Goal: Task Accomplishment & Management: Use online tool/utility

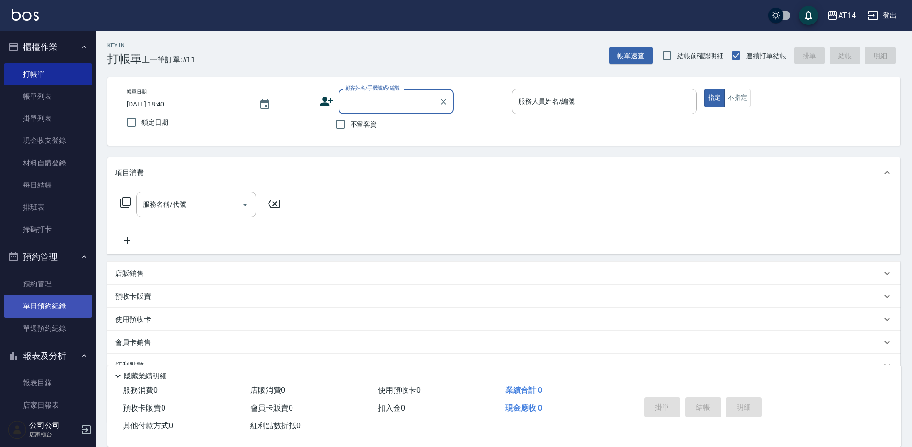
click at [55, 308] on link "單日預約紀錄" at bounding box center [48, 306] width 88 height 22
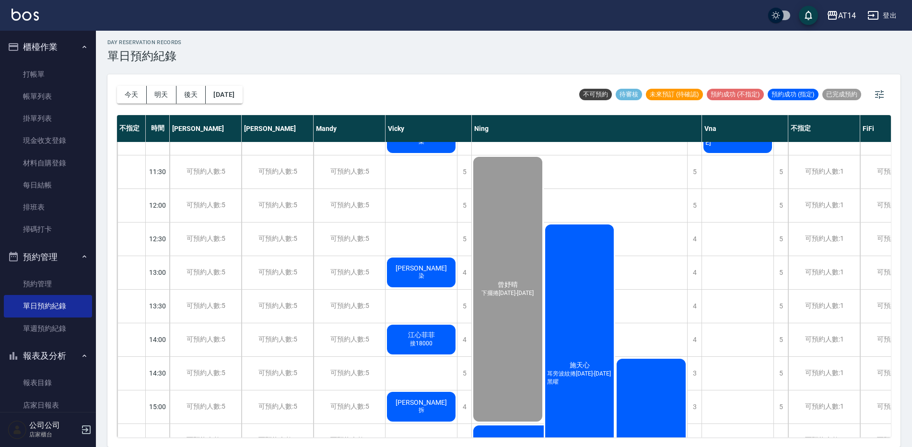
scroll to position [48, 0]
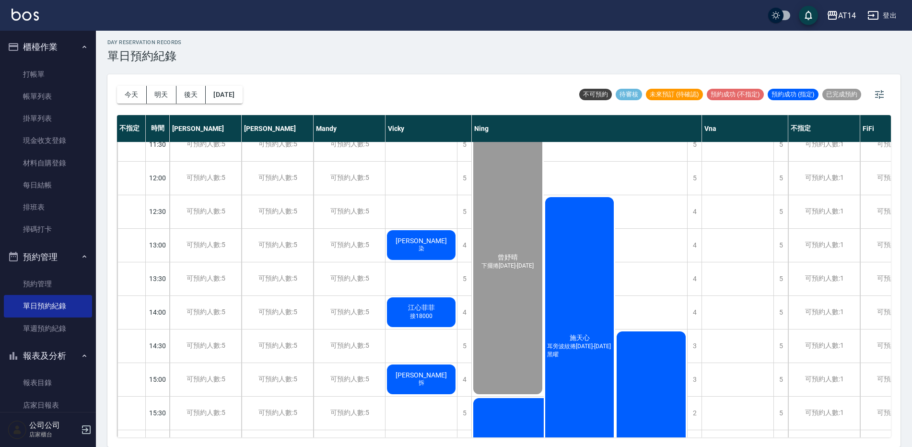
click at [590, 316] on div "施天心 耳旁波紋捲1299-1899黑曜" at bounding box center [580, 346] width 72 height 301
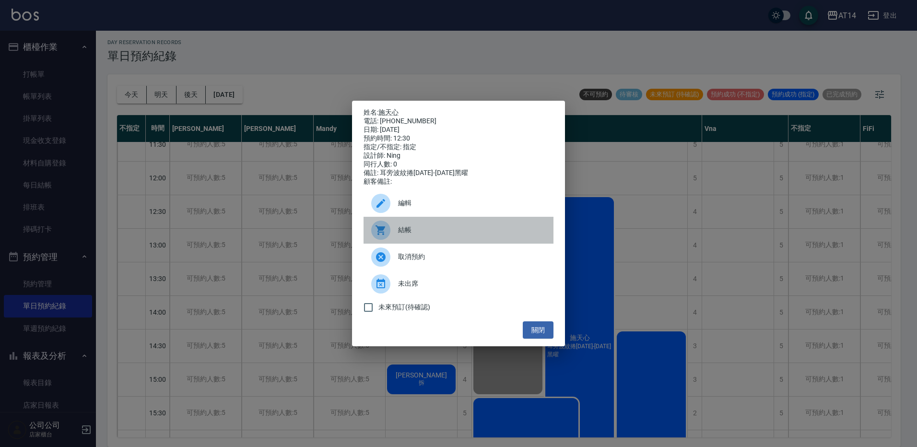
click at [446, 235] on span "結帳" at bounding box center [472, 230] width 148 height 10
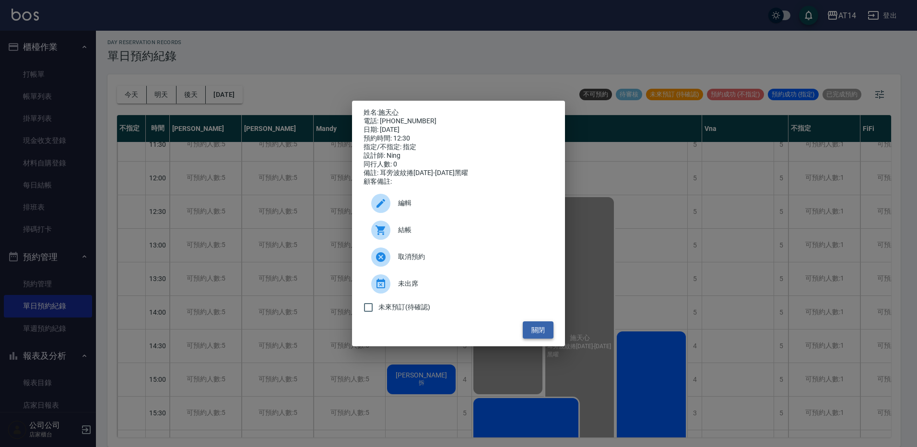
click at [547, 329] on button "關閉" at bounding box center [538, 330] width 31 height 18
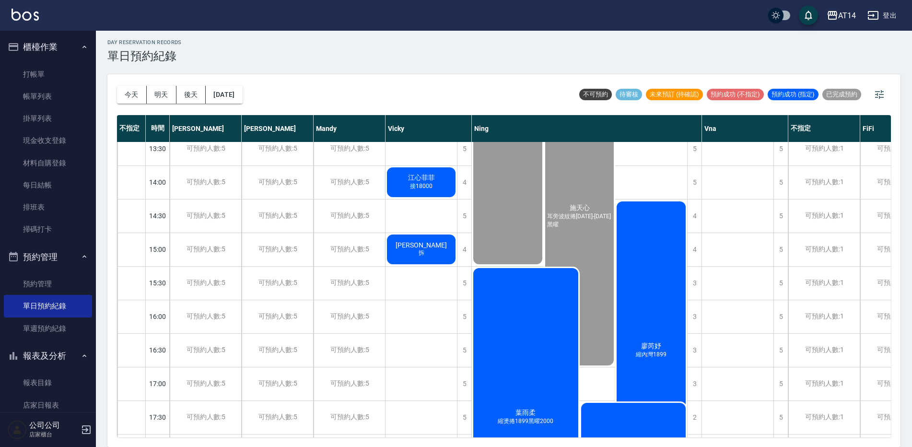
scroll to position [192, 0]
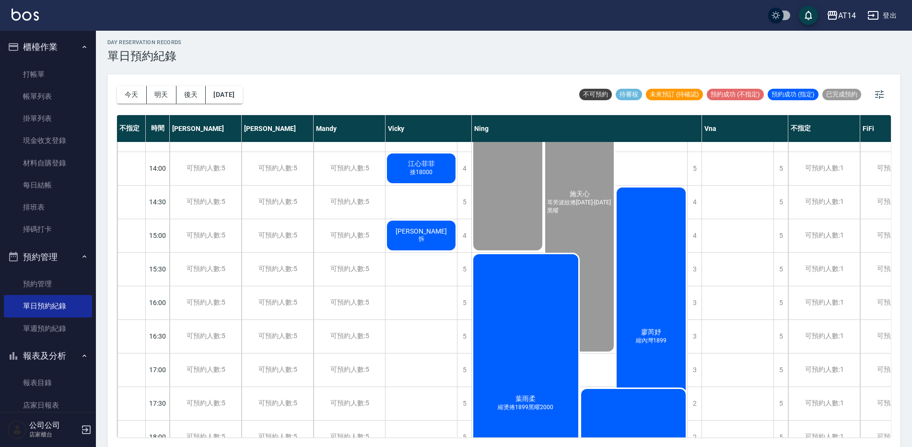
click at [652, 261] on div "葉雨柔 縮燙捲1899黑曜2000 張瑀庭 燙波紋1299-1899護" at bounding box center [579, 454] width 215 height 402
click at [663, 274] on div "葉雨柔 縮燙捲1899黑曜2000 張瑀庭 燙波紋1299-1899護" at bounding box center [579, 454] width 215 height 402
click at [658, 276] on div "葉雨柔 縮燙捲1899黑曜2000 張瑀庭 燙波紋1299-1899護" at bounding box center [579, 454] width 215 height 402
click at [653, 292] on div "葉雨柔 縮燙捲1899黑曜2000 張瑀庭 燙波紋1299-1899護" at bounding box center [579, 454] width 215 height 402
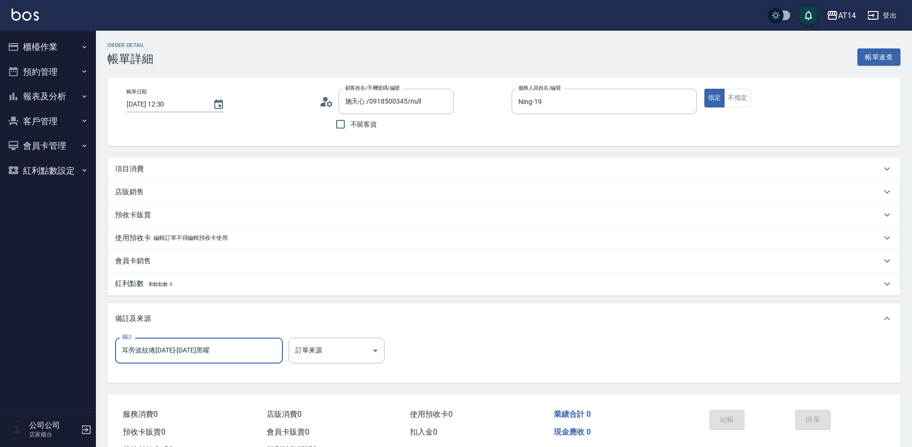
drag, startPoint x: 244, startPoint y: 351, endPoint x: 76, endPoint y: 362, distance: 167.7
click at [76, 362] on div "AT14 登出 櫃檯作業 打帳單 帳單列表 掛單列表 現金收支登錄 材料自購登錄 每日結帳 排班表 掃碼打卡 預約管理 預約管理 單日預約紀錄 單週預約紀錄 …" at bounding box center [456, 241] width 912 height 482
click at [308, 350] on body "AT14 登出 櫃檯作業 打帳單 帳單列表 掛單列表 現金收支登錄 材料自購登錄 每日結帳 排班表 掃碼打卡 預約管理 預約管理 單日預約紀錄 單週預約紀錄 …" at bounding box center [456, 241] width 912 height 482
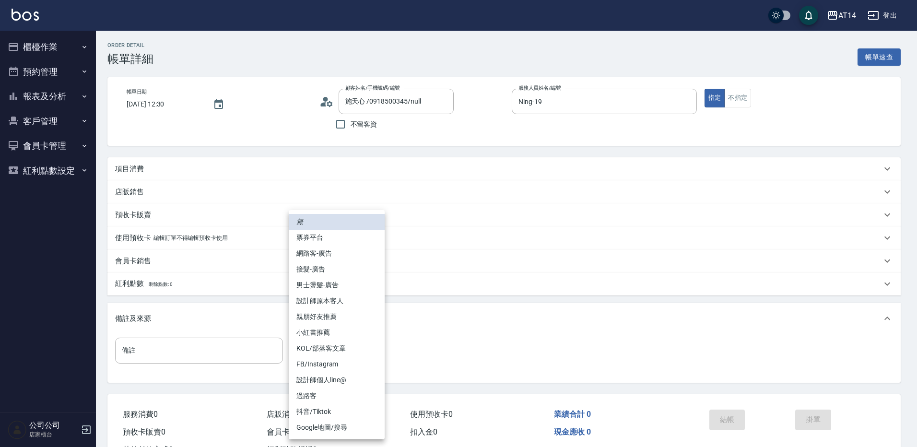
click at [326, 252] on li "網路客-廣告" at bounding box center [337, 253] width 96 height 16
type input "網路客-廣告"
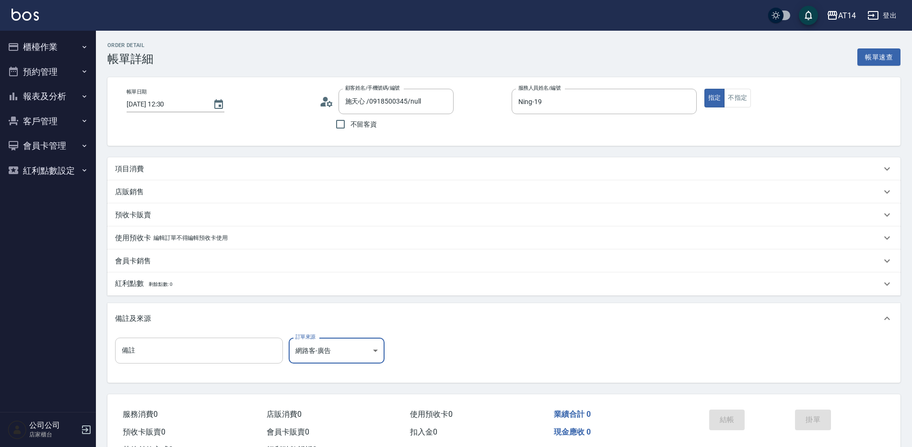
click at [184, 351] on input "備註" at bounding box center [199, 351] width 168 height 26
type input "五碼61758"
click at [218, 163] on div "項目消費" at bounding box center [503, 168] width 793 height 23
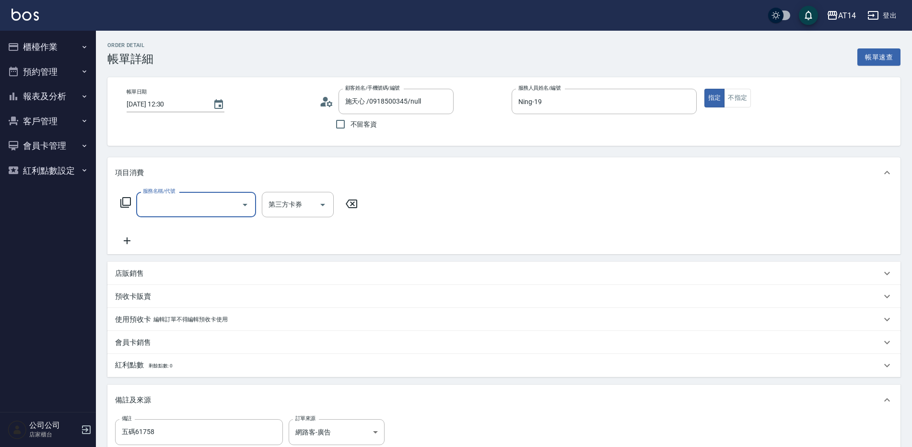
click at [201, 210] on input "服務名稱/代號" at bounding box center [188, 204] width 97 height 17
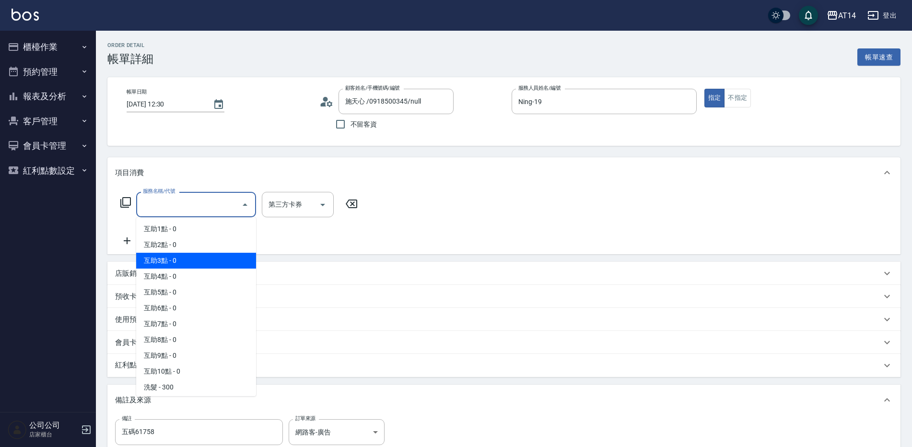
click at [197, 258] on span "互助3點 - 0" at bounding box center [196, 261] width 120 height 16
type input "互助3點(003)"
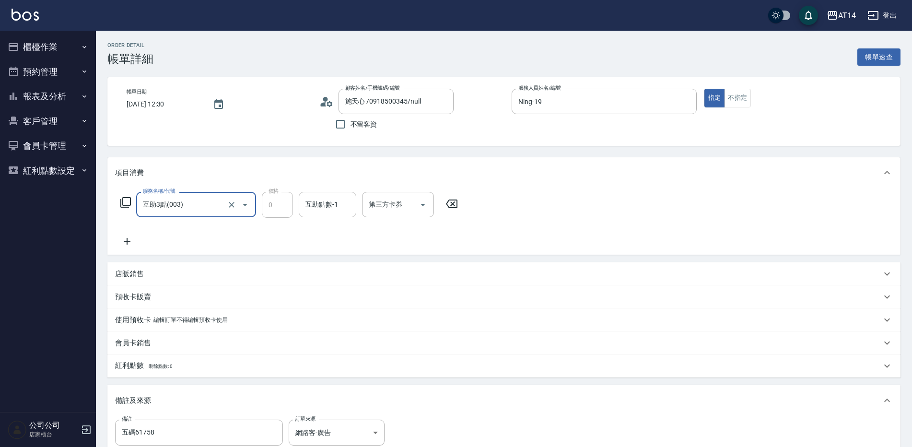
click at [312, 207] on div "互助點數-1 互助點數-1" at bounding box center [328, 204] width 58 height 25
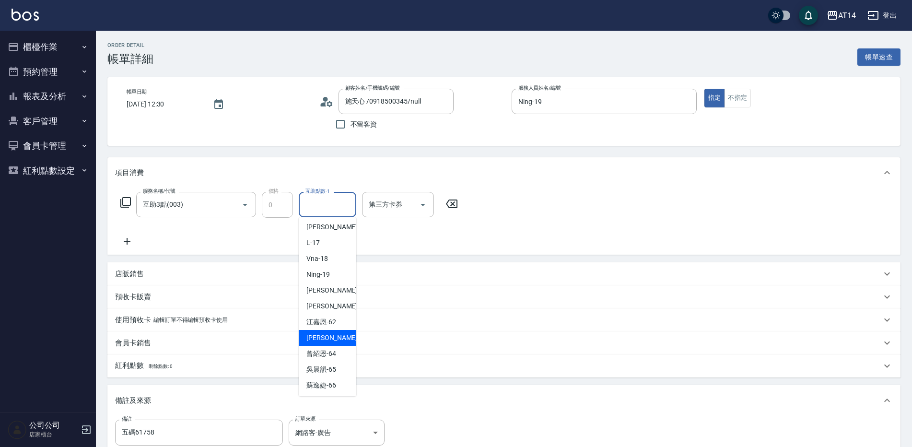
scroll to position [145, 0]
click at [325, 339] on span "楊明月 -63" at bounding box center [336, 337] width 60 height 10
type input "楊明月-63"
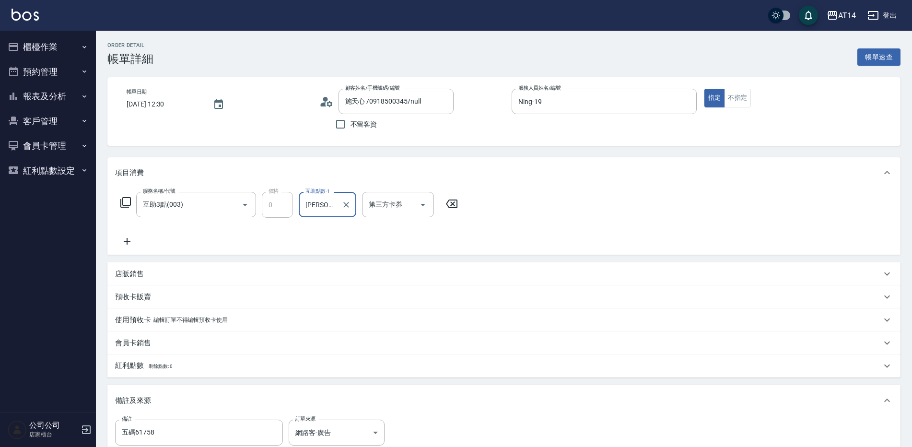
click at [127, 241] on icon at bounding box center [127, 241] width 7 height 7
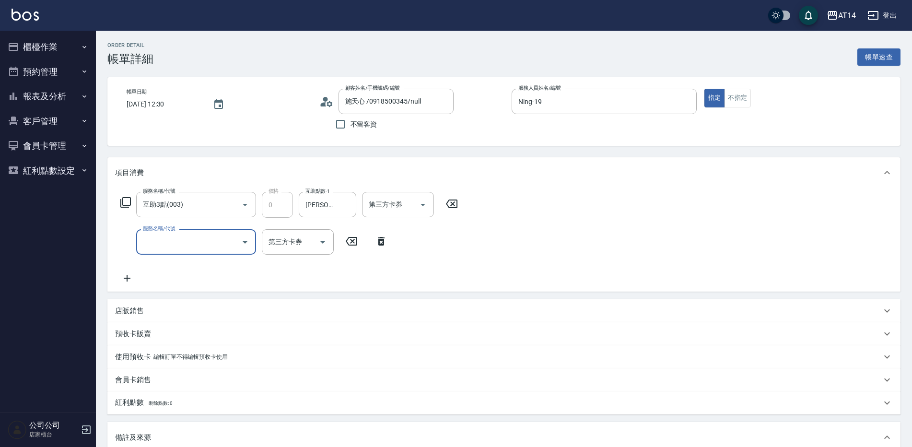
click at [154, 242] on input "服務名稱/代號" at bounding box center [188, 241] width 97 height 17
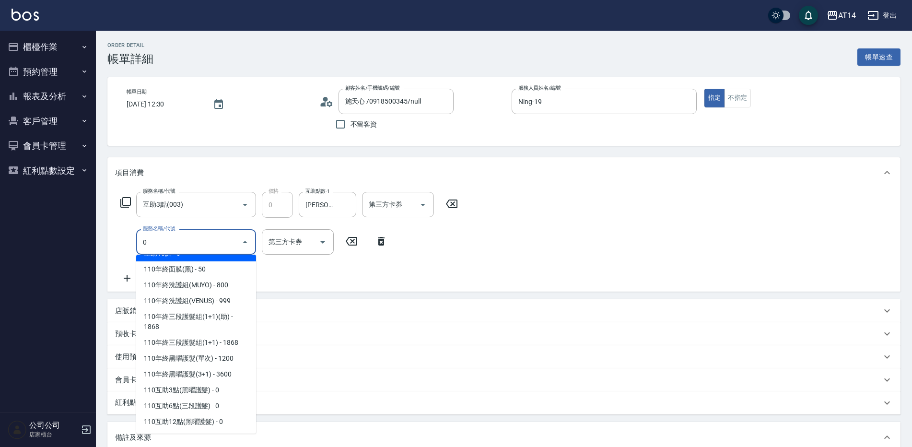
scroll to position [1, 0]
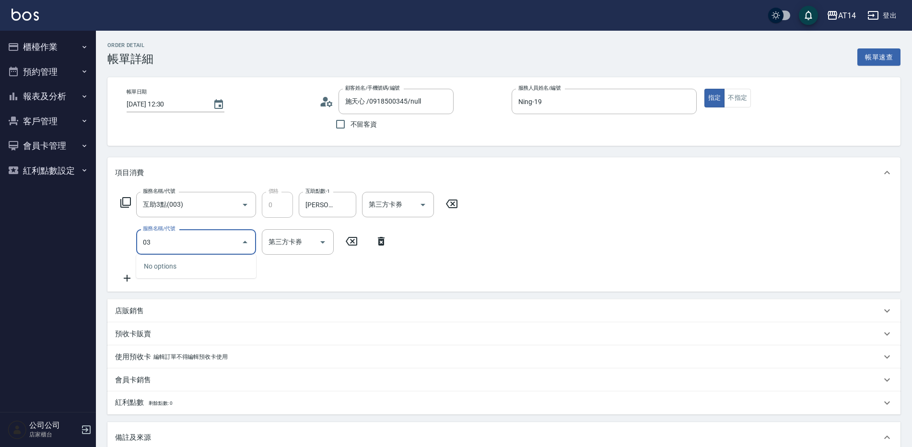
type input "031"
type input "3"
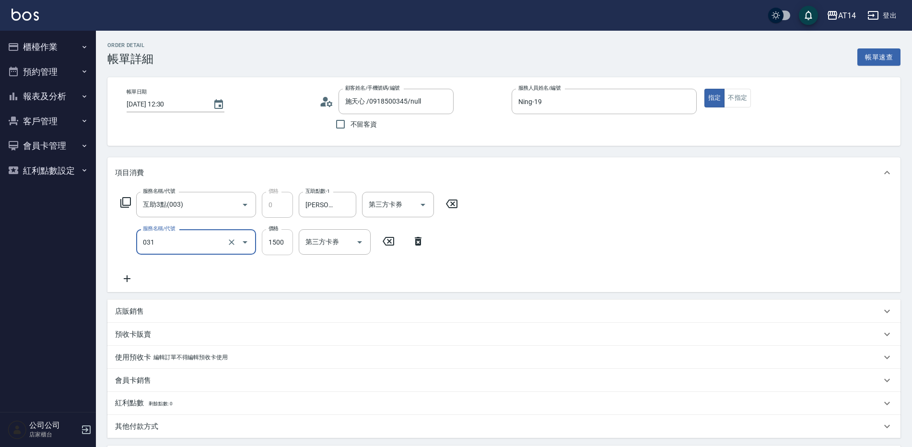
type input "燙髮(031)"
click at [279, 240] on input "1500" at bounding box center [277, 242] width 31 height 26
type input "1"
type input "0"
type input "1299"
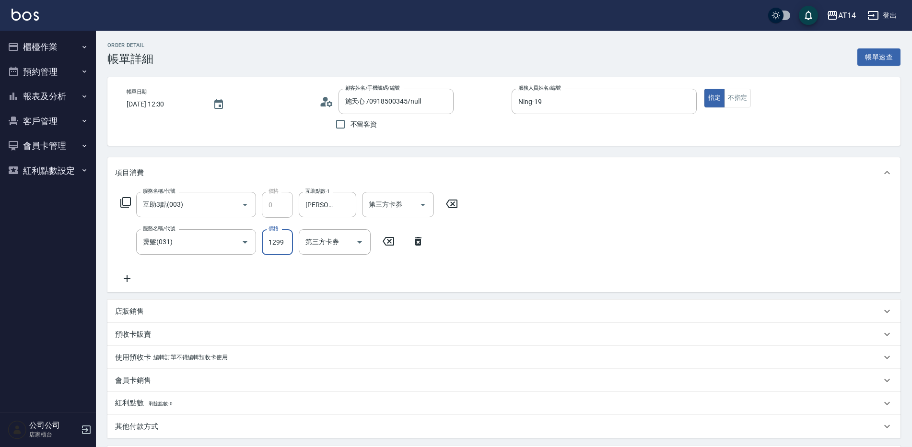
type input "3"
type input "1299"
click at [127, 277] on icon at bounding box center [127, 278] width 7 height 7
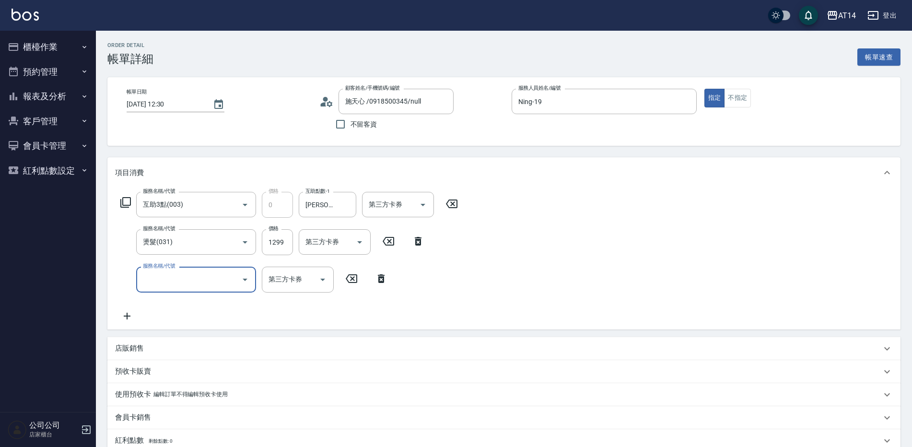
click at [156, 279] on input "服務名稱/代號" at bounding box center [188, 279] width 97 height 17
type input "051"
type input "5"
type input "護髮(051)"
click at [273, 275] on input "1000" at bounding box center [277, 280] width 31 height 26
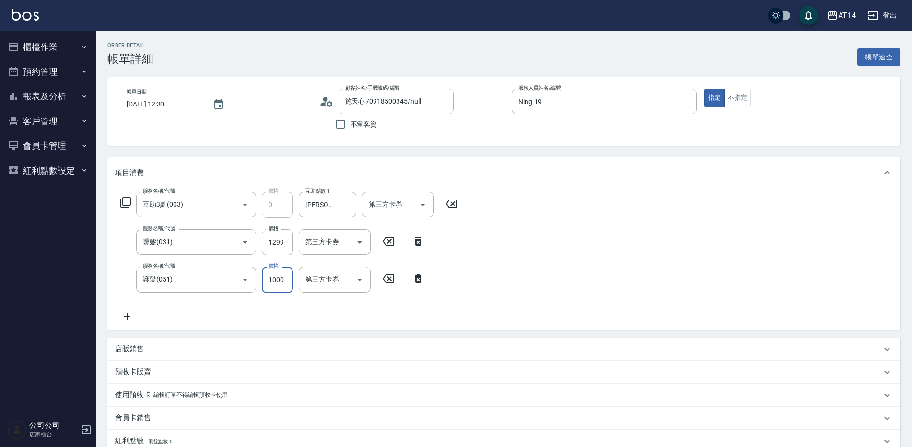
type input "2"
type input "3"
type input "2300"
type input "7"
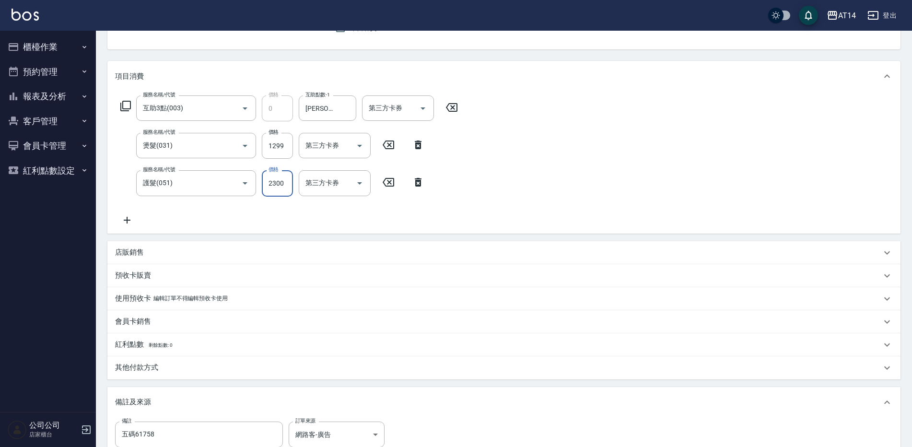
scroll to position [220, 0]
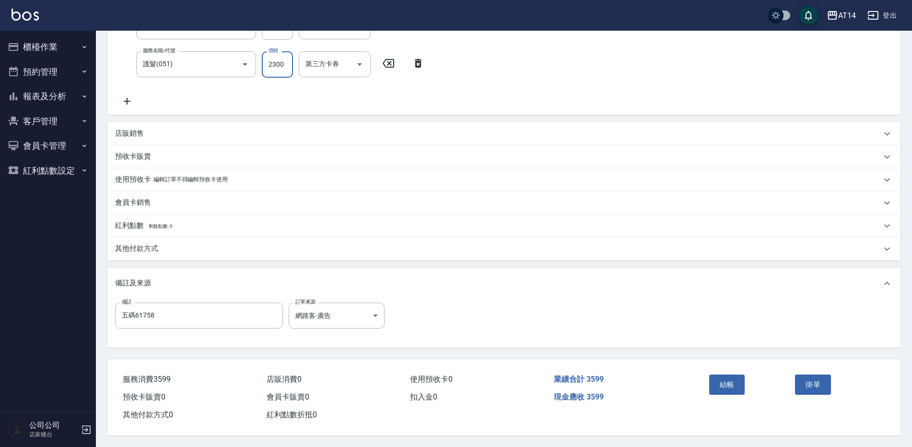
type input "2300"
click at [170, 244] on div "其他付款方式" at bounding box center [498, 249] width 766 height 10
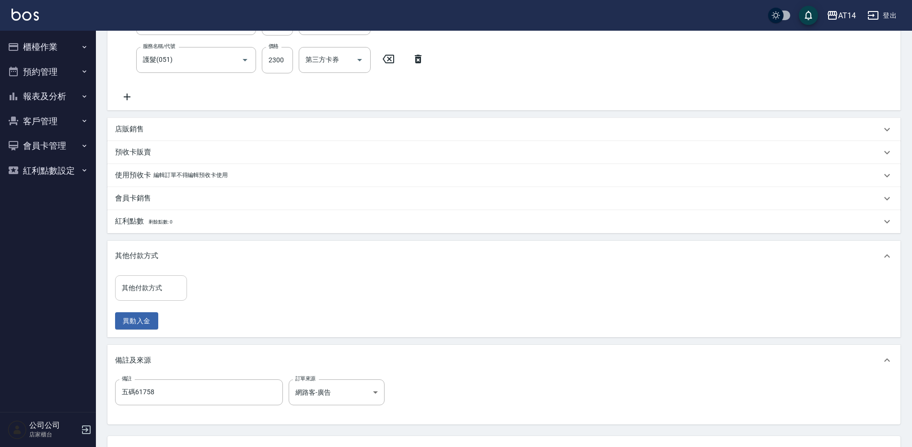
click at [153, 289] on div "其他付款方式 其他付款方式" at bounding box center [151, 287] width 72 height 25
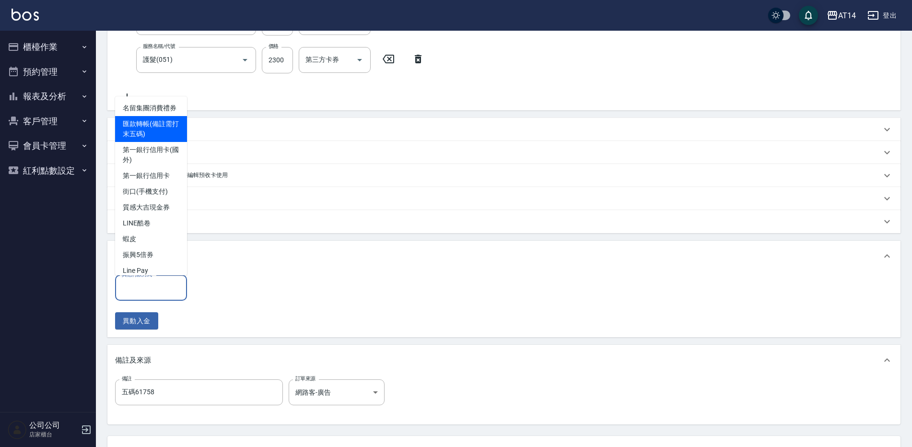
click at [147, 142] on span "匯款轉帳(備註需打末五碼)" at bounding box center [151, 129] width 72 height 26
type input "匯款轉帳(備註需打末五碼)"
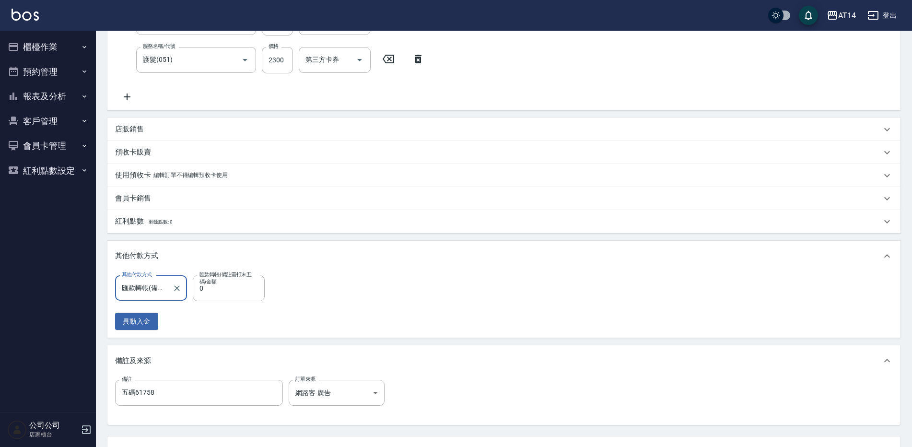
scroll to position [301, 0]
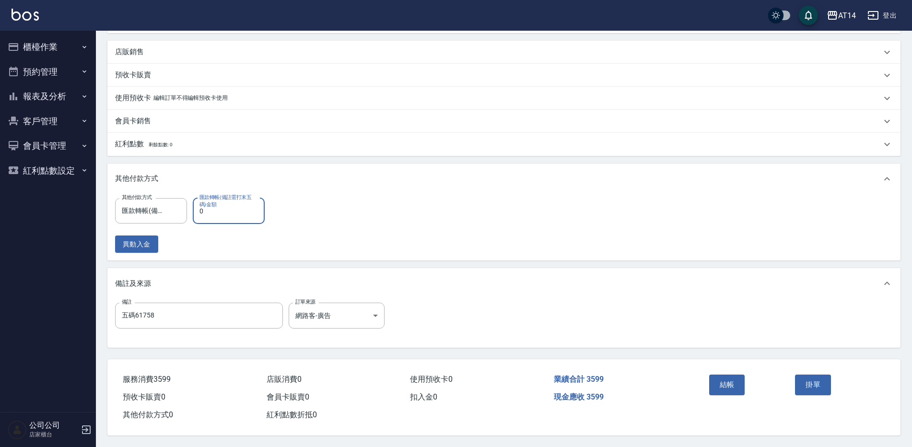
click at [223, 206] on input "0" at bounding box center [229, 211] width 72 height 26
type input "359"
type input "6"
type input "3599"
type input "0"
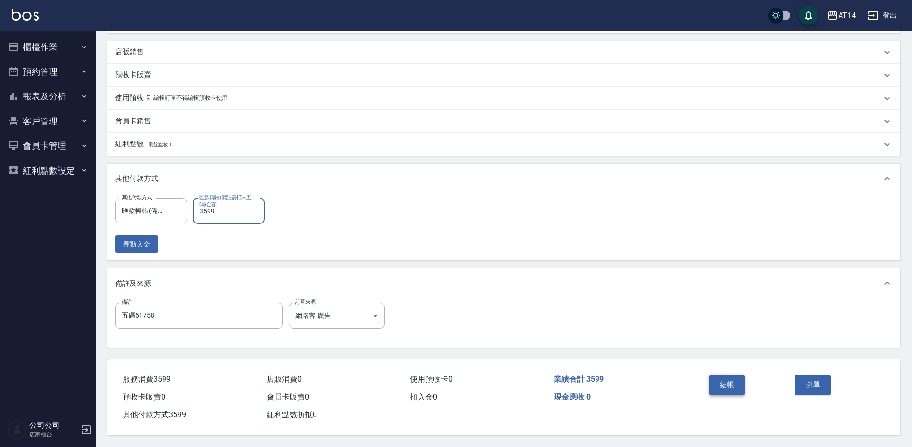
type input "3599"
click at [723, 378] on button "結帳" at bounding box center [727, 384] width 36 height 20
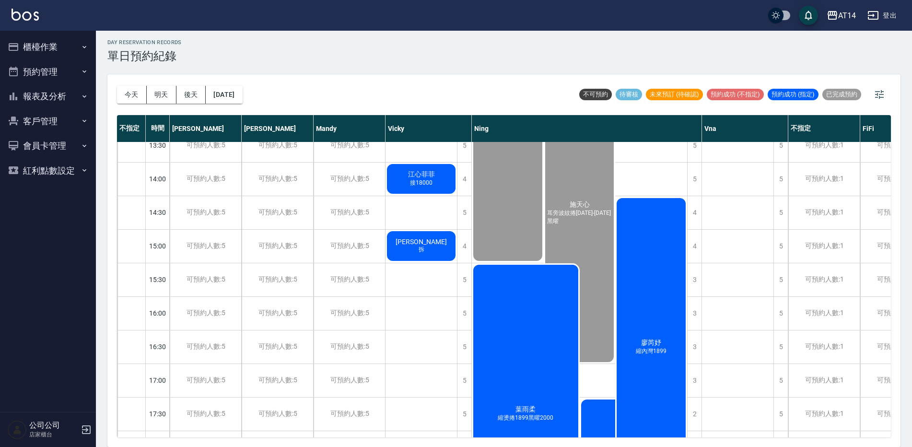
scroll to position [192, 0]
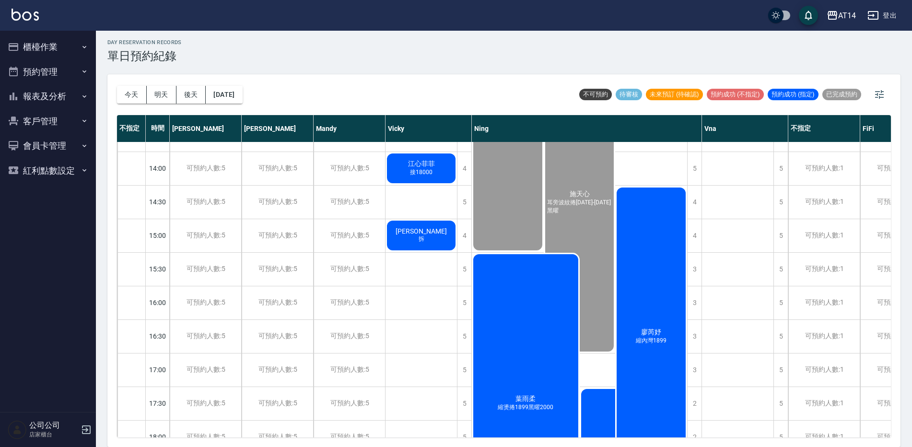
click at [659, 297] on div "廖芮妤 縮內灣1899" at bounding box center [651, 336] width 72 height 301
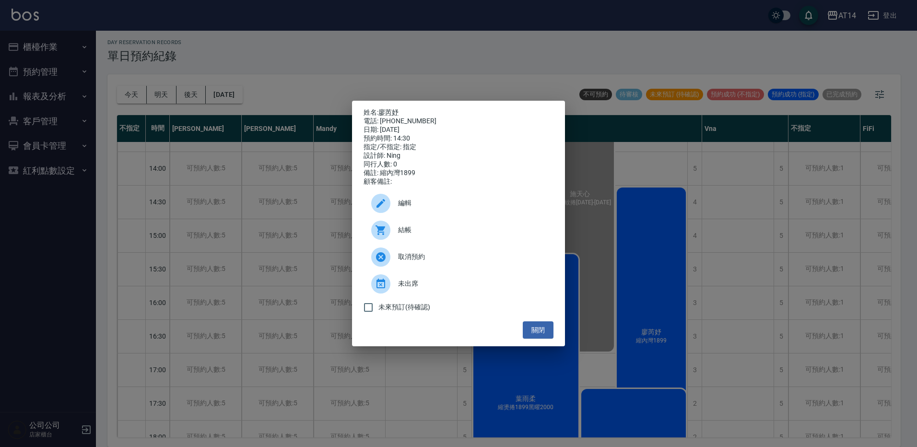
click at [462, 234] on span "結帳" at bounding box center [472, 230] width 148 height 10
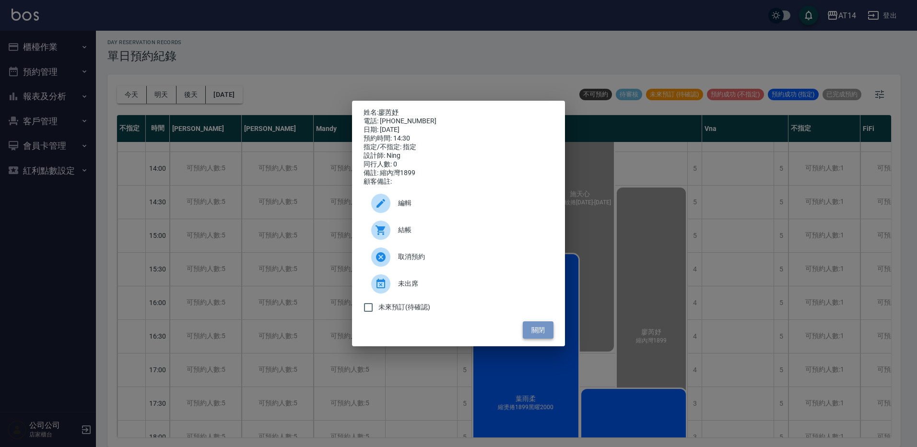
click at [536, 335] on button "關閉" at bounding box center [538, 330] width 31 height 18
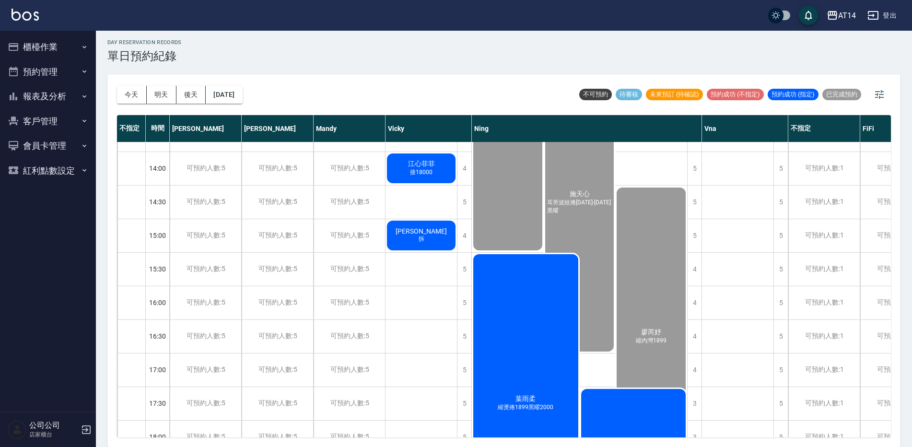
click at [70, 99] on button "報表及分析" at bounding box center [48, 96] width 88 height 25
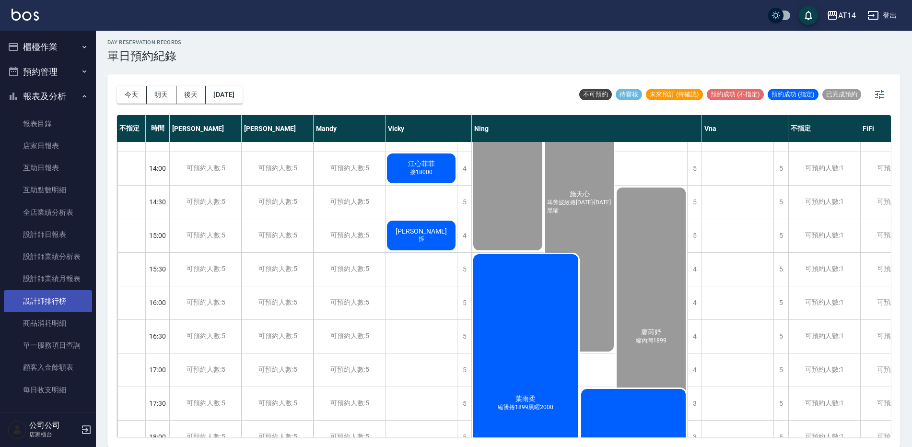
click at [55, 305] on link "設計師排行榜" at bounding box center [48, 301] width 88 height 22
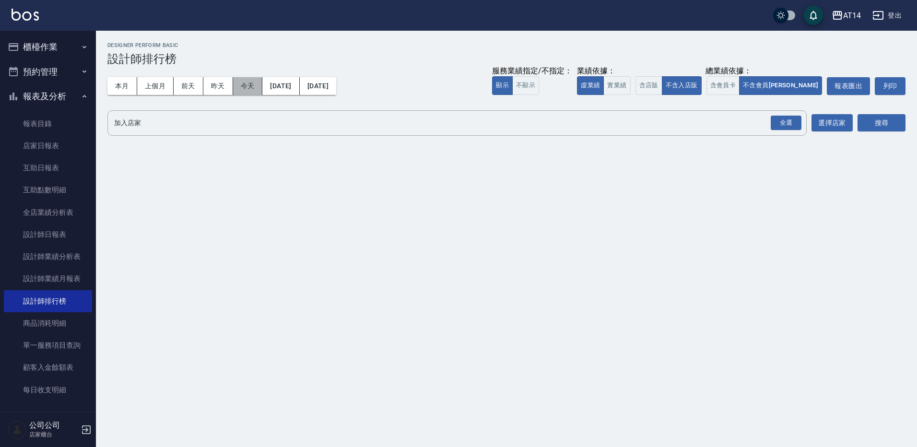
click at [245, 89] on button "今天" at bounding box center [248, 86] width 30 height 18
click at [780, 124] on div "全選" at bounding box center [785, 123] width 31 height 15
click at [882, 124] on button "搜尋" at bounding box center [881, 124] width 48 height 18
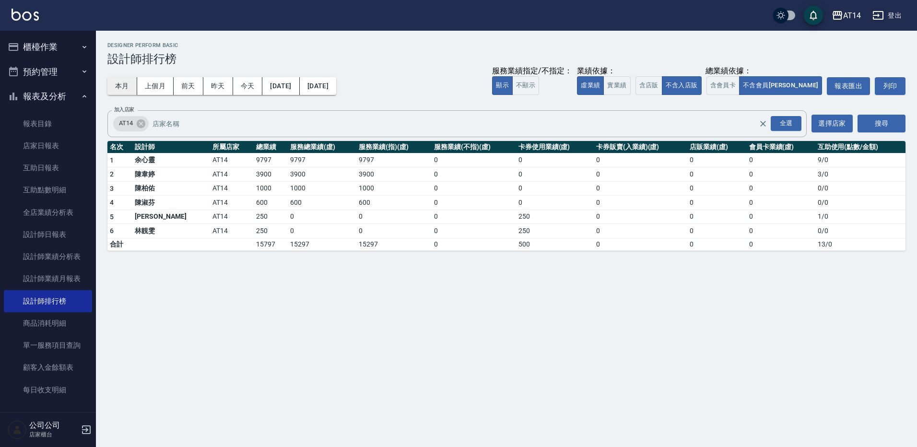
click at [127, 88] on button "本月" at bounding box center [122, 86] width 30 height 18
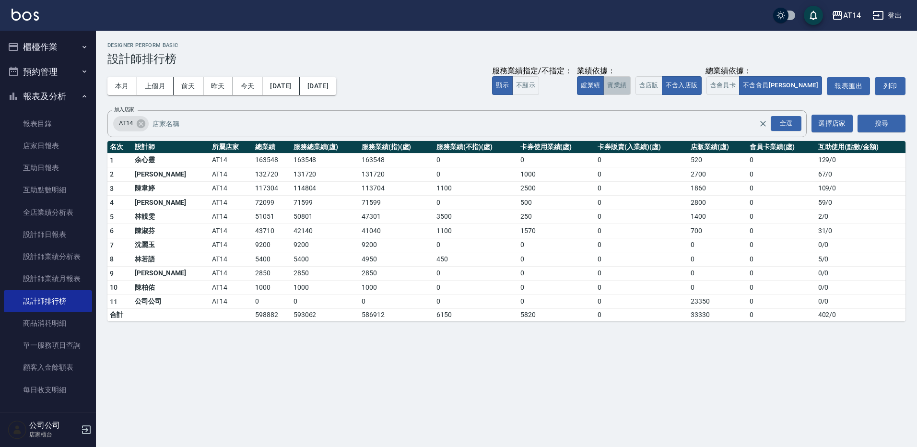
click at [630, 85] on button "實業績" at bounding box center [616, 85] width 27 height 19
click at [604, 88] on button "虛業績" at bounding box center [590, 85] width 27 height 19
click at [55, 47] on button "櫃檯作業" at bounding box center [48, 47] width 88 height 25
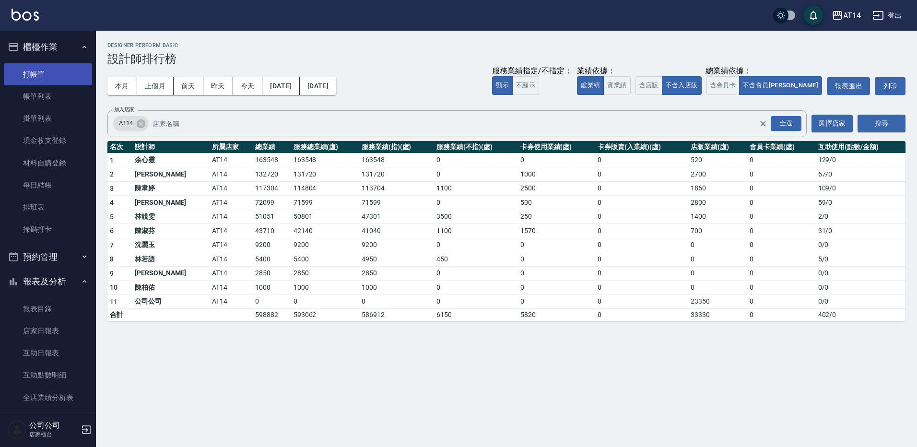
click at [50, 74] on link "打帳單" at bounding box center [48, 74] width 88 height 22
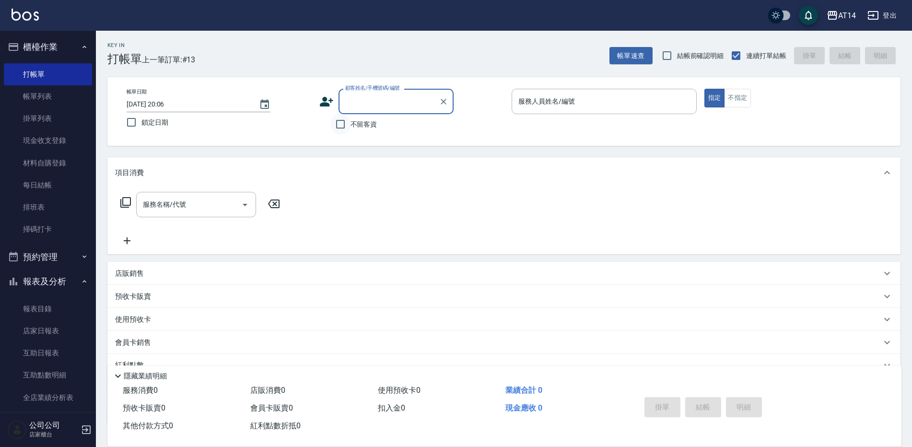
click at [340, 126] on input "不留客資" at bounding box center [340, 124] width 20 height 20
checkbox input "true"
click at [522, 108] on input "服務人員姓名/編號" at bounding box center [604, 101] width 176 height 17
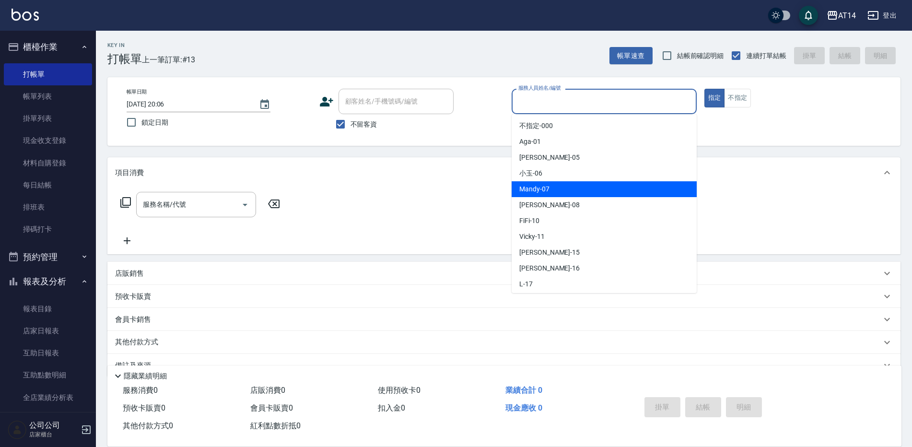
click at [521, 188] on span "Mandy -07" at bounding box center [534, 189] width 30 height 10
type input "Mandy-07"
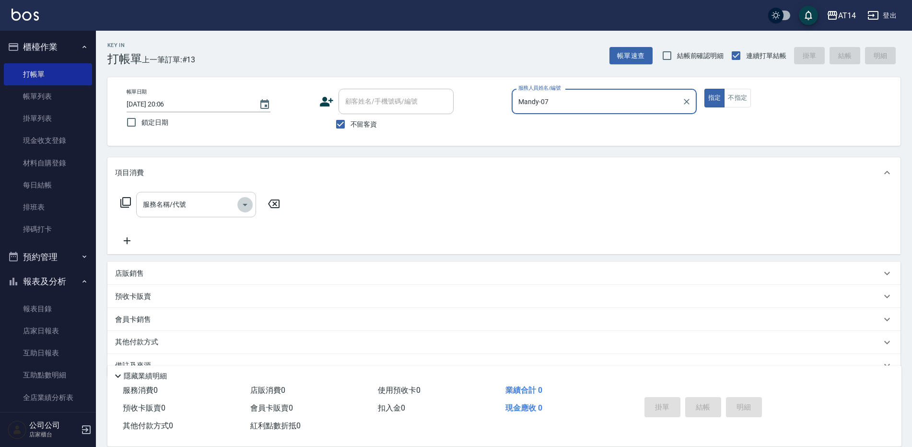
click at [245, 205] on icon "Open" at bounding box center [245, 205] width 5 height 2
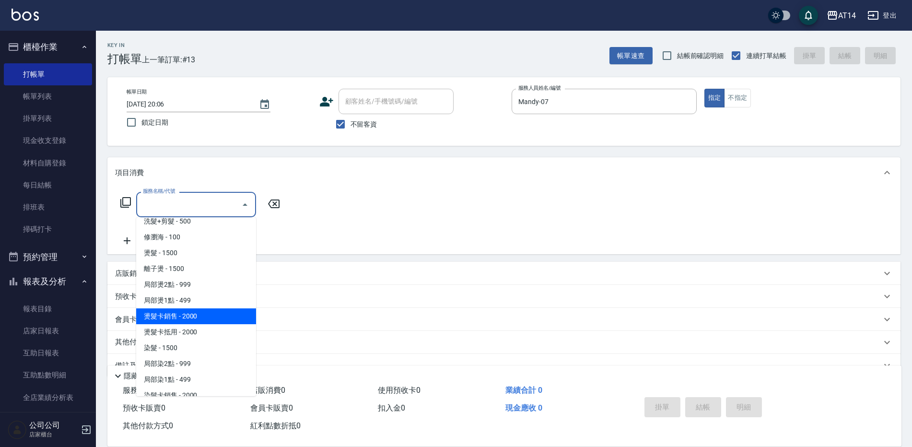
scroll to position [288, 0]
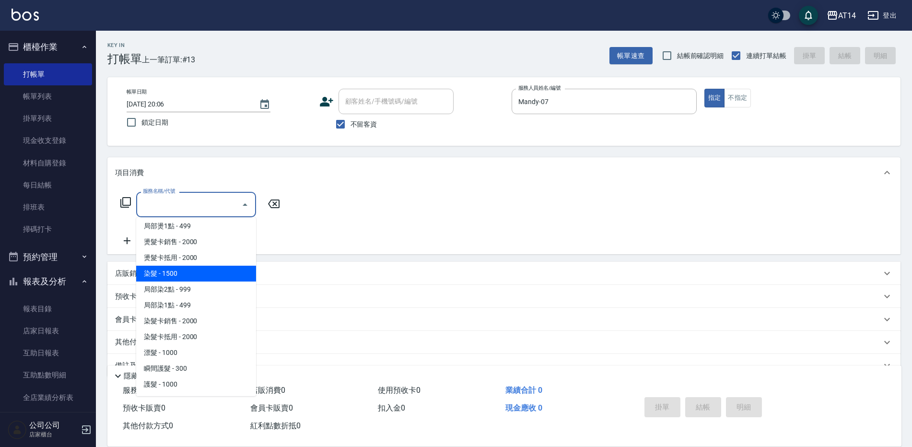
click at [174, 276] on span "染髮 - 1500" at bounding box center [196, 274] width 120 height 16
type input "染髮(041)"
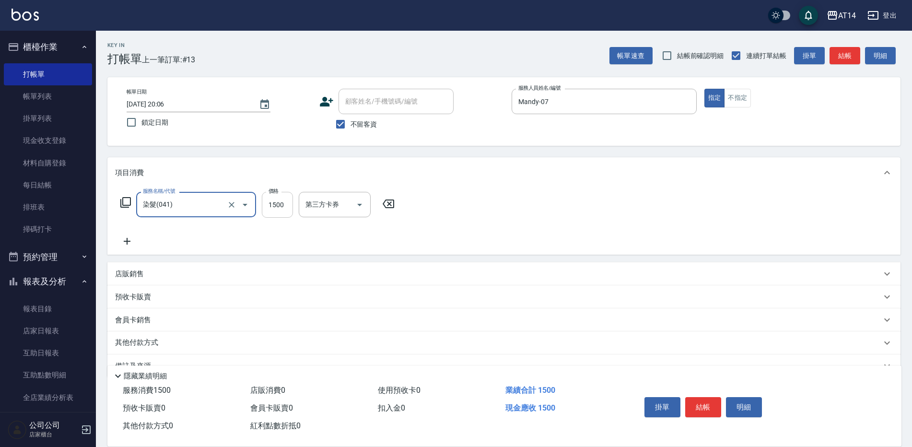
click at [265, 201] on input "1500" at bounding box center [277, 205] width 31 height 26
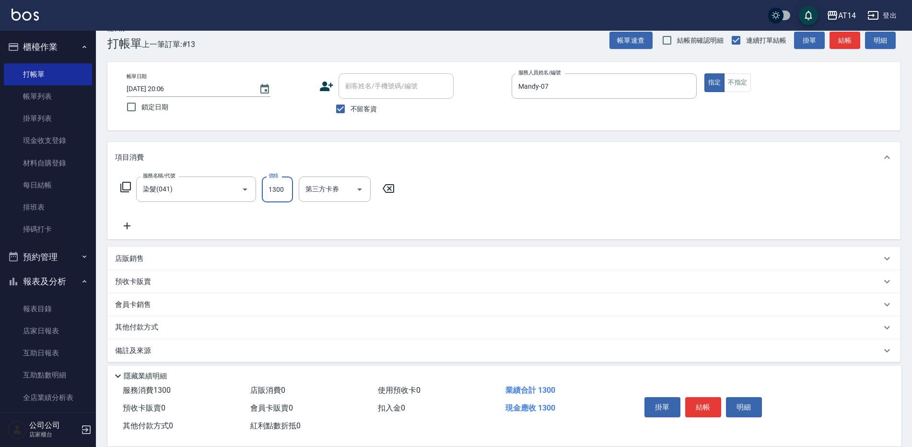
scroll to position [23, 0]
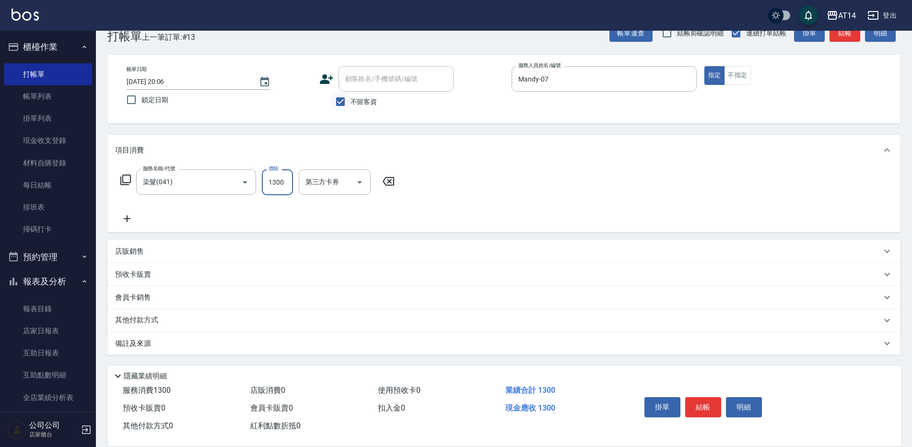
type input "1300"
click at [342, 99] on input "不留客資" at bounding box center [340, 102] width 20 height 20
checkbox input "false"
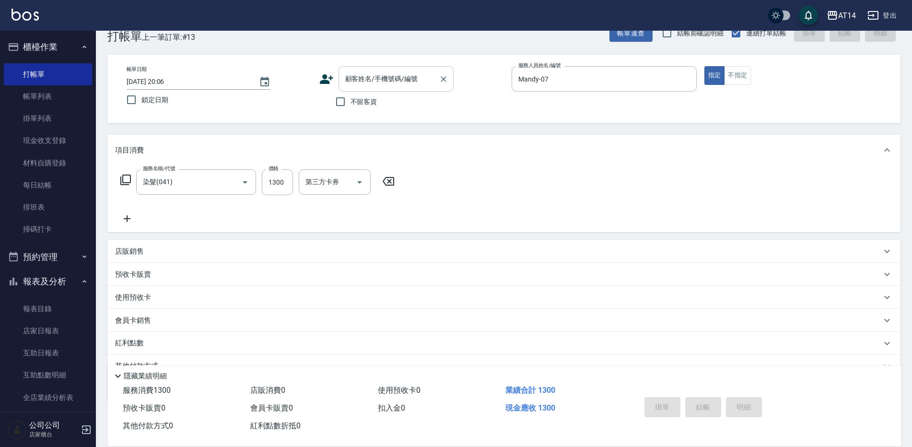
click at [362, 74] on div "顧客姓名/手機號碼/編號 顧客姓名/手機號碼/編號" at bounding box center [395, 78] width 115 height 25
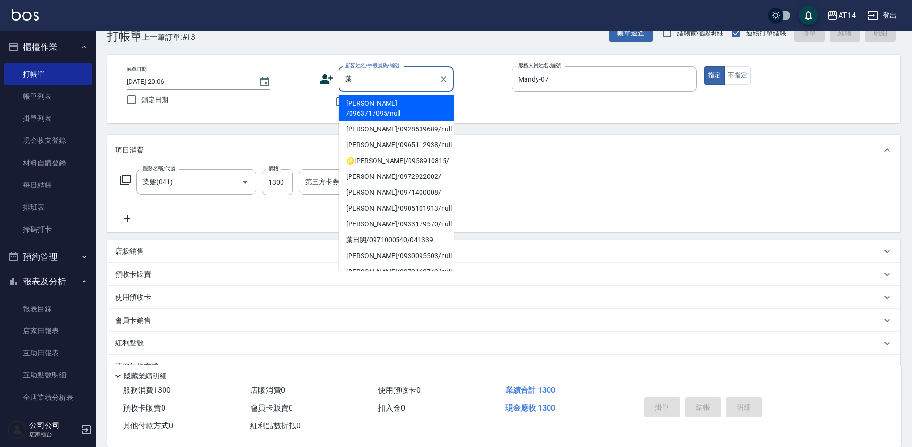
click at [370, 185] on li "葉家歡/0971400008/" at bounding box center [395, 193] width 115 height 16
type input "葉家歡/0971400008/"
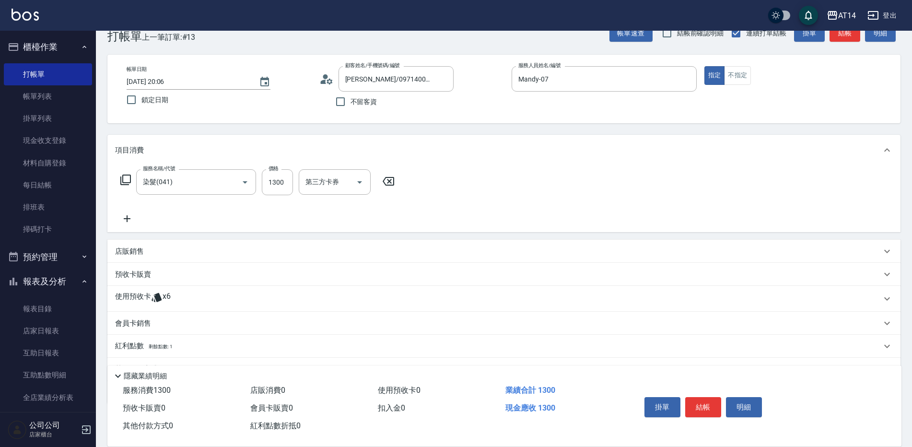
click at [158, 293] on icon at bounding box center [157, 297] width 10 height 9
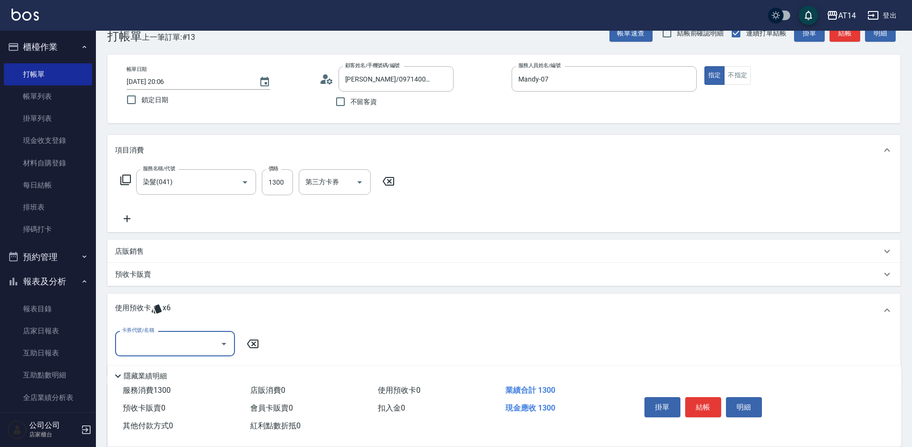
scroll to position [0, 0]
click at [135, 343] on input "卡券代號/名稱" at bounding box center [167, 343] width 97 height 17
click at [164, 368] on div "洗髮卡 剩餘6張" at bounding box center [175, 368] width 120 height 16
type input "洗髮卡"
click at [703, 401] on button "結帳" at bounding box center [703, 407] width 36 height 20
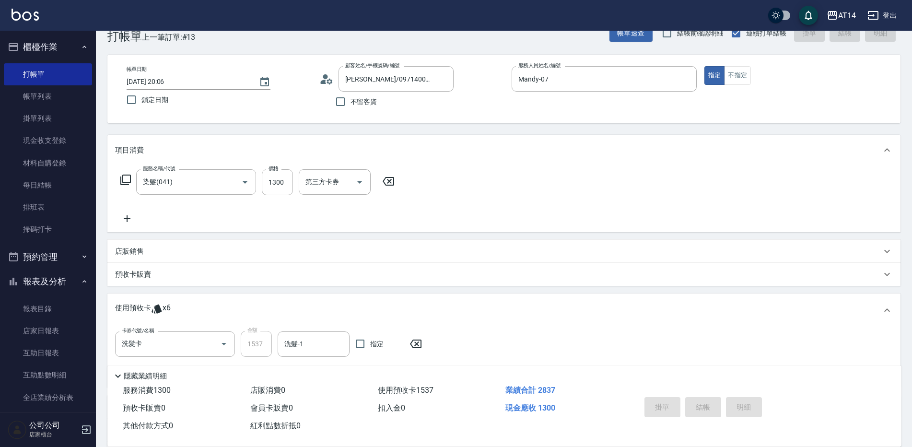
type input "2025/08/17 20:07"
type input "0"
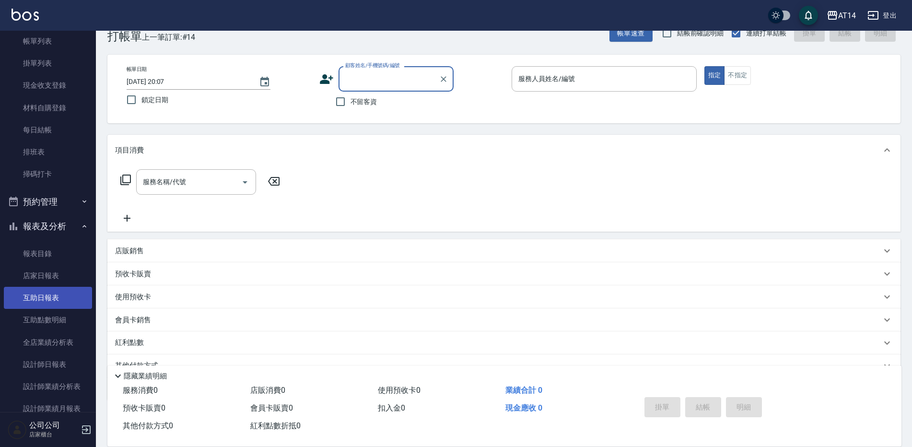
scroll to position [96, 0]
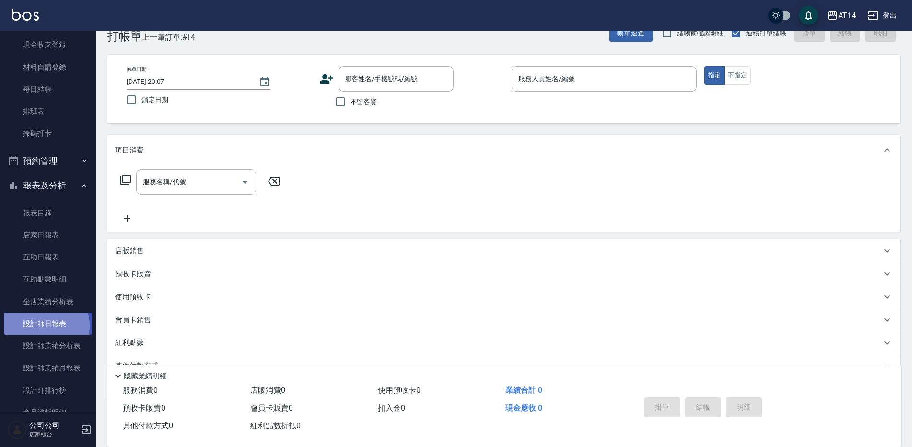
click at [41, 326] on link "設計師日報表" at bounding box center [48, 324] width 88 height 22
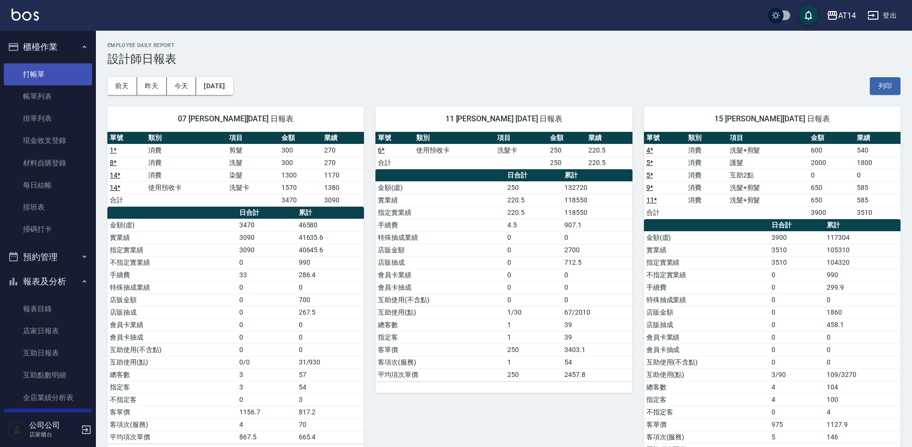
click at [38, 75] on link "打帳單" at bounding box center [48, 74] width 88 height 22
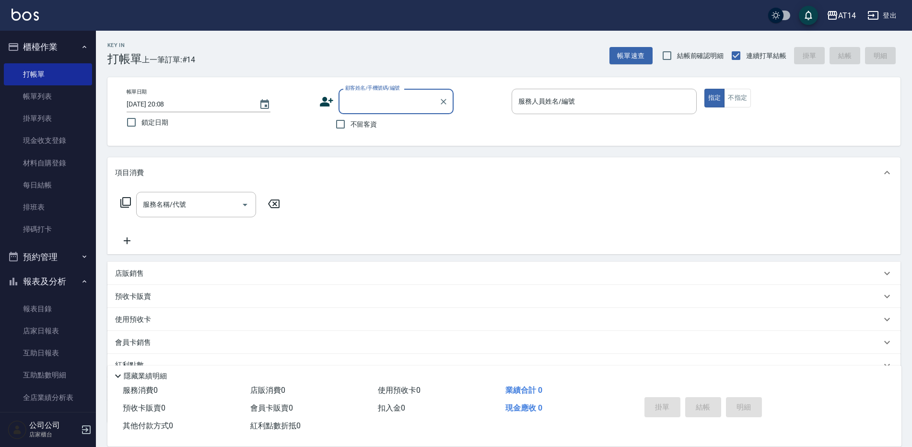
click at [349, 104] on input "顧客姓名/手機號碼/編號" at bounding box center [389, 101] width 92 height 17
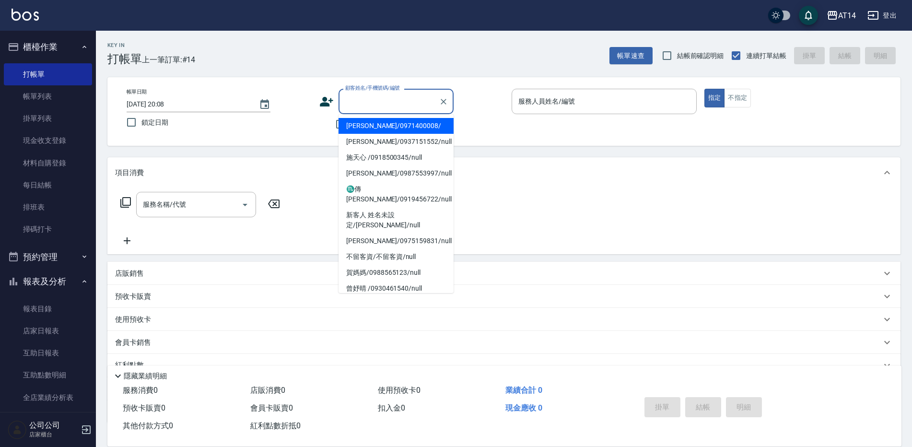
click at [356, 127] on li "葉家歡/0971400008/" at bounding box center [395, 126] width 115 height 16
type input "葉家歡/0971400008/"
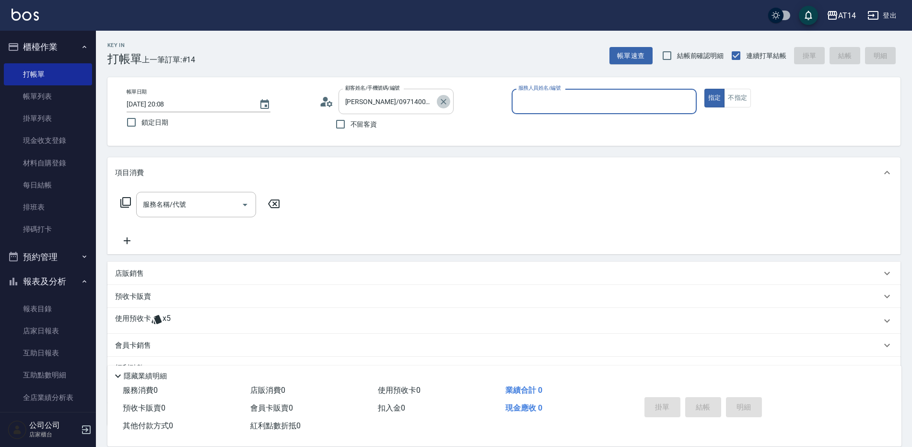
click at [442, 102] on icon "Clear" at bounding box center [444, 102] width 10 height 10
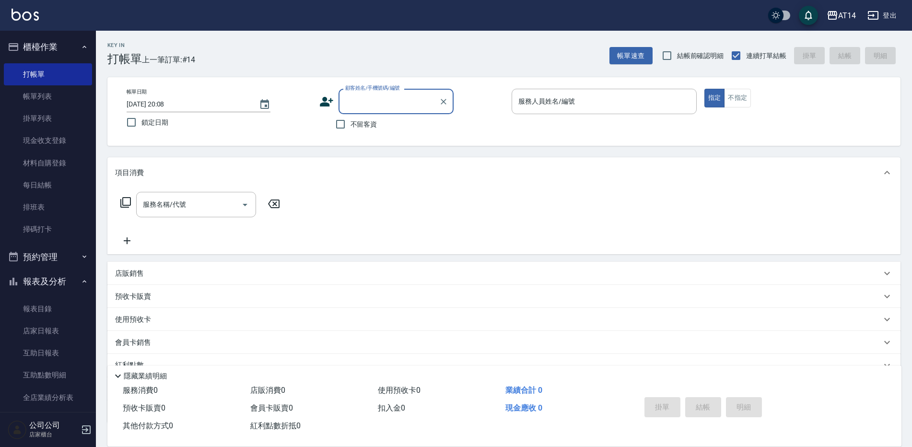
click at [48, 256] on button "預約管理" at bounding box center [48, 257] width 88 height 25
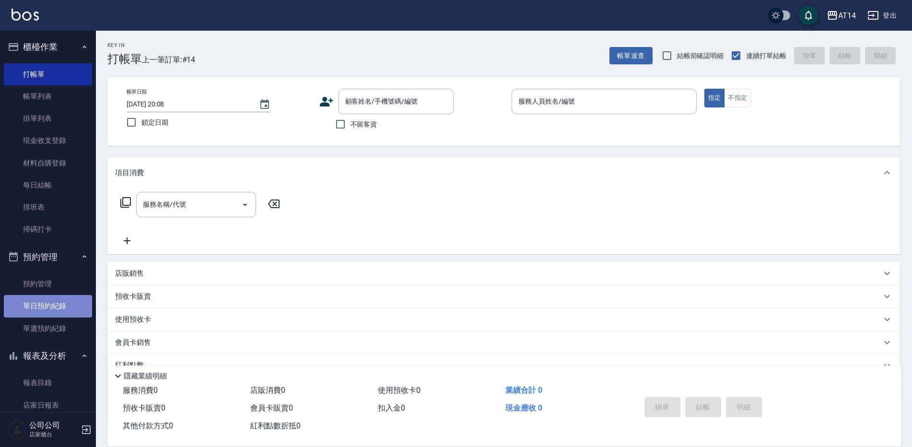
click at [59, 304] on link "單日預約紀錄" at bounding box center [48, 306] width 88 height 22
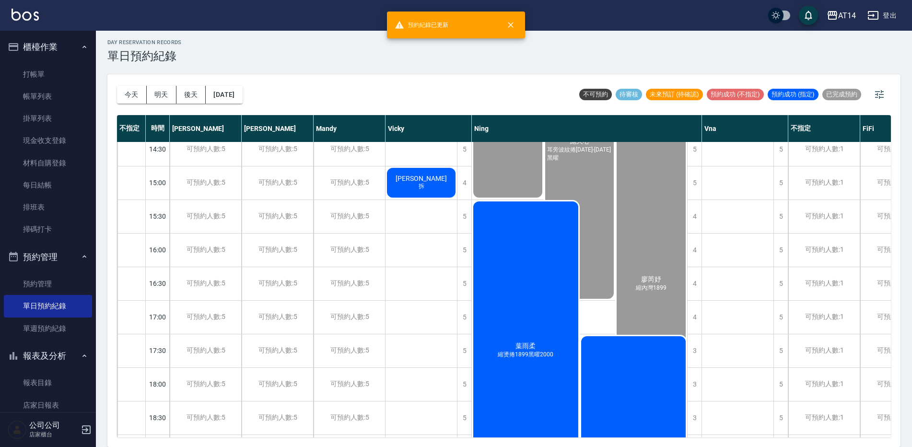
scroll to position [336, 0]
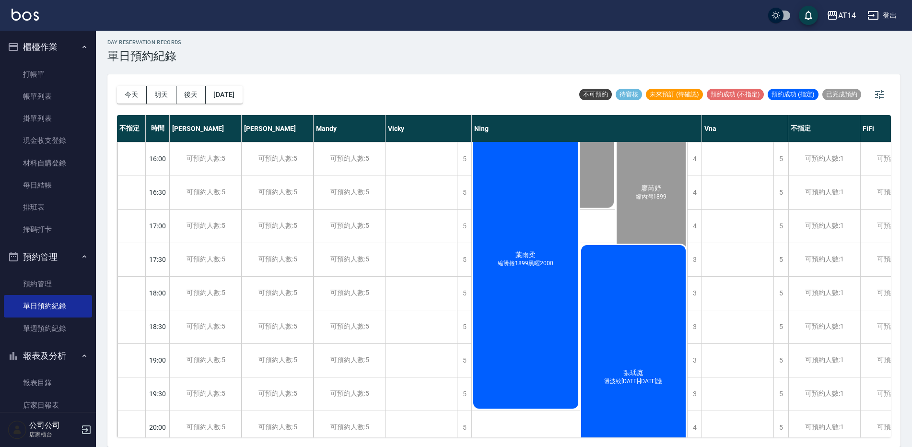
click at [616, 209] on div "張瑀庭 燙波紋1299-1899護" at bounding box center [580, 58] width 72 height 301
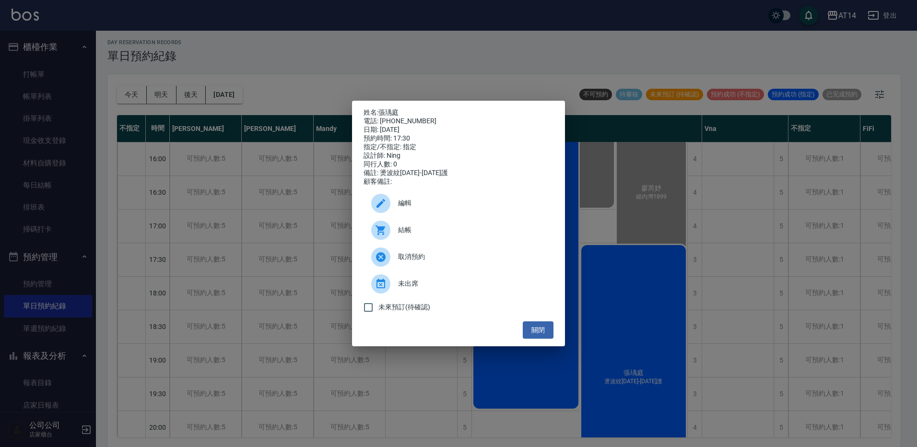
click at [470, 244] on div "結帳" at bounding box center [458, 230] width 190 height 27
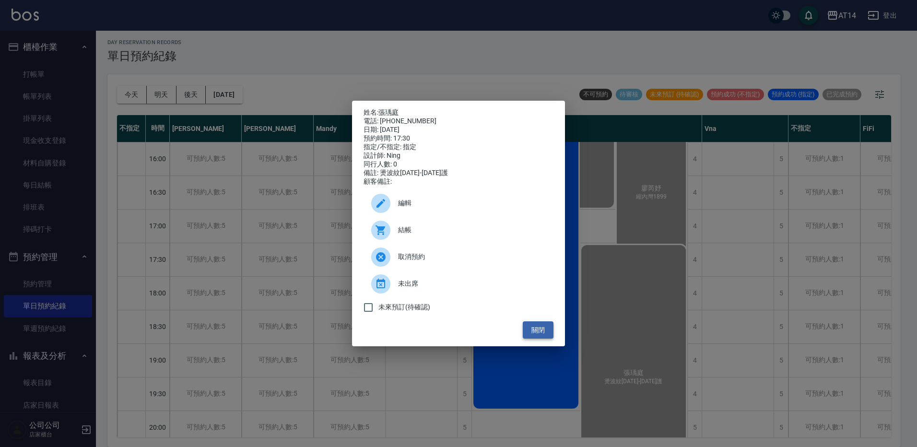
click at [548, 330] on button "關閉" at bounding box center [538, 330] width 31 height 18
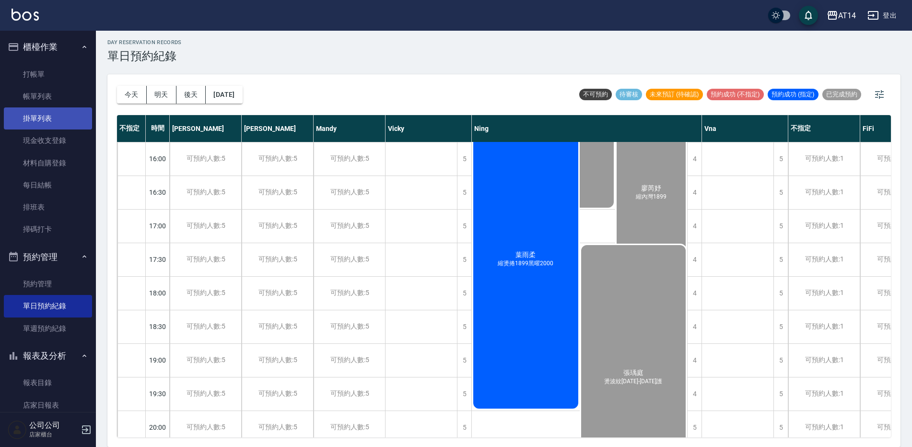
click at [56, 110] on link "掛單列表" at bounding box center [48, 118] width 88 height 22
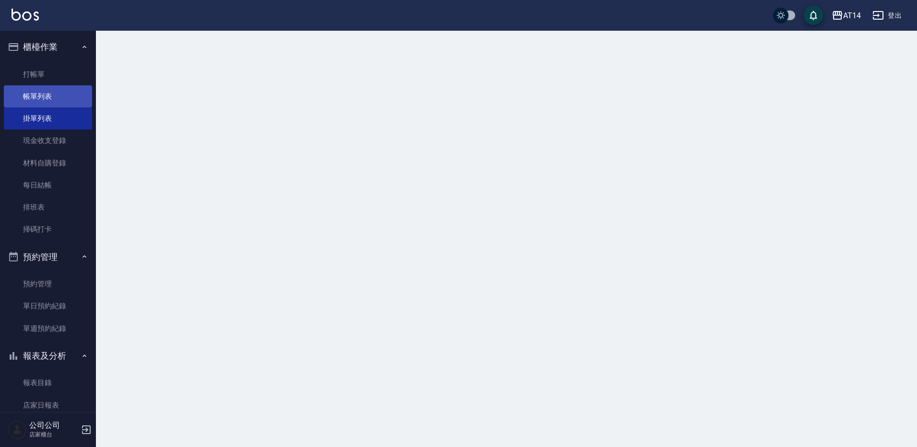
click at [62, 95] on link "帳單列表" at bounding box center [48, 96] width 88 height 22
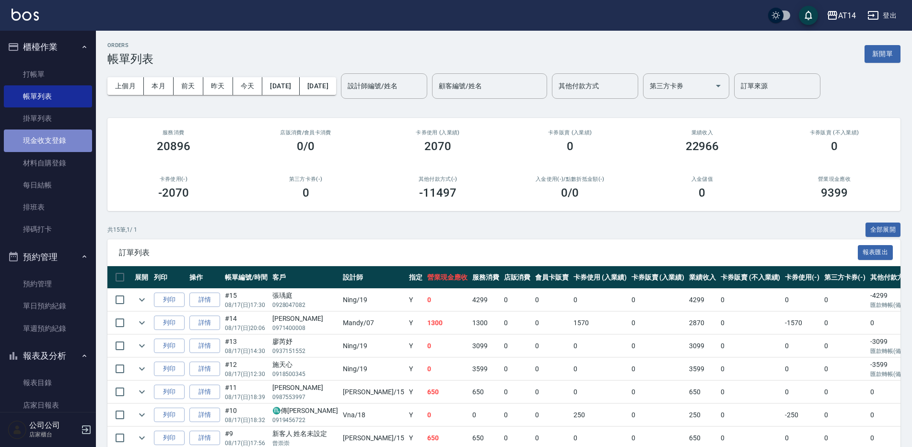
click at [56, 145] on link "現金收支登錄" at bounding box center [48, 140] width 88 height 22
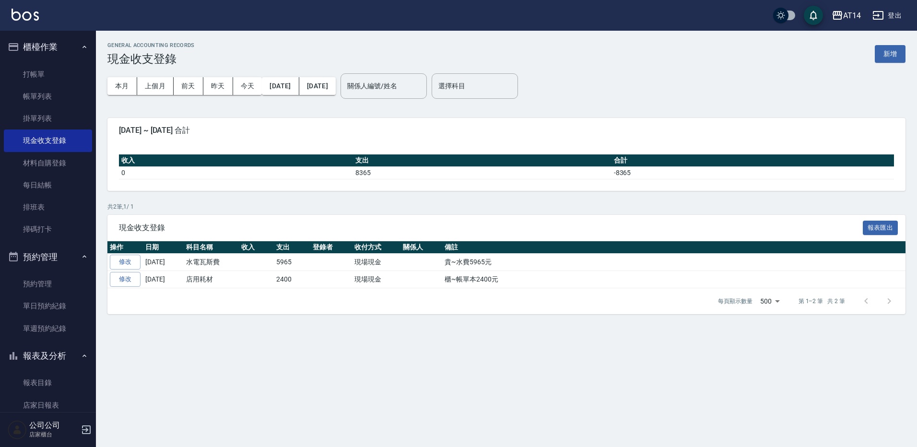
click at [895, 63] on div "GENERAL ACCOUNTING RECORDS 現金收支登錄 新增" at bounding box center [506, 53] width 798 height 23
click at [895, 58] on button "新增" at bounding box center [889, 54] width 31 height 18
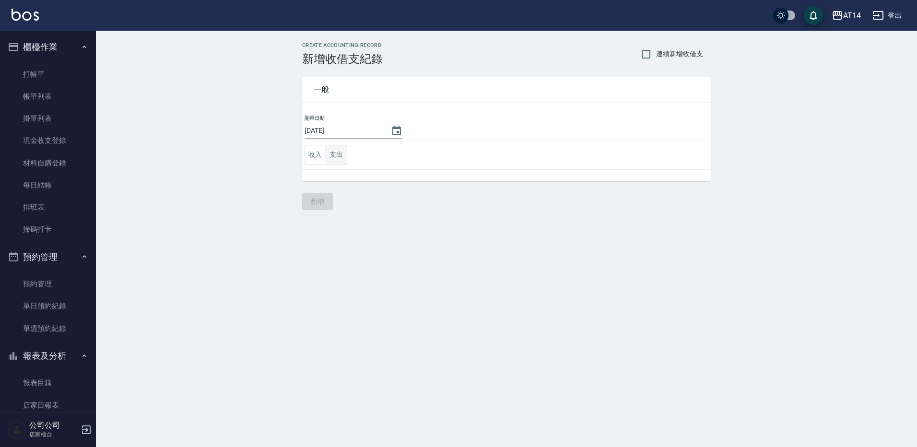
click at [335, 149] on button "支出" at bounding box center [337, 155] width 22 height 20
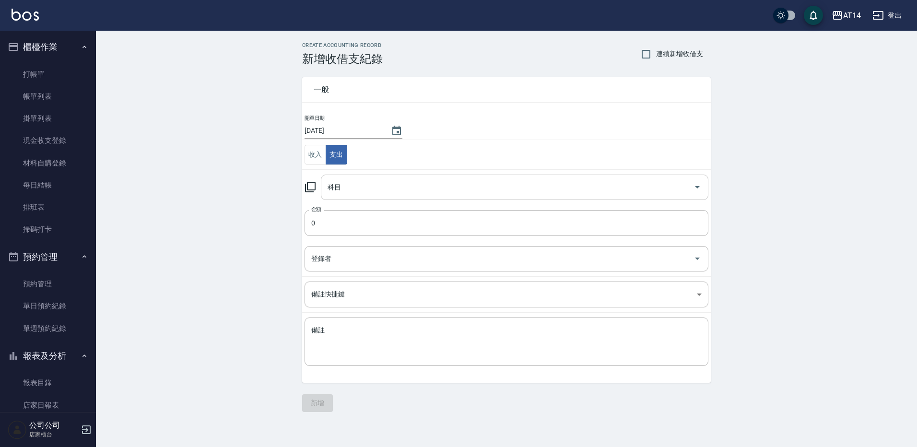
click at [364, 183] on input "科目" at bounding box center [507, 187] width 364 height 17
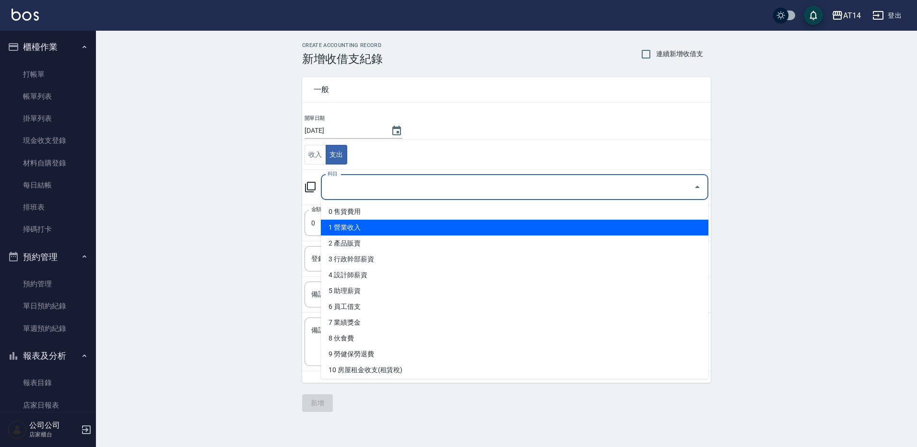
type input "1"
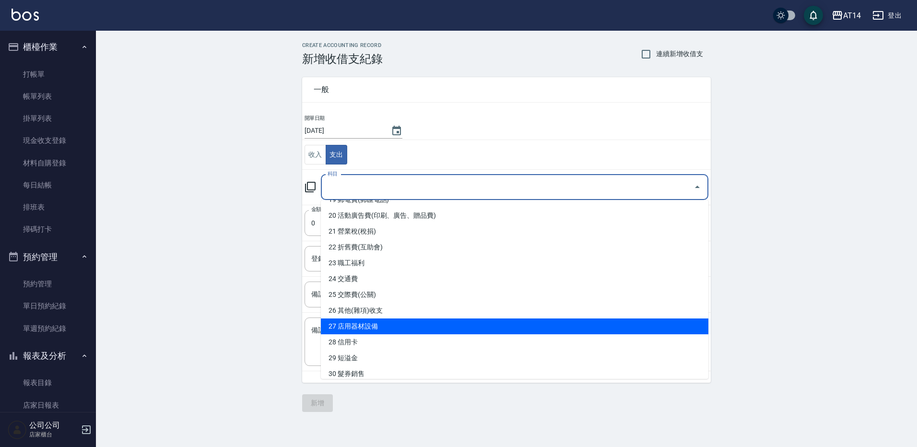
scroll to position [336, 0]
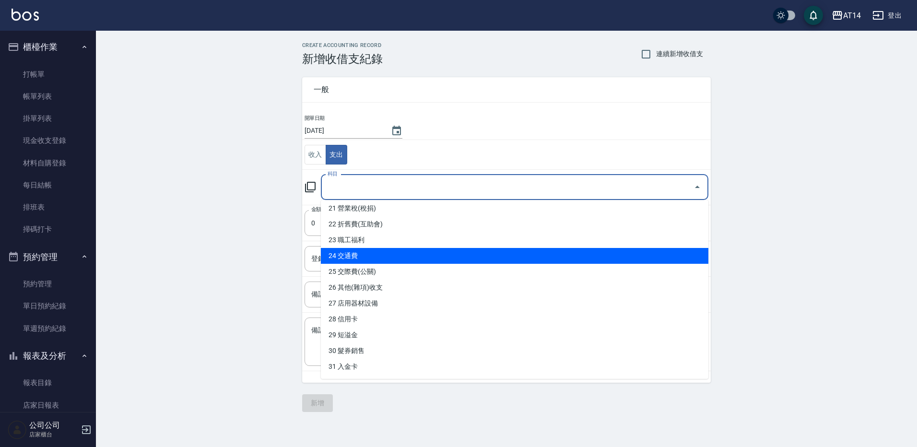
click at [452, 260] on li "24 交通費" at bounding box center [514, 256] width 387 height 16
type input "24 交通費"
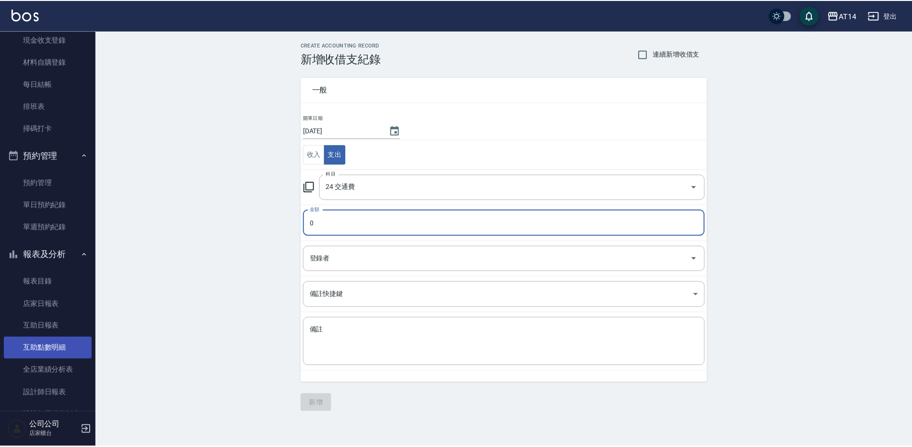
scroll to position [144, 0]
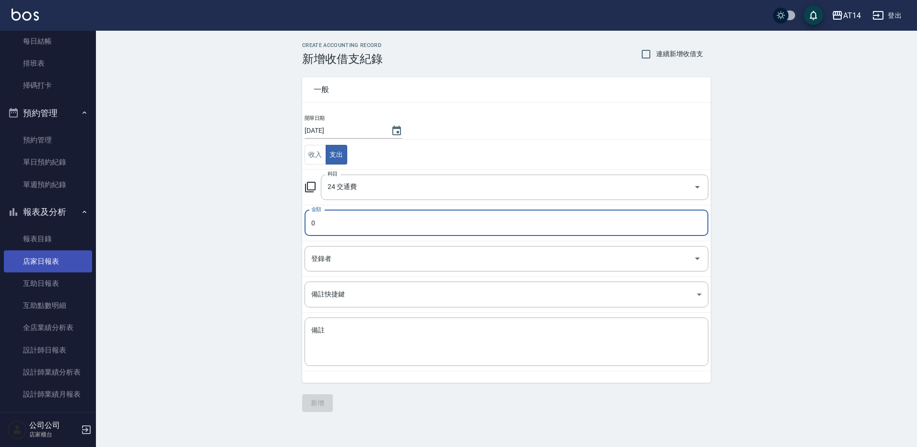
click at [69, 266] on link "店家日報表" at bounding box center [48, 261] width 88 height 22
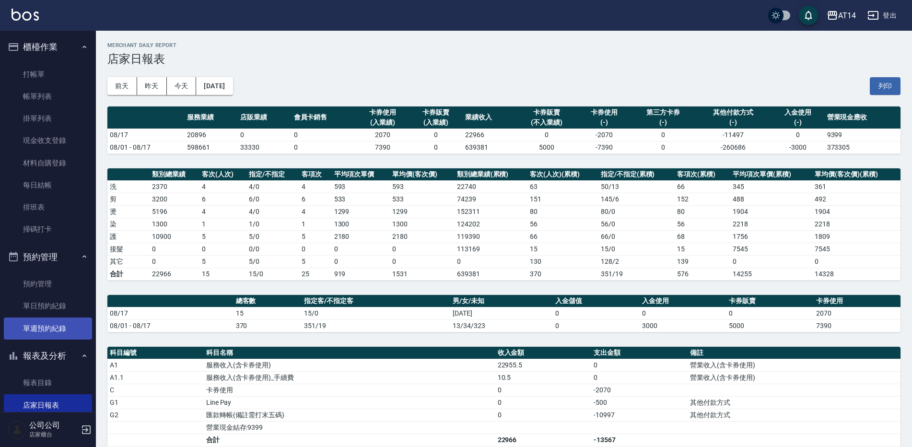
click at [70, 329] on link "單週預約紀錄" at bounding box center [48, 328] width 88 height 22
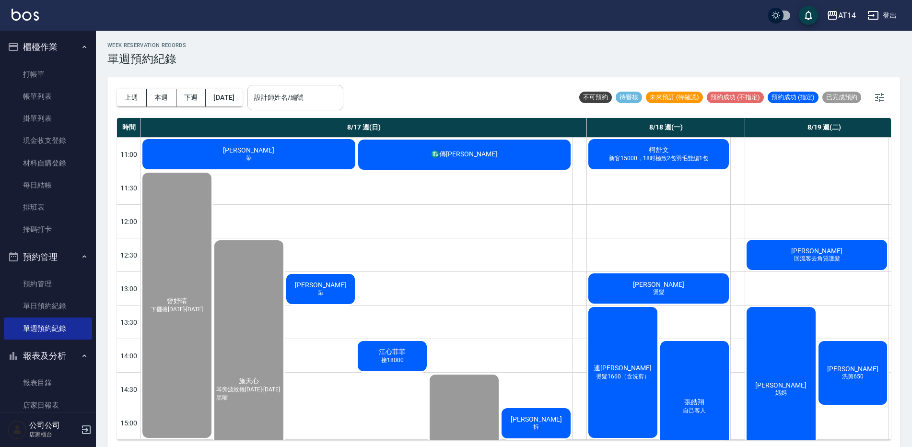
click at [311, 97] on input "設計師姓名/編號" at bounding box center [295, 97] width 87 height 17
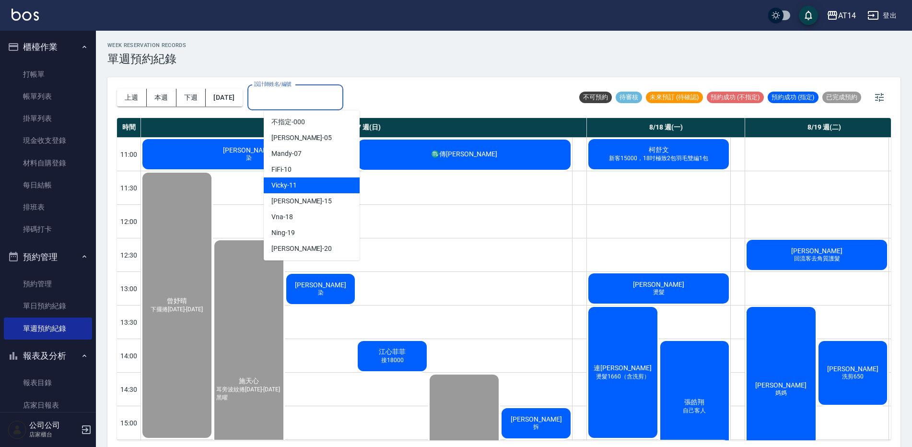
click at [324, 185] on div "Vicky -11" at bounding box center [312, 185] width 96 height 16
type input "Vicky-11"
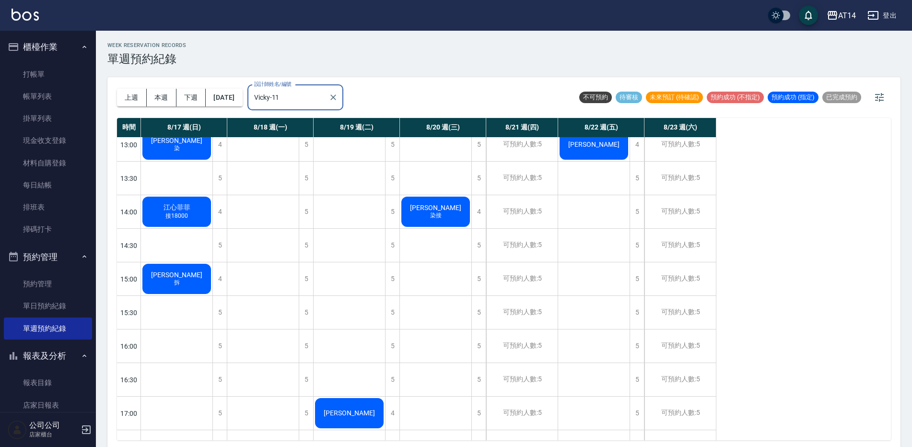
scroll to position [96, 0]
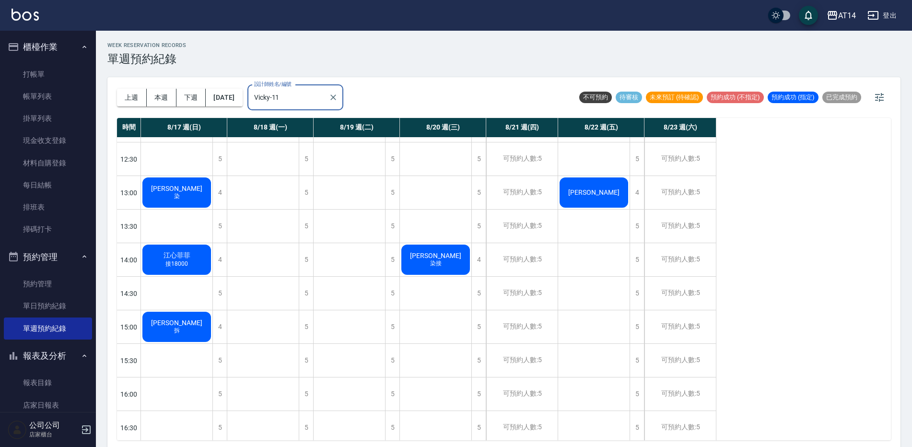
click at [189, 75] on div "江心菲菲 接18000" at bounding box center [176, 58] width 71 height 33
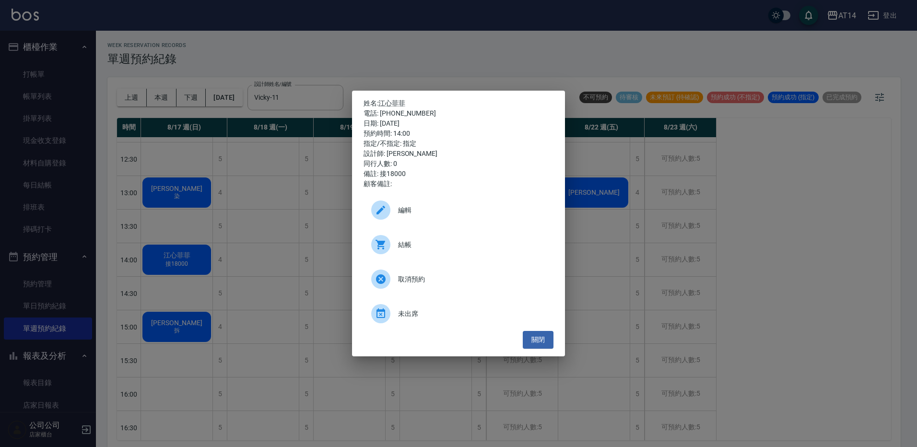
click at [440, 252] on div "結帳" at bounding box center [458, 244] width 190 height 27
click at [303, 33] on div "姓名: 江心菲菲 電話: 0903354887 日期: 2025/08/17 預約時間: 14:00 指定/不指定: 指定 設計師: Vicky 同行人數: …" at bounding box center [458, 223] width 917 height 447
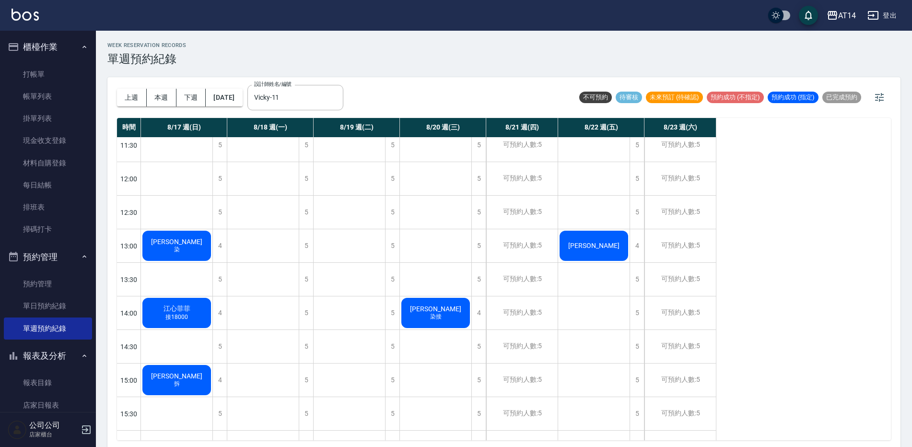
scroll to position [0, 0]
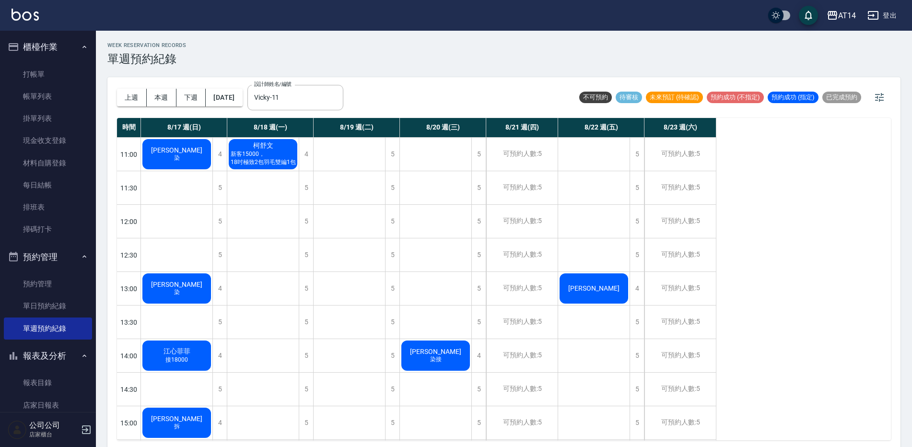
click at [187, 155] on div "丹丹 染" at bounding box center [176, 154] width 71 height 33
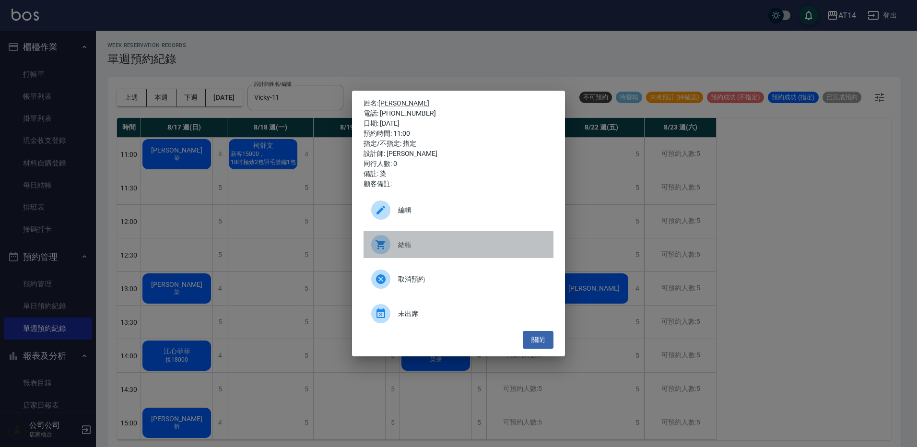
click at [443, 241] on span "結帳" at bounding box center [472, 245] width 148 height 10
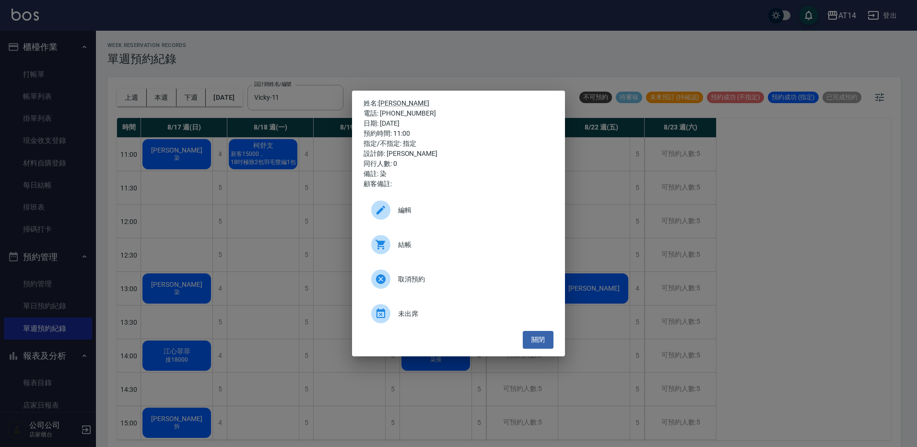
click at [288, 105] on div "姓名: 丹丹 電話: 0987305568 日期: 2025/08/17 預約時間: 11:00 指定/不指定: 指定 設計師: Vicky 同行人數: 0 …" at bounding box center [458, 223] width 917 height 447
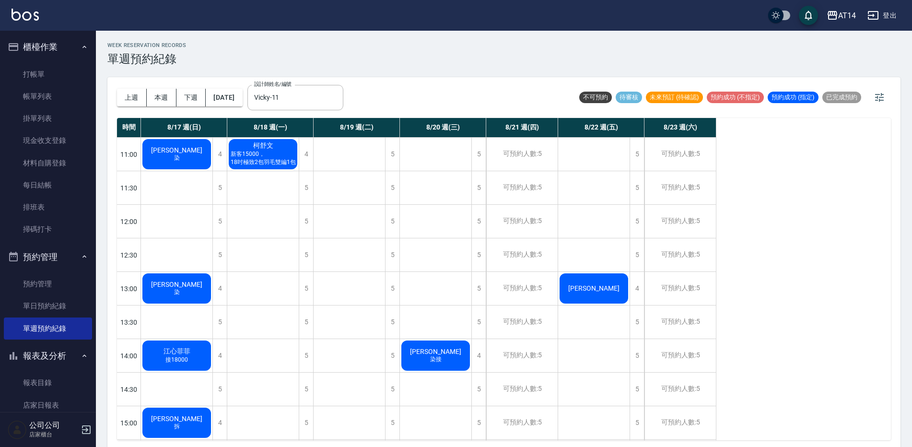
scroll to position [144, 0]
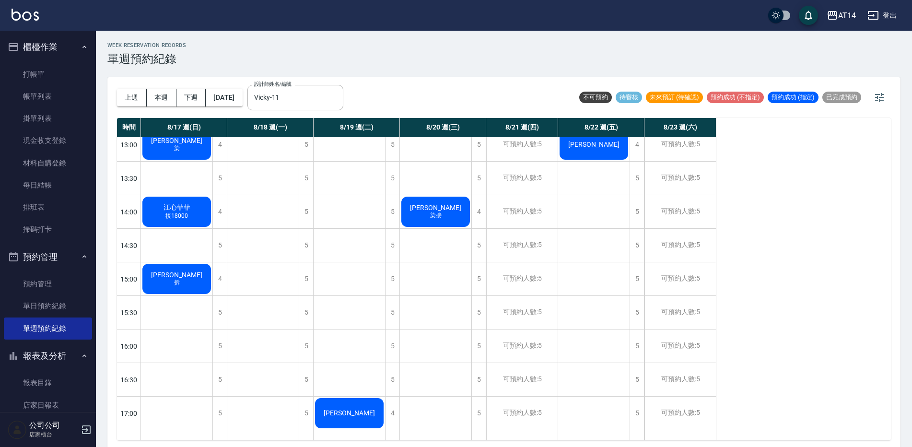
click at [177, 10] on span "[PERSON_NAME]" at bounding box center [176, 6] width 55 height 8
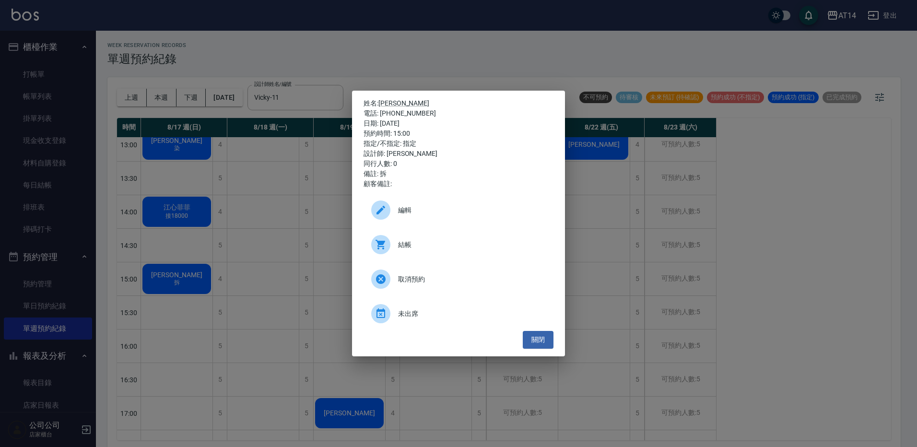
click at [395, 234] on div "結帳" at bounding box center [458, 244] width 190 height 27
drag, startPoint x: 294, startPoint y: 98, endPoint x: 286, endPoint y: 133, distance: 35.8
click at [295, 96] on div "姓名: 顏顏 電話: 0976350534 日期: 2025/08/17 預約時間: 15:00 指定/不指定: 指定 設計師: Vicky 同行人數: 0 …" at bounding box center [458, 223] width 917 height 447
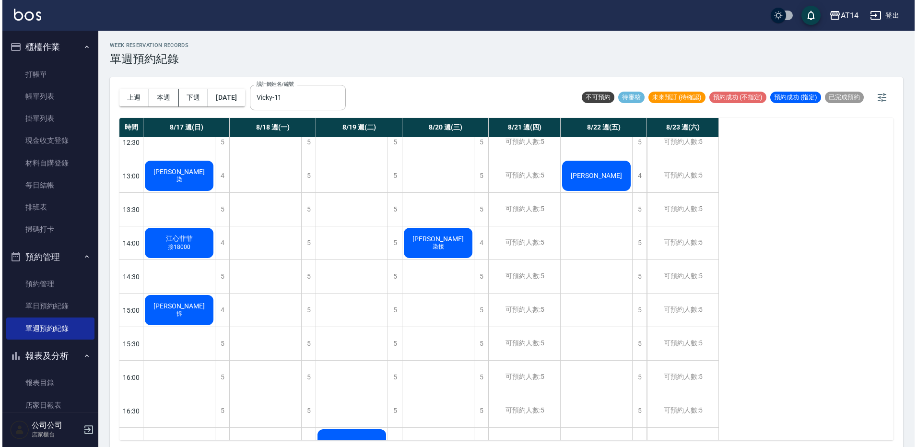
scroll to position [96, 0]
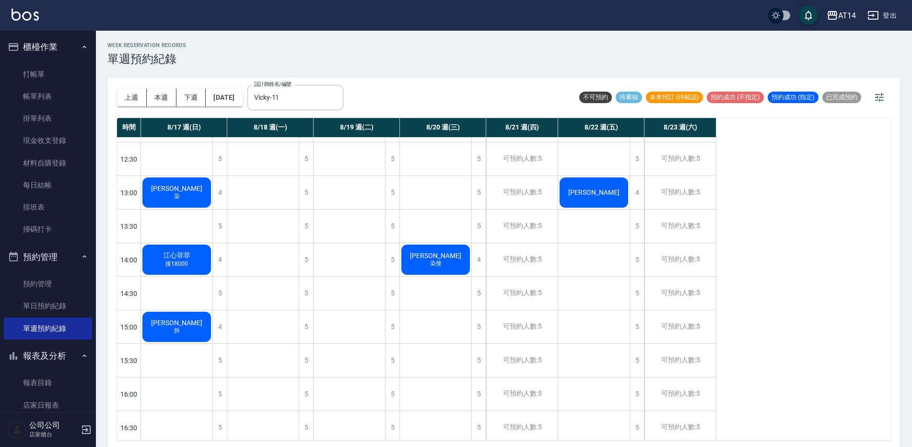
click at [177, 66] on span "染" at bounding box center [177, 62] width 10 height 8
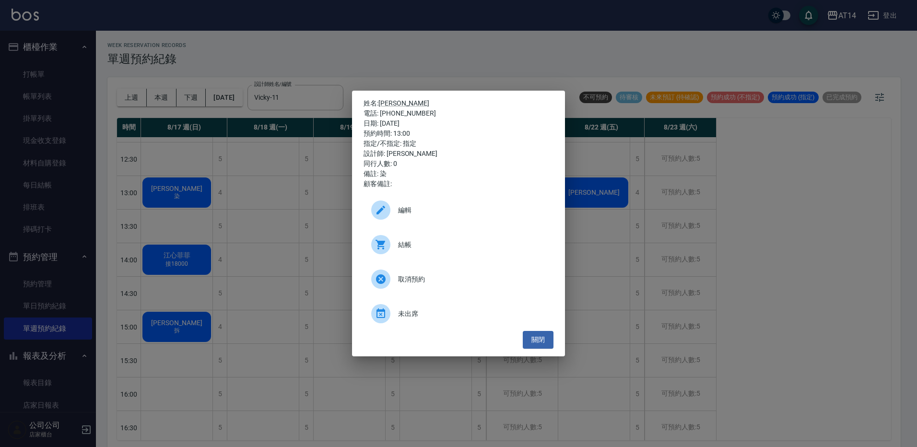
click at [438, 249] on span "結帳" at bounding box center [472, 245] width 148 height 10
click at [357, 39] on div "姓名: 劉重鈺 電話: 0976288287 日期: 2025/08/17 預約時間: 13:00 指定/不指定: 指定 設計師: Vicky 同行人數: 0…" at bounding box center [458, 223] width 917 height 447
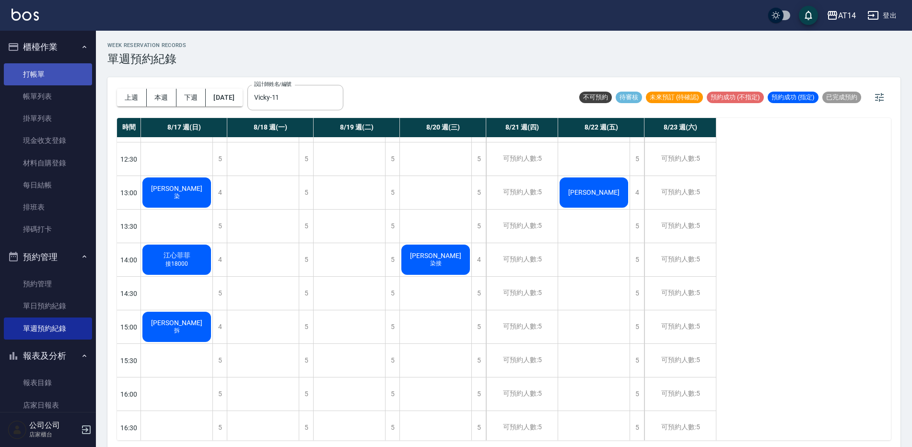
click at [53, 74] on link "打帳單" at bounding box center [48, 74] width 88 height 22
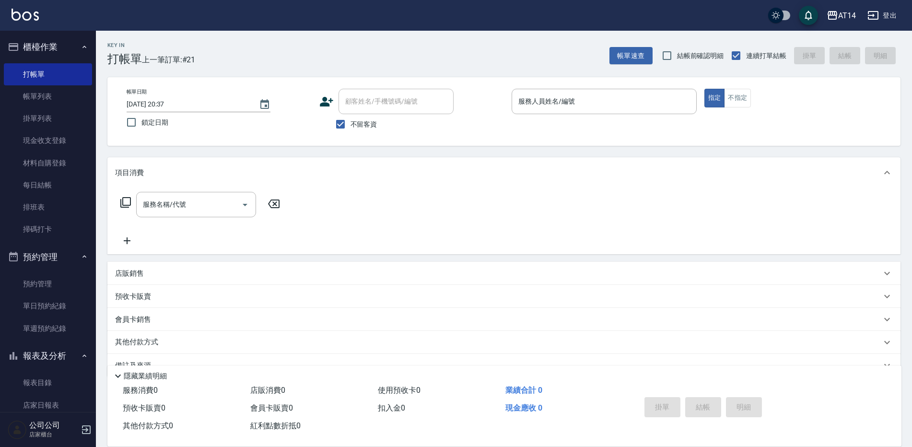
click at [513, 45] on div "Key In 打帳單 上一筆訂單:#21 帳單速查 結帳前確認明細 連續打單結帳 掛單 結帳 明細" at bounding box center [498, 48] width 804 height 35
click at [65, 221] on link "掃碼打卡" at bounding box center [48, 229] width 88 height 22
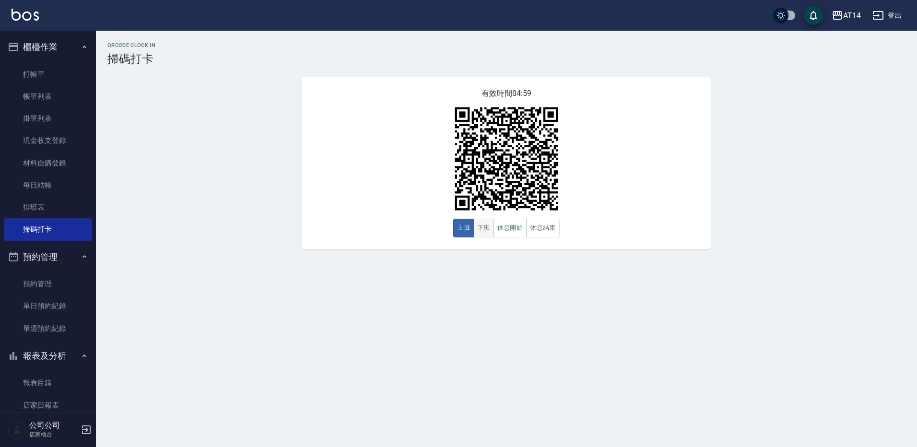
click at [483, 228] on button "下班" at bounding box center [483, 228] width 21 height 19
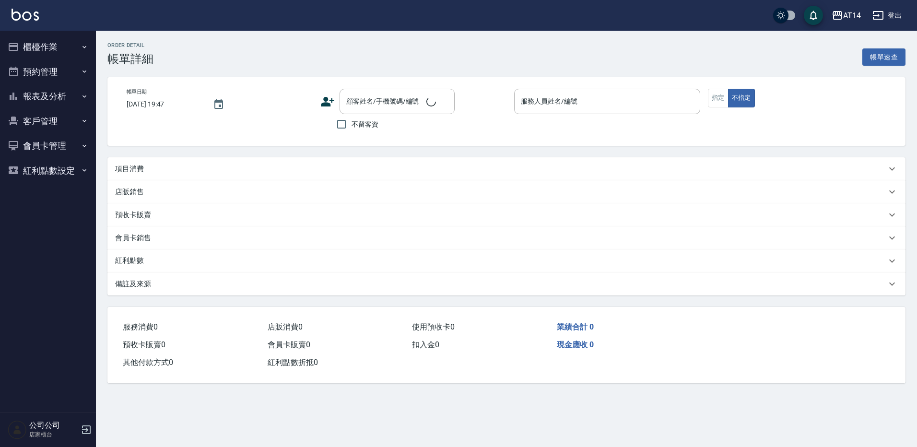
click at [193, 172] on div "項目消費" at bounding box center [500, 169] width 771 height 10
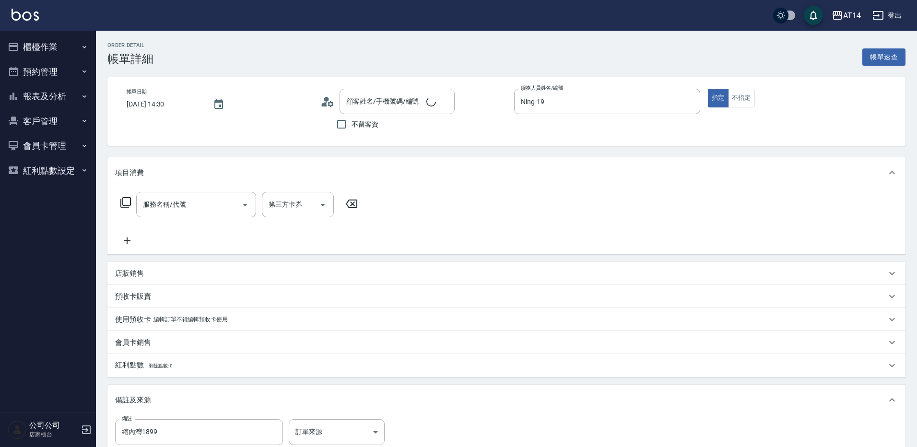
type input "2025/08/17 14:30"
type input "Ning-19"
type input "縮內灣1899"
click at [193, 209] on input "服務名稱/代號" at bounding box center [188, 204] width 97 height 17
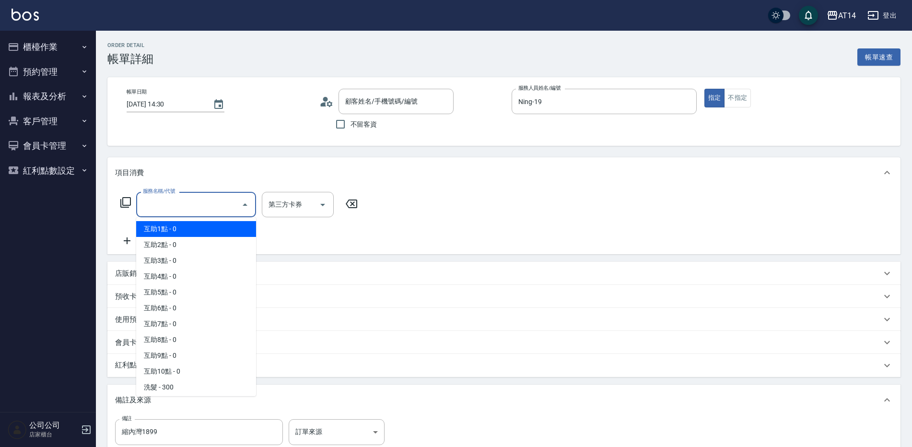
type input "[PERSON_NAME]/0937151552/null"
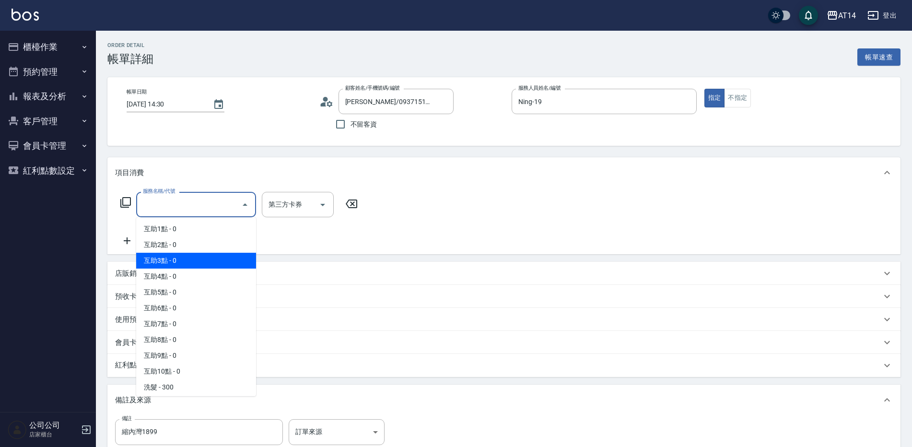
click at [203, 263] on span "互助3點 - 0" at bounding box center [196, 261] width 120 height 16
type input "互助3點(003)"
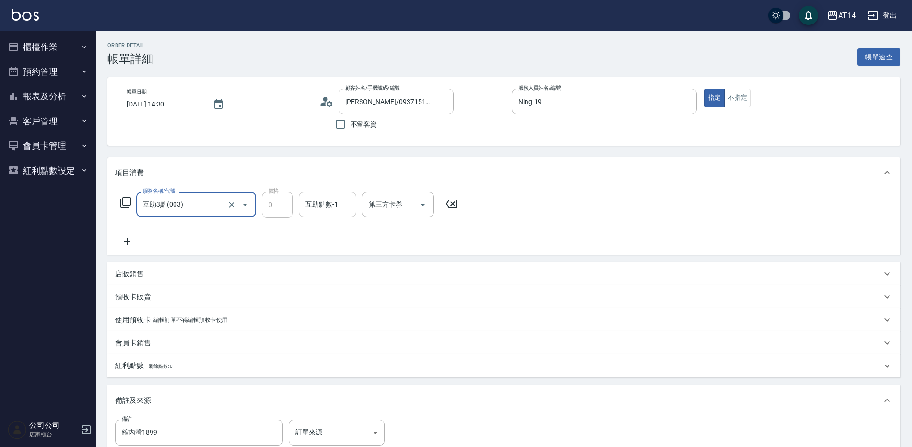
click at [318, 203] on div "互助點數-1 互助點數-1" at bounding box center [328, 204] width 58 height 25
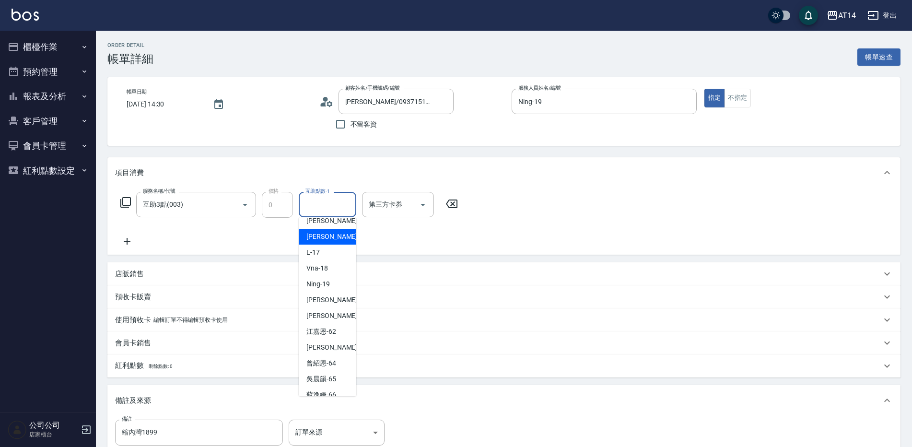
scroll to position [145, 0]
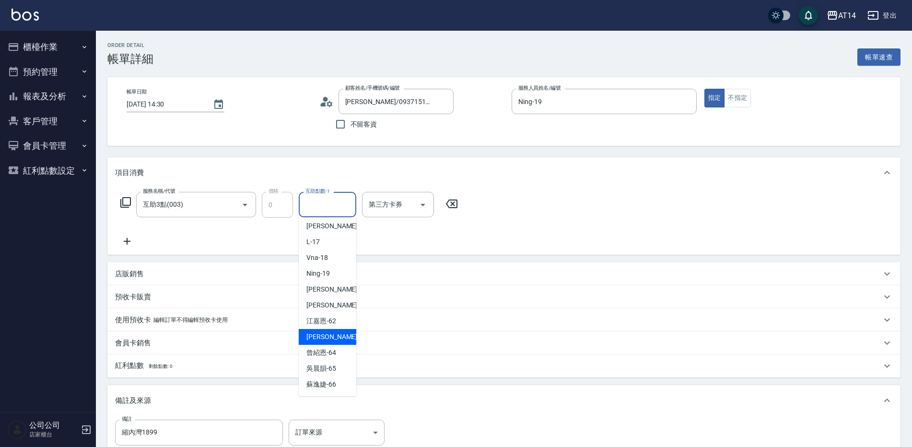
click at [323, 340] on span "[PERSON_NAME] -63" at bounding box center [336, 337] width 60 height 10
type input "[PERSON_NAME]-63"
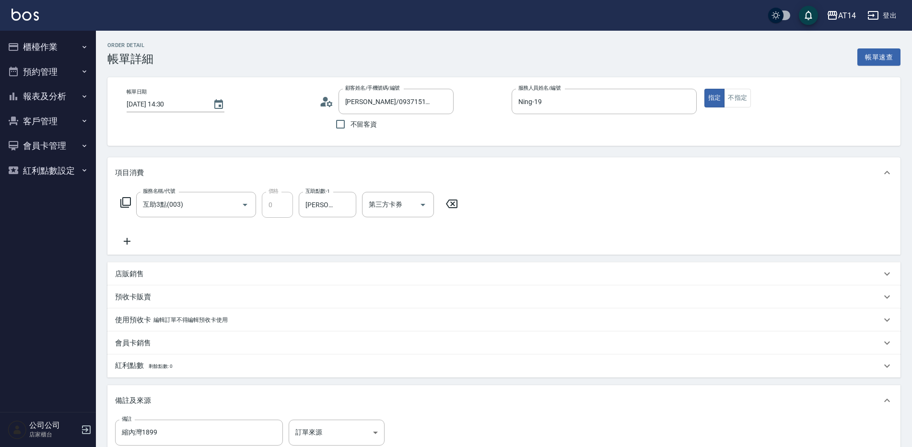
click at [129, 239] on icon at bounding box center [127, 241] width 24 height 12
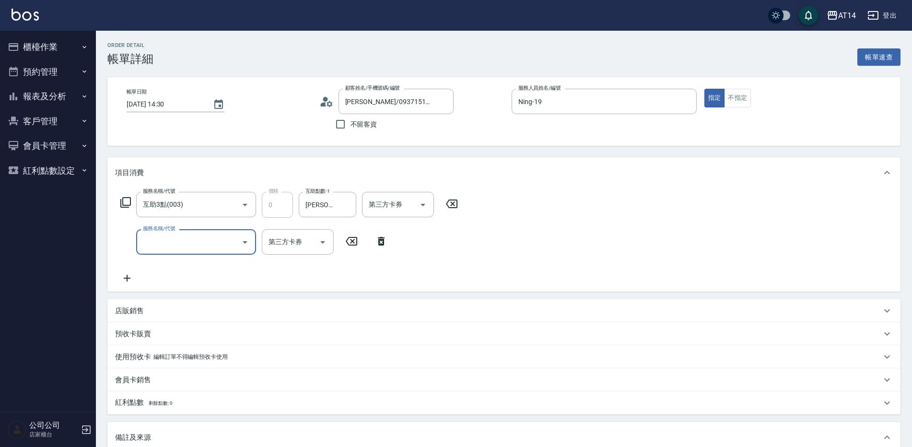
click at [152, 237] on input "服務名稱/代號" at bounding box center [188, 241] width 97 height 17
type input "051"
type input "2"
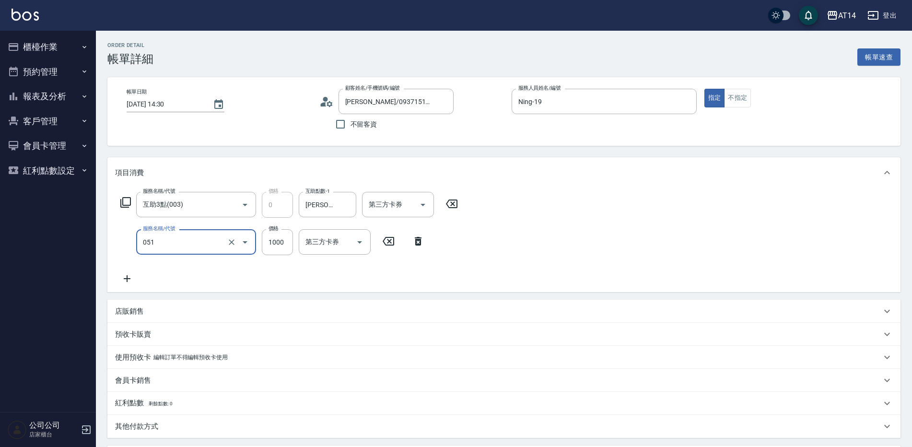
type input "護髮(051)"
click at [131, 276] on icon at bounding box center [127, 279] width 24 height 12
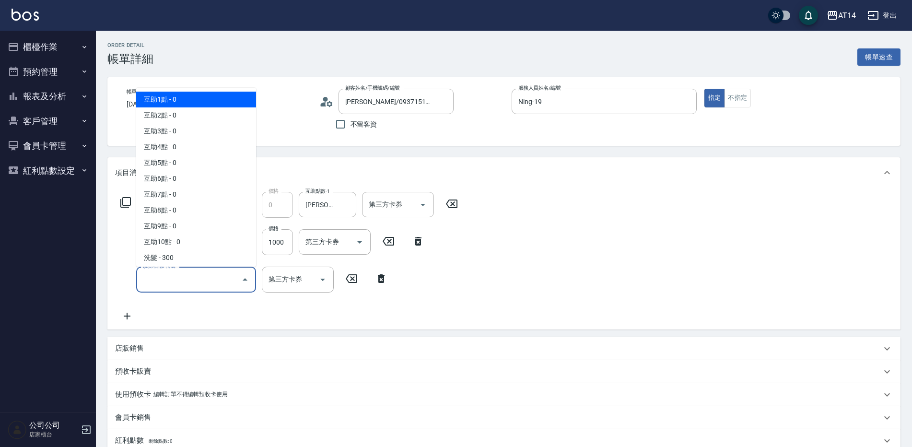
click at [159, 275] on input "服務名稱/代號" at bounding box center [188, 279] width 97 height 17
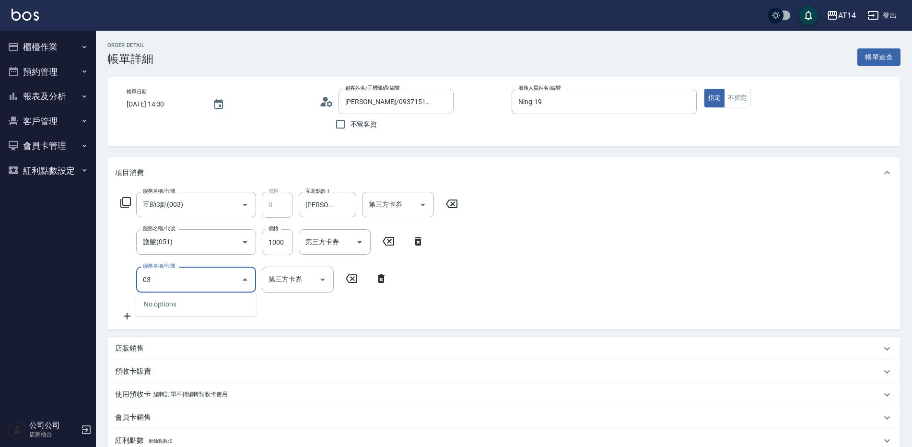
type input "031"
type input "5"
type input "燙髮(031)"
click at [277, 280] on input "1500" at bounding box center [277, 280] width 31 height 26
type input "1"
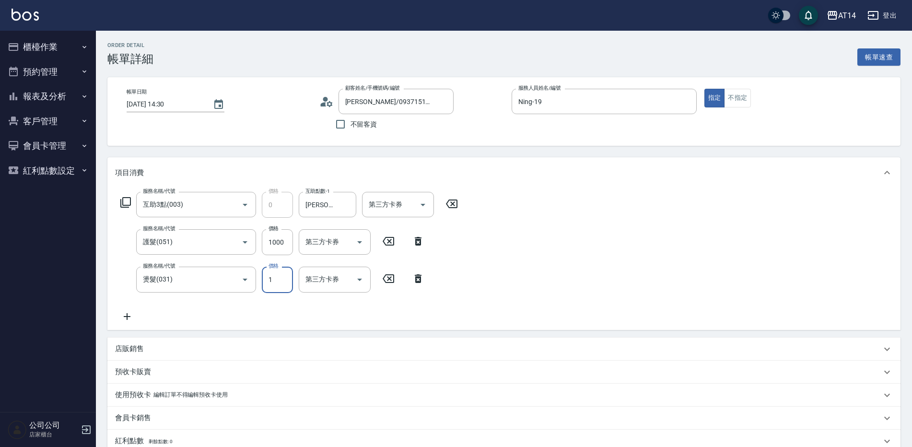
type input "2"
type input "1299"
type input "5"
type input "1299"
drag, startPoint x: 274, startPoint y: 243, endPoint x: 271, endPoint y: 248, distance: 6.4
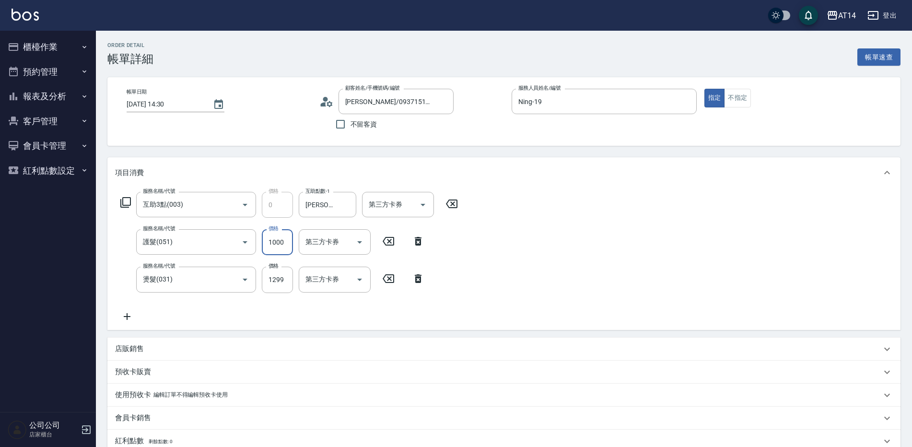
click at [274, 243] on input "1000" at bounding box center [277, 242] width 31 height 26
type input "1"
type input "3"
type input "1800"
type input "6"
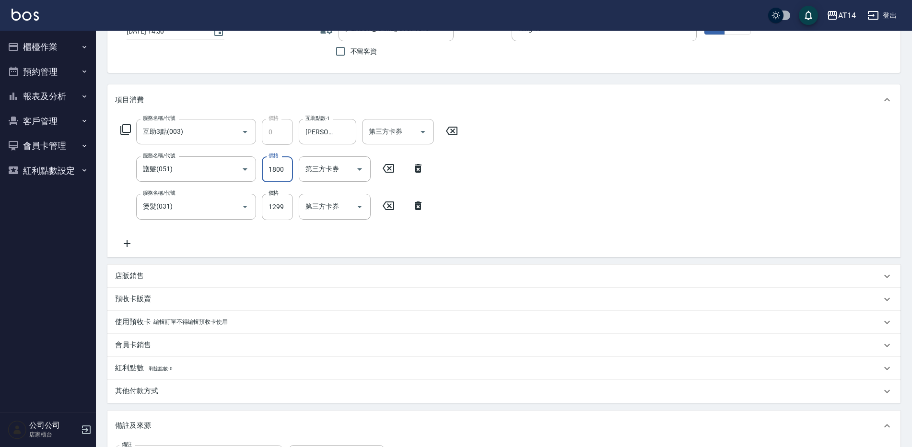
scroll to position [220, 0]
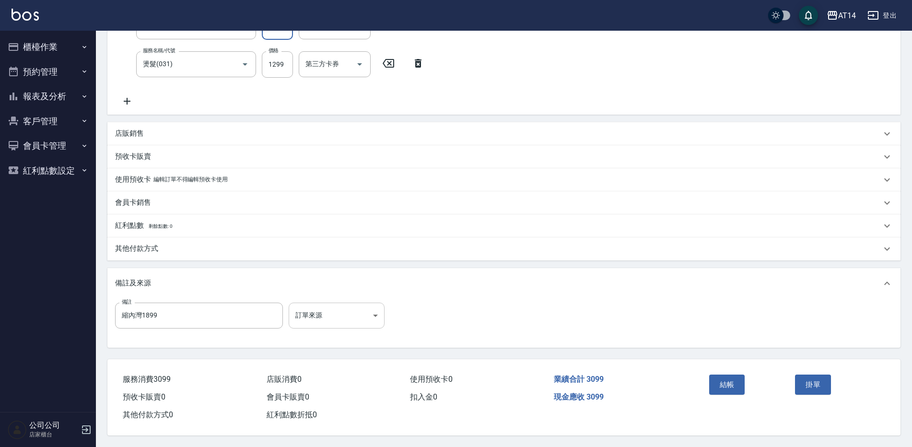
type input "1800"
click at [310, 313] on body "AT14 登出 櫃檯作業 打帳單 帳單列表 掛單列表 現金收支登錄 材料自購登錄 每日結帳 排班表 掃碼打卡 預約管理 預約管理 單日預約紀錄 單週預約紀錄 …" at bounding box center [456, 116] width 912 height 662
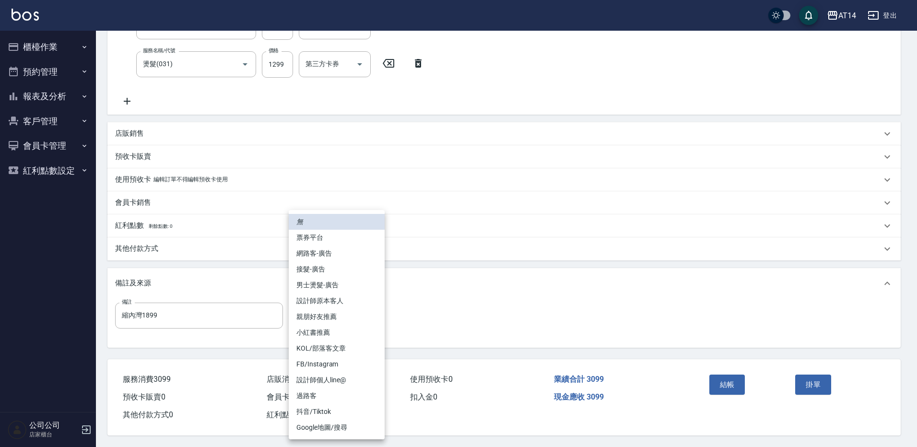
click at [311, 254] on li "網路客-廣告" at bounding box center [337, 253] width 96 height 16
type input "網路客-廣告"
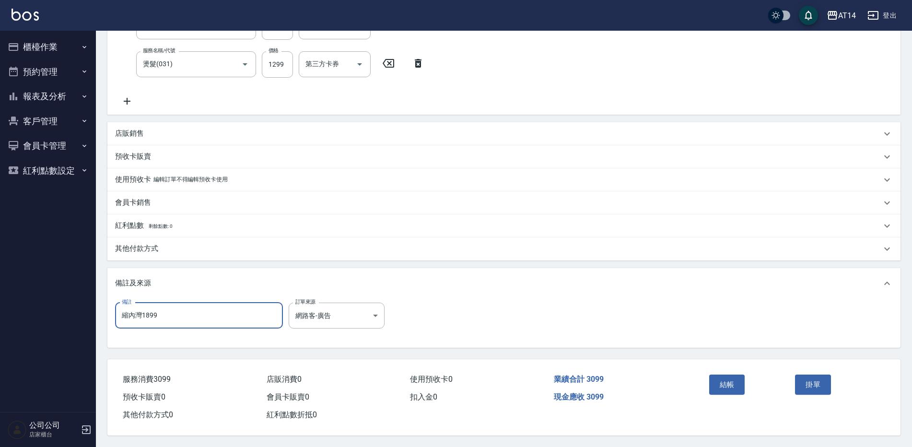
drag, startPoint x: 193, startPoint y: 316, endPoint x: 118, endPoint y: 322, distance: 74.5
click at [118, 322] on input "縮內灣1899" at bounding box center [199, 316] width 168 height 26
click at [198, 244] on div "其他付款方式" at bounding box center [498, 249] width 766 height 10
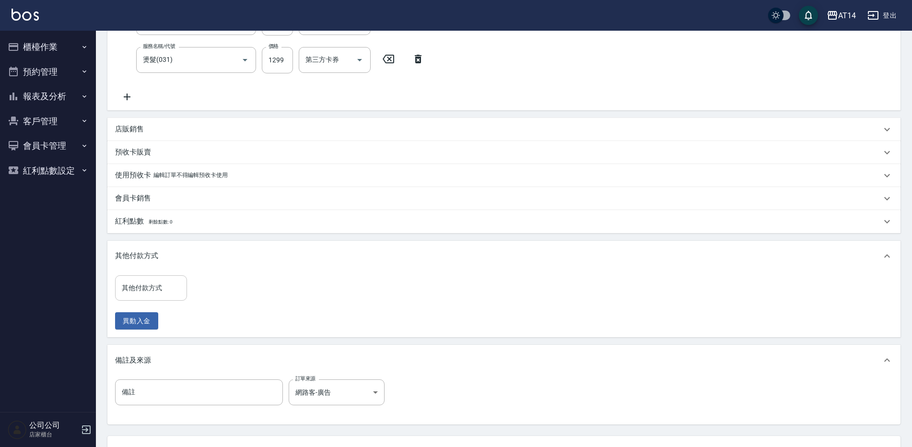
click at [162, 284] on input "其他付款方式" at bounding box center [150, 288] width 63 height 17
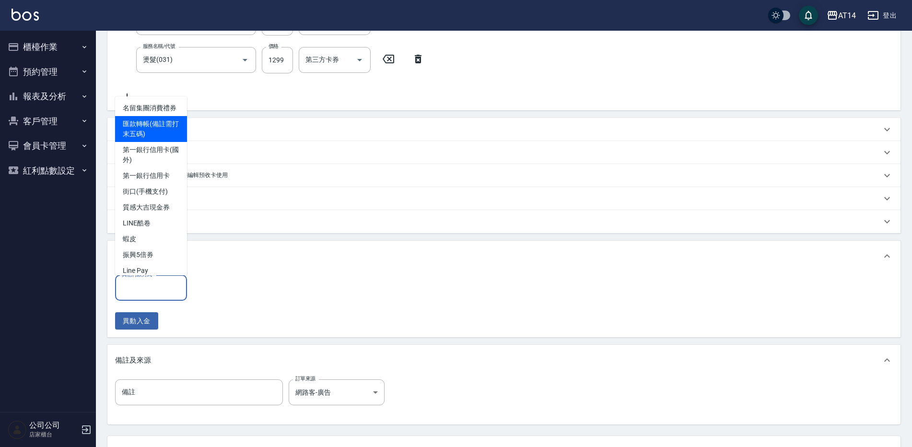
click at [150, 135] on span "匯款轉帳(備註需打末五碼)" at bounding box center [151, 129] width 72 height 26
type input "匯款轉帳(備註需打末五碼)"
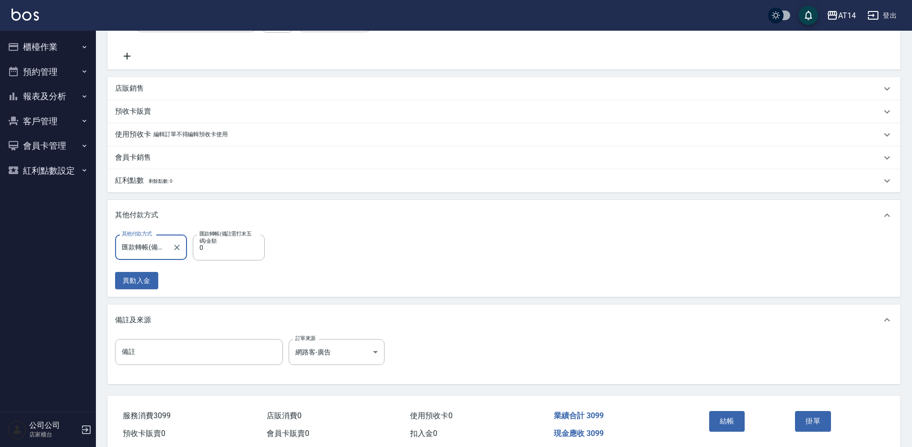
scroll to position [301, 0]
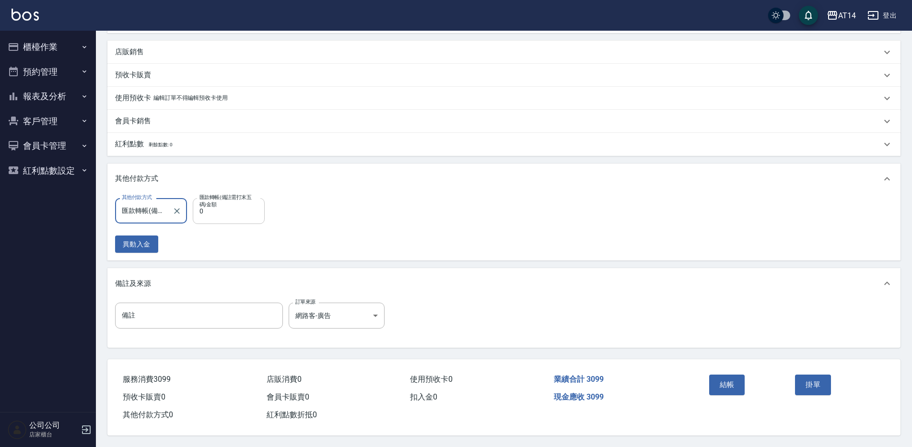
click at [228, 204] on input "0" at bounding box center [229, 211] width 72 height 26
type input "3099"
type input "0"
type input "3099"
click at [221, 317] on input "備註" at bounding box center [199, 316] width 168 height 26
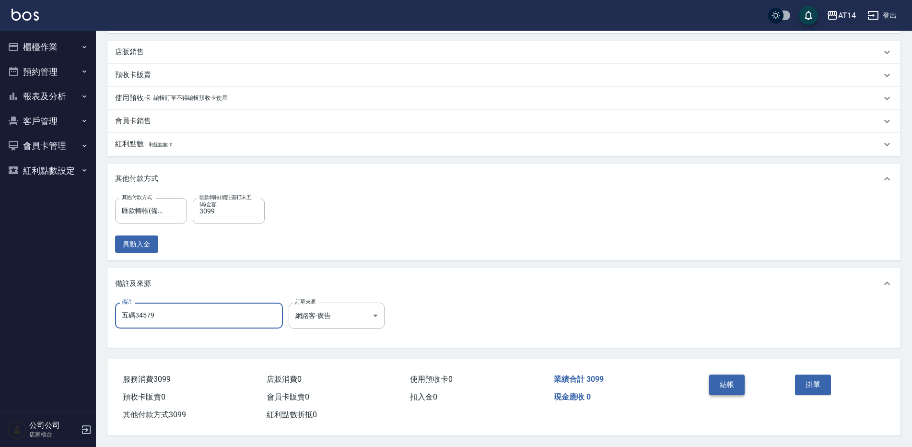
type input "五碼34579"
click at [720, 377] on button "結帳" at bounding box center [727, 384] width 36 height 20
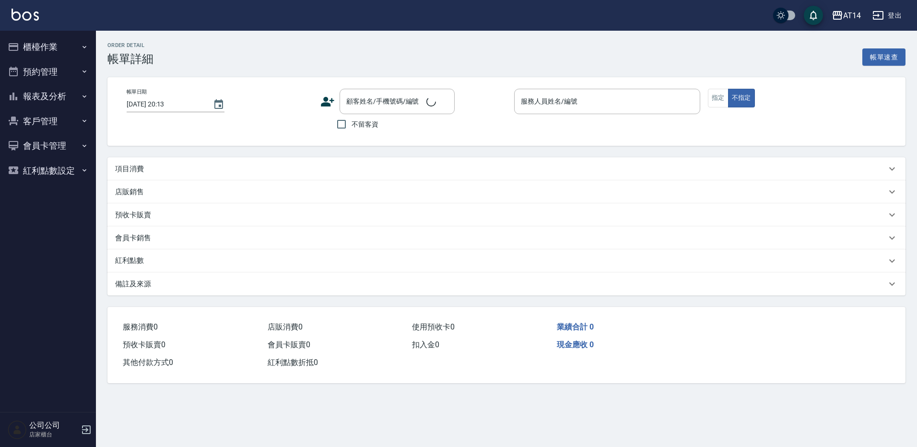
type input "[DATE] 17:30"
type input "Ning-19"
type input "燙波紋[DATE]-[DATE]護"
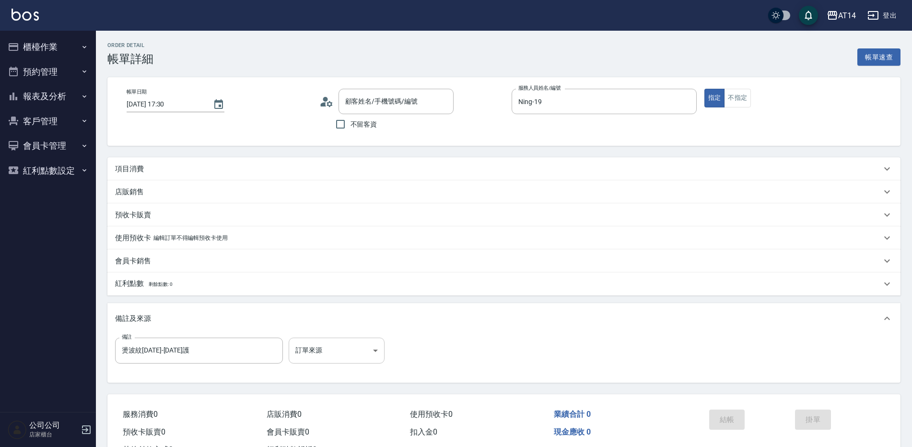
type input "張瑀庭/0928047082/null"
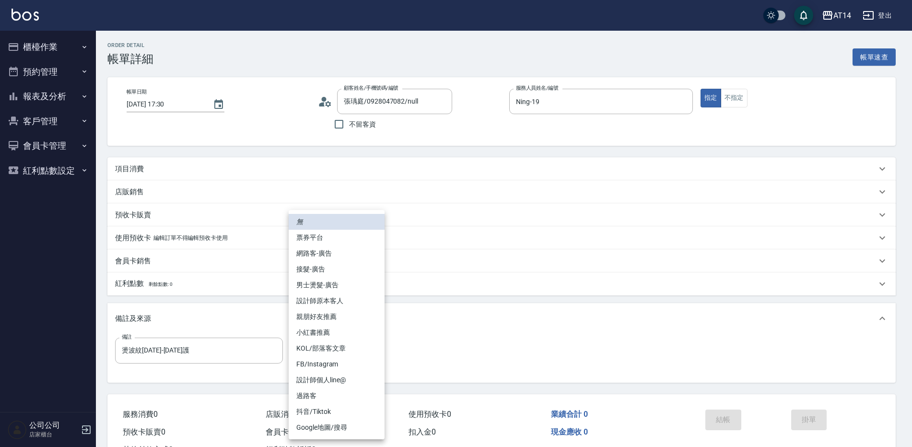
click at [363, 348] on body "AT14 登出 櫃檯作業 打帳單 帳單列表 掛單列表 現金收支登錄 材料自購登錄 每日結帳 排班表 掃碼打卡 預約管理 預約管理 單日預約紀錄 單週預約紀錄 …" at bounding box center [456, 241] width 912 height 482
click at [351, 258] on li "網路客-廣告" at bounding box center [337, 253] width 96 height 16
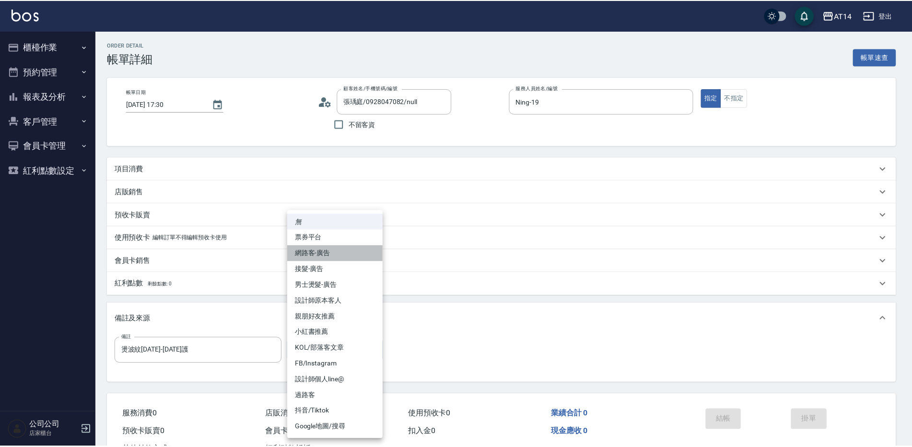
type input "網路客-廣告"
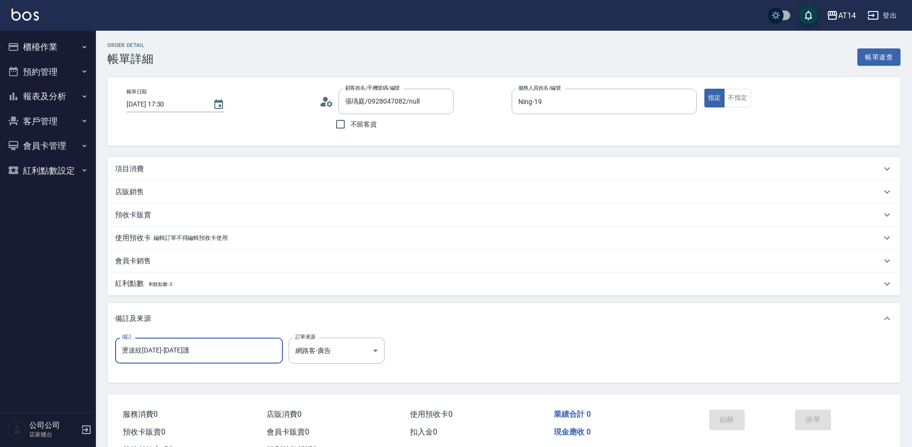
drag, startPoint x: 179, startPoint y: 350, endPoint x: 88, endPoint y: 356, distance: 91.3
click at [88, 356] on div "AT14 登出 櫃檯作業 打帳單 帳單列表 掛單列表 現金收支登錄 材料自購登錄 每日結帳 排班表 掃碼打卡 預約管理 預約管理 單日預約紀錄 單週預約紀錄 …" at bounding box center [456, 241] width 912 height 482
click at [211, 168] on div "項目消費" at bounding box center [498, 169] width 766 height 10
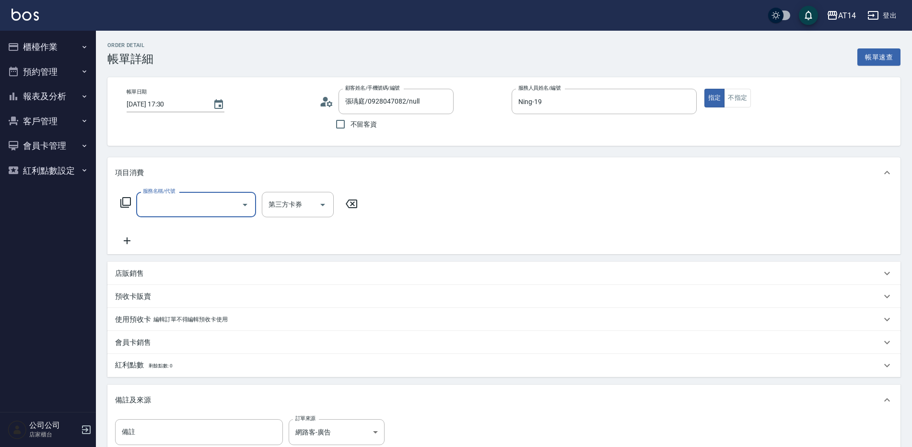
click at [188, 207] on input "服務名稱/代號" at bounding box center [188, 204] width 97 height 17
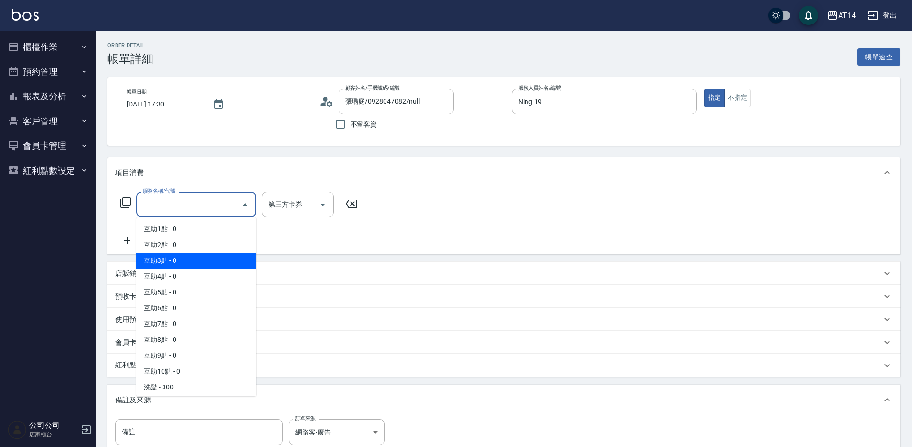
click at [187, 257] on span "互助3點 - 0" at bounding box center [196, 261] width 120 height 16
type input "互助3點(003)"
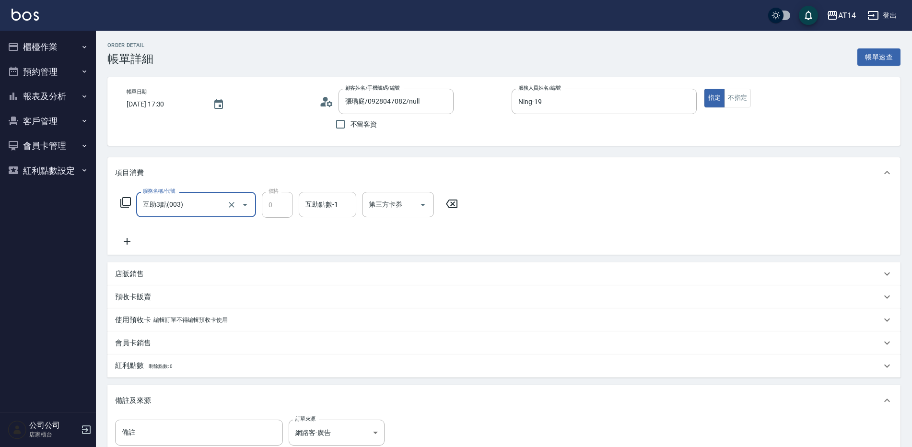
click at [341, 202] on input "互助點數-1" at bounding box center [327, 204] width 49 height 17
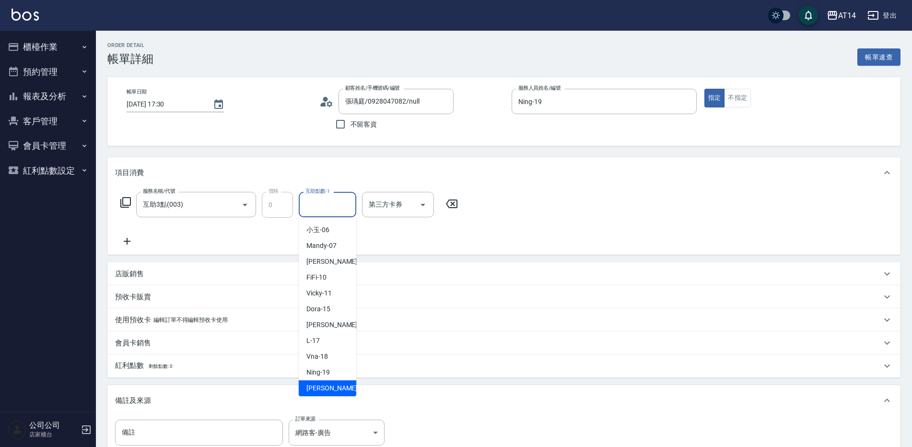
scroll to position [144, 0]
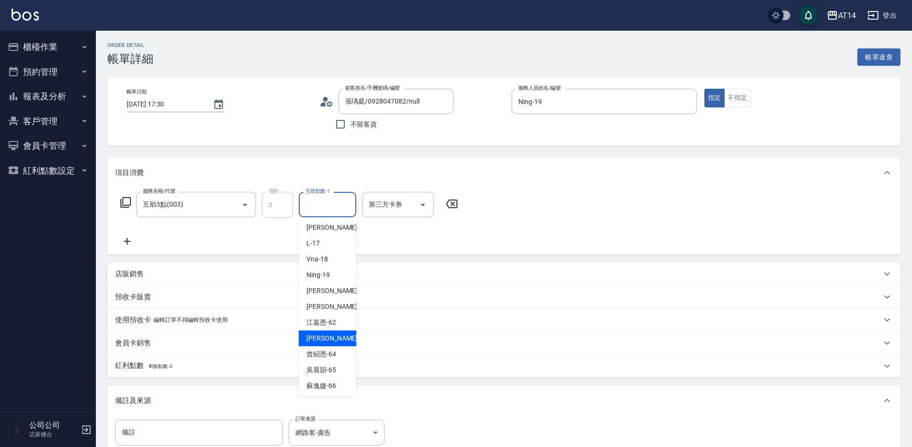
click at [322, 339] on span "[PERSON_NAME] -63" at bounding box center [336, 338] width 60 height 10
type input "[PERSON_NAME]-63"
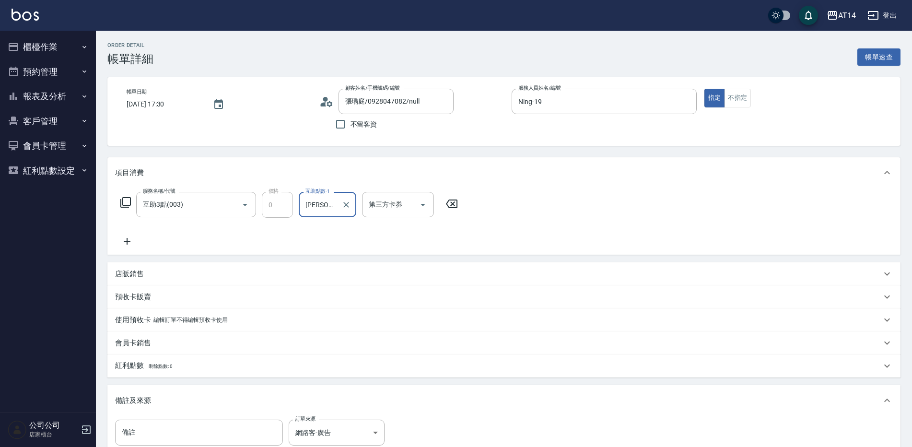
click at [128, 243] on icon at bounding box center [127, 241] width 24 height 12
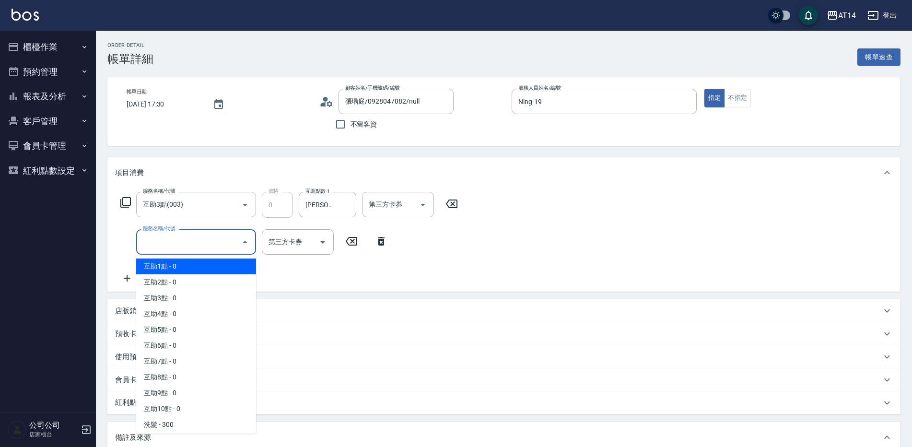
click at [166, 243] on input "服務名稱/代號" at bounding box center [188, 241] width 97 height 17
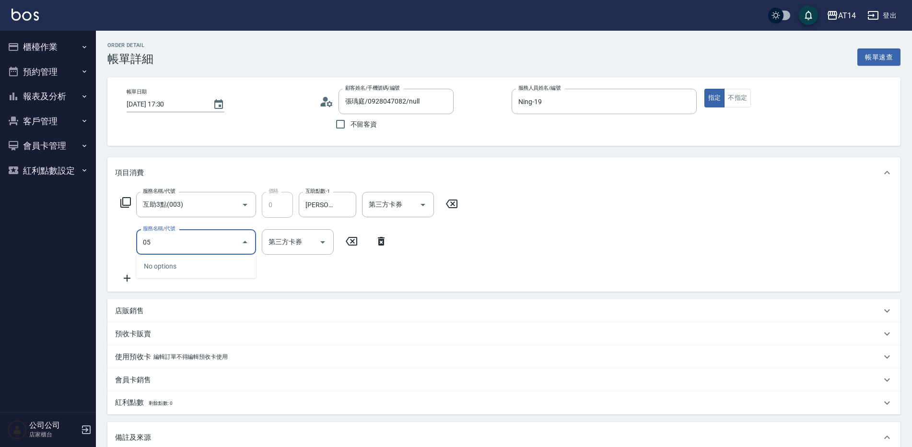
type input "051"
type input "2"
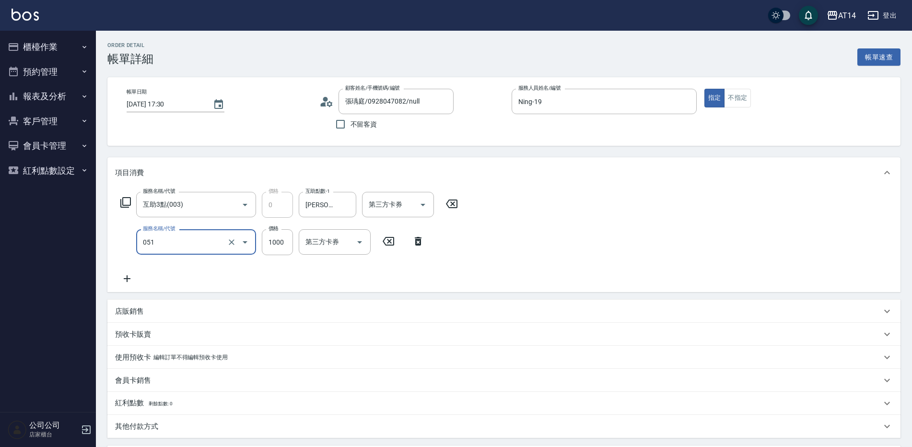
type input "護髮(051)"
click at [130, 279] on icon at bounding box center [127, 278] width 7 height 7
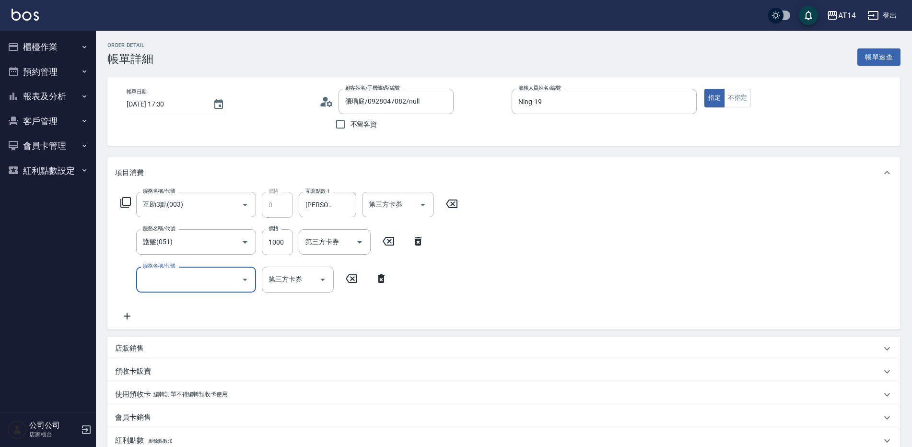
click at [156, 280] on input "服務名稱/代號" at bounding box center [188, 279] width 97 height 17
type input "031"
type input "5"
type input "燙髮(031)"
click at [280, 281] on input "1500" at bounding box center [277, 280] width 31 height 26
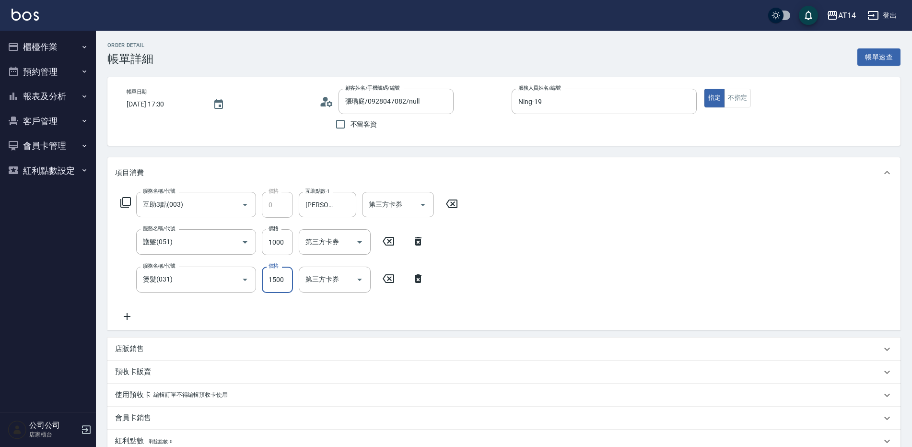
type input "1"
type input "2"
type input "1299"
type input "5"
type input "1299"
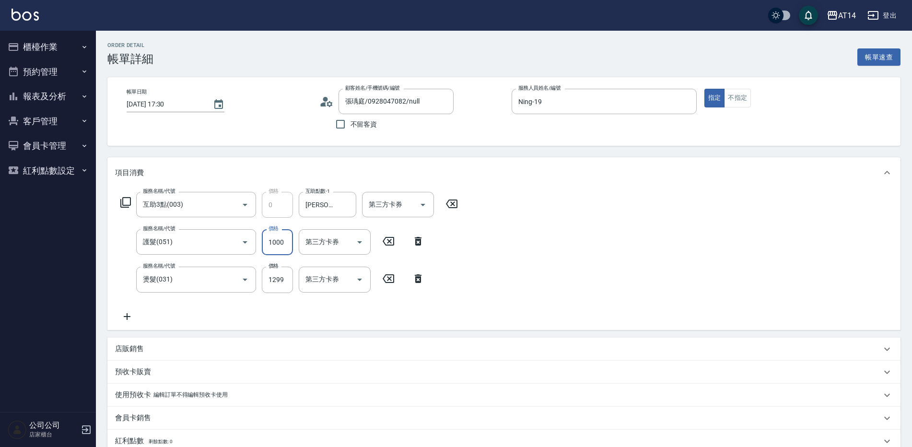
click at [269, 247] on input "1000" at bounding box center [277, 242] width 31 height 26
type input "3"
type input "3000"
type input "9"
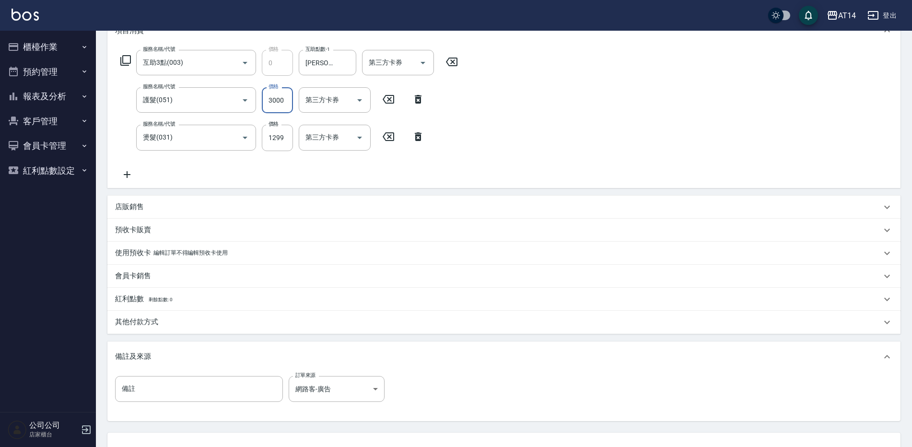
scroll to position [220, 0]
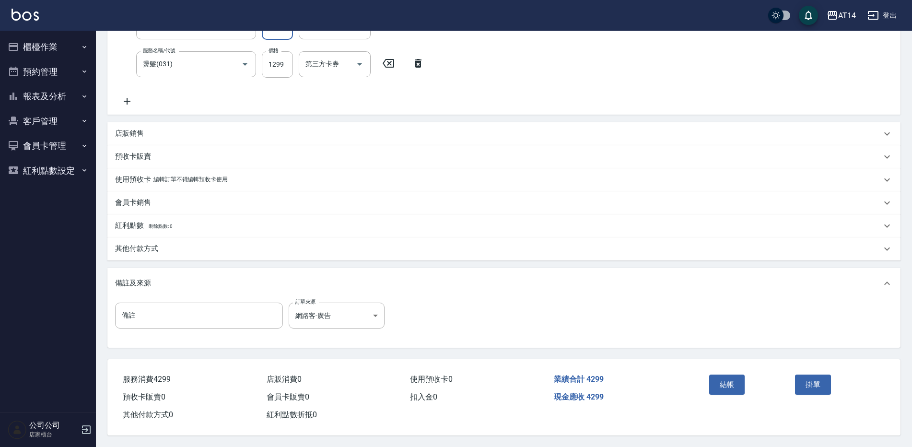
type input "3000"
click at [207, 311] on input "備註" at bounding box center [199, 316] width 168 height 26
type input "五碼07828"
click at [181, 244] on div "其他付款方式" at bounding box center [498, 249] width 766 height 10
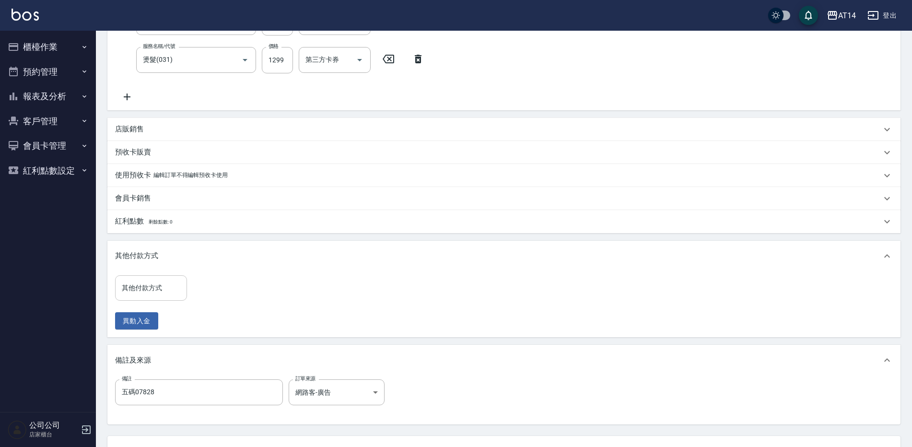
click at [173, 280] on input "其他付款方式" at bounding box center [150, 288] width 63 height 17
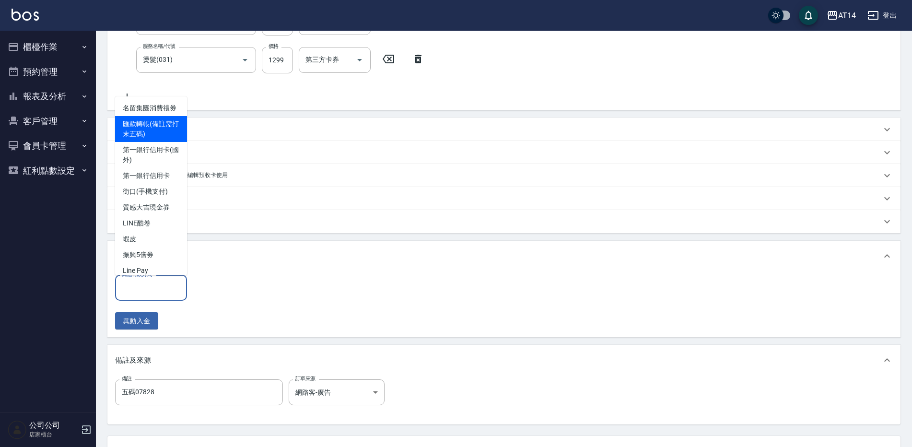
click at [161, 142] on span "匯款轉帳(備註需打末五碼)" at bounding box center [151, 129] width 72 height 26
type input "匯款轉帳(備註需打末五碼)"
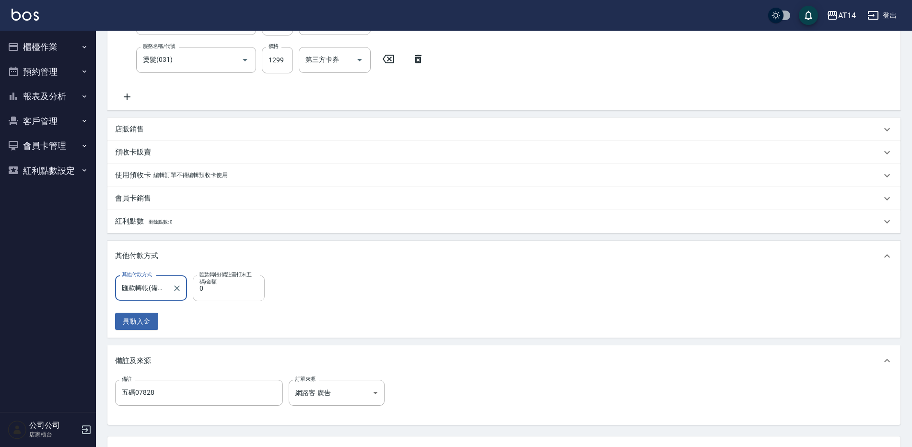
click at [219, 286] on input "0" at bounding box center [229, 288] width 72 height 26
type input "429"
type input "8"
type input "4299"
type input "0"
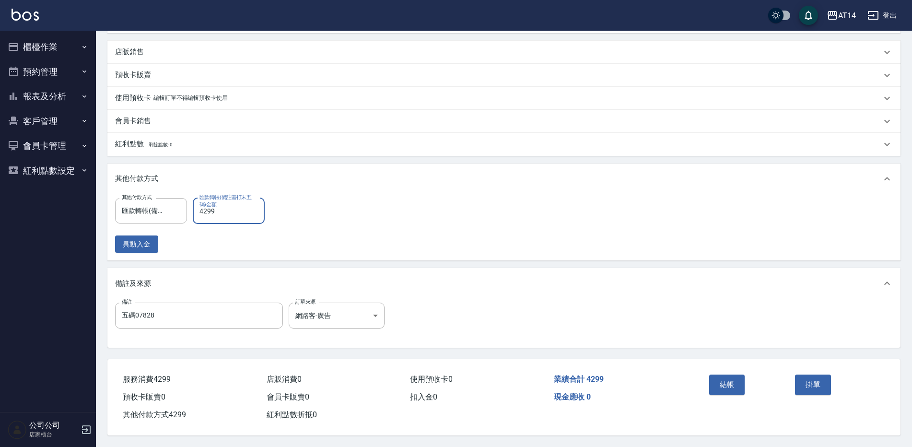
scroll to position [301, 0]
type input "4299"
click at [733, 377] on button "結帳" at bounding box center [727, 384] width 36 height 20
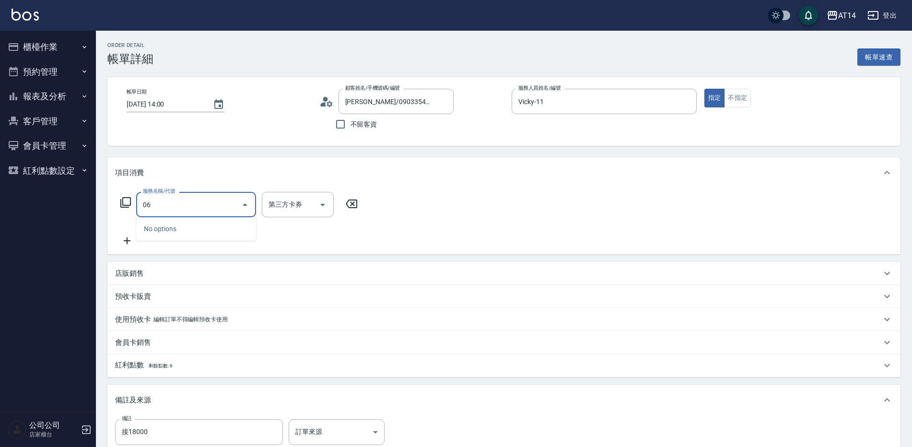
type input "0"
type input "061"
type input "4"
type input "接髮(061)"
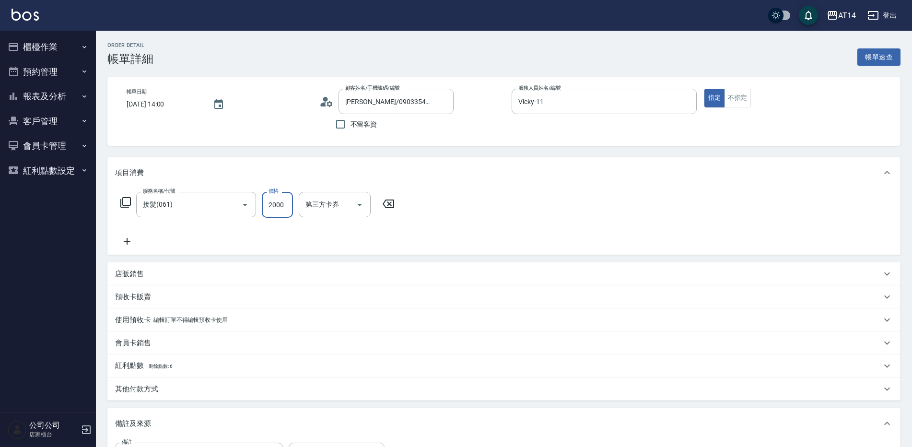
type input "1"
type input "0"
type input "1800"
type input "4"
type input "18000"
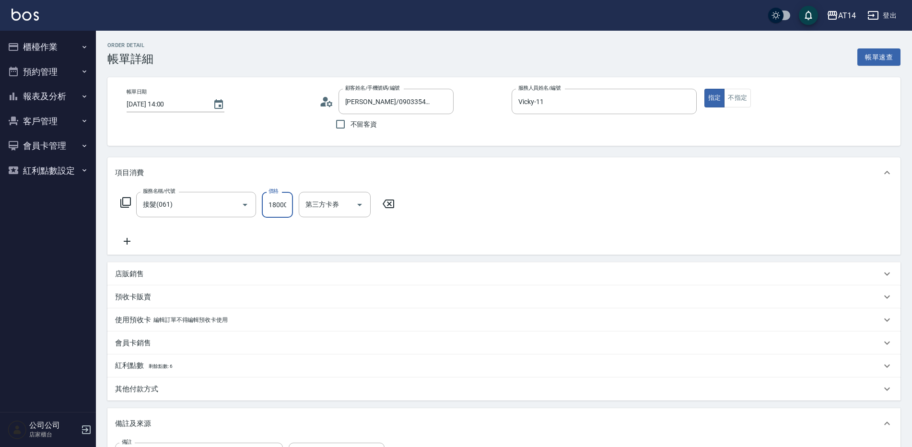
type input "36"
type input "18000"
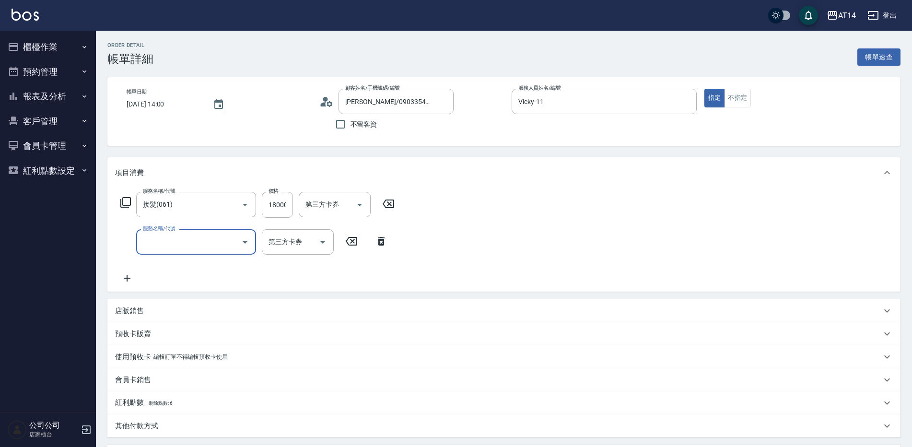
click at [224, 233] on div "服務名稱/代號" at bounding box center [196, 241] width 120 height 25
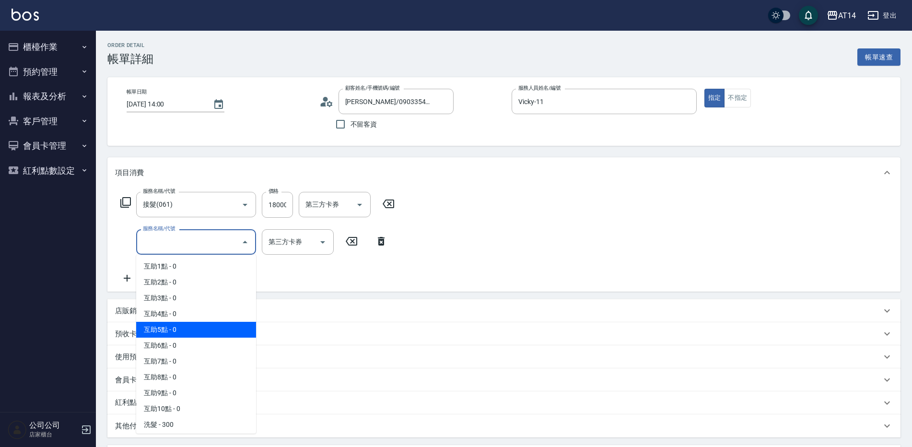
click at [198, 333] on span "互助5點 - 0" at bounding box center [196, 330] width 120 height 16
type input "互助5點(005)"
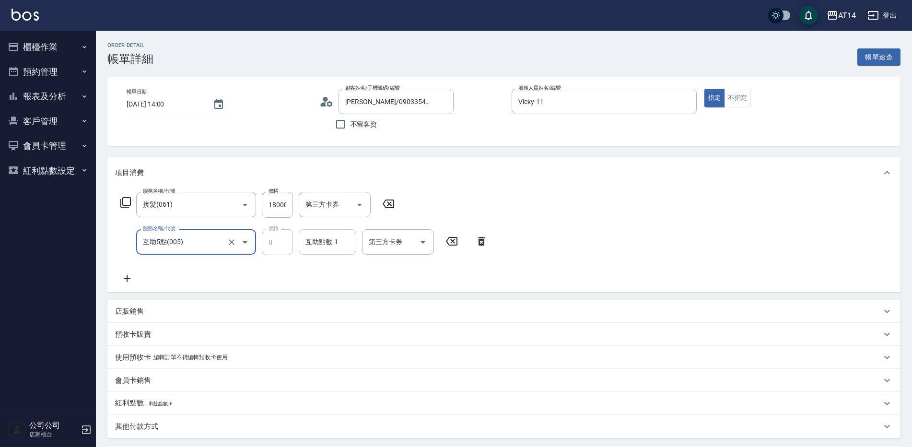
click at [343, 242] on input "互助點數-1" at bounding box center [327, 241] width 49 height 17
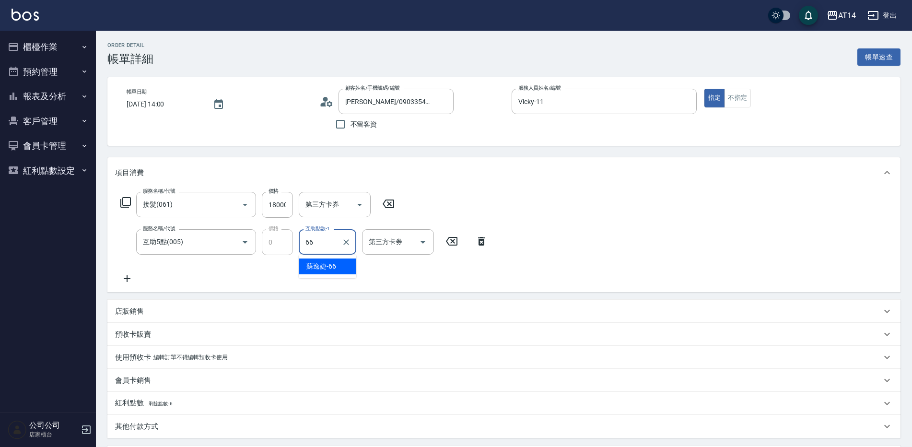
type input "[PERSON_NAME]-66"
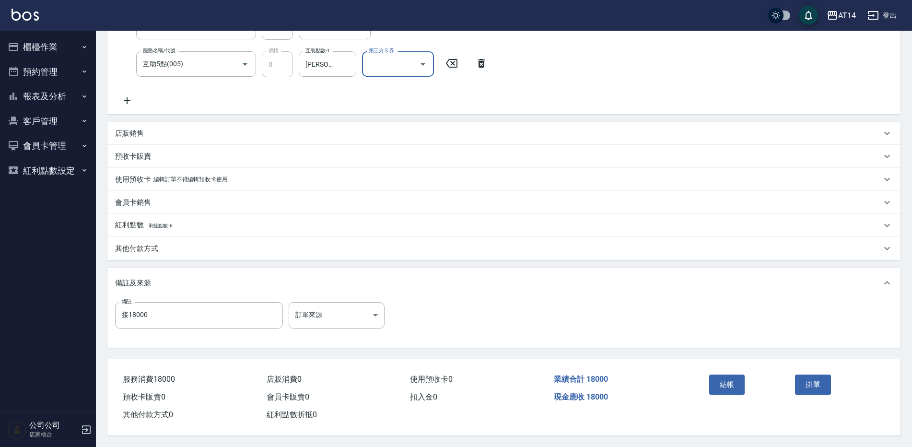
scroll to position [182, 0]
click at [338, 373] on div "店販消費 0" at bounding box center [335, 380] width 144 height 18
click at [334, 316] on body "AT14 登出 櫃檯作業 打帳單 帳單列表 掛單列表 現金收支登錄 材料自購登錄 每日結帳 排班表 掃碼打卡 預約管理 預約管理 單日預約紀錄 單週預約紀錄 …" at bounding box center [456, 134] width 912 height 625
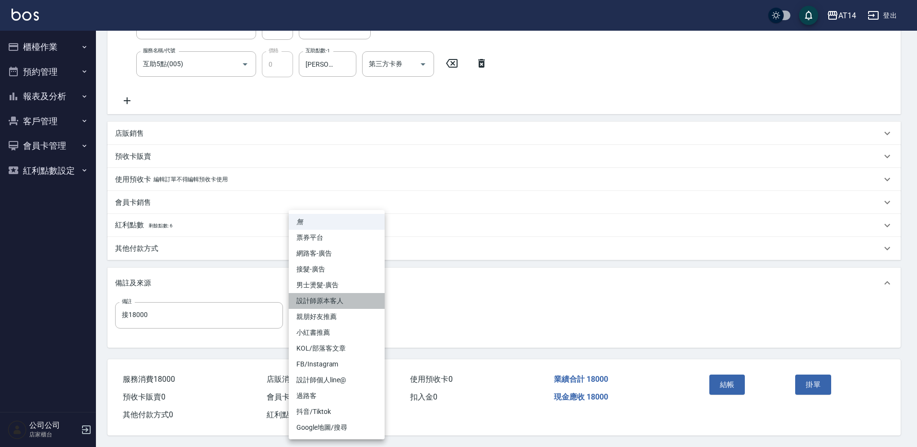
click at [346, 303] on li "設計師原本客人" at bounding box center [337, 301] width 96 height 16
type input "設計師原本客人"
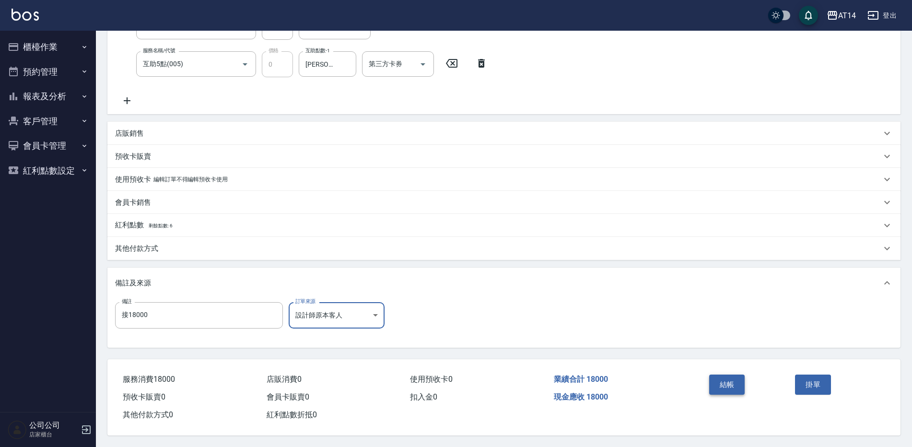
click at [726, 374] on button "結帳" at bounding box center [727, 384] width 36 height 20
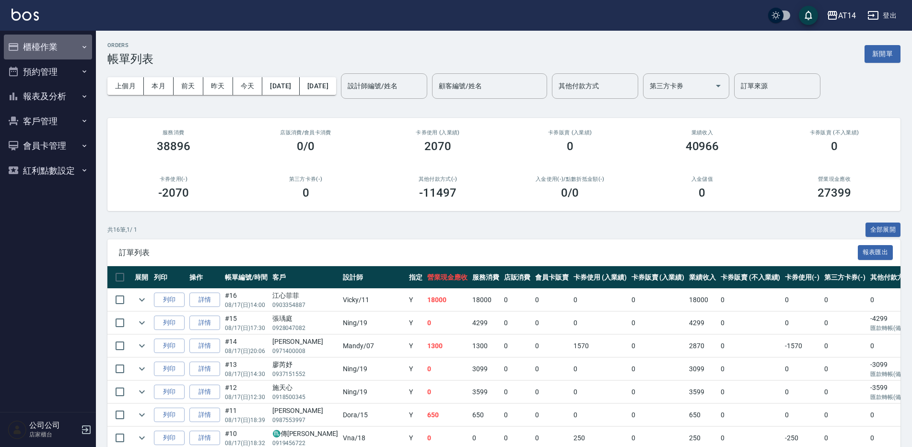
click at [43, 48] on button "櫃檯作業" at bounding box center [48, 47] width 88 height 25
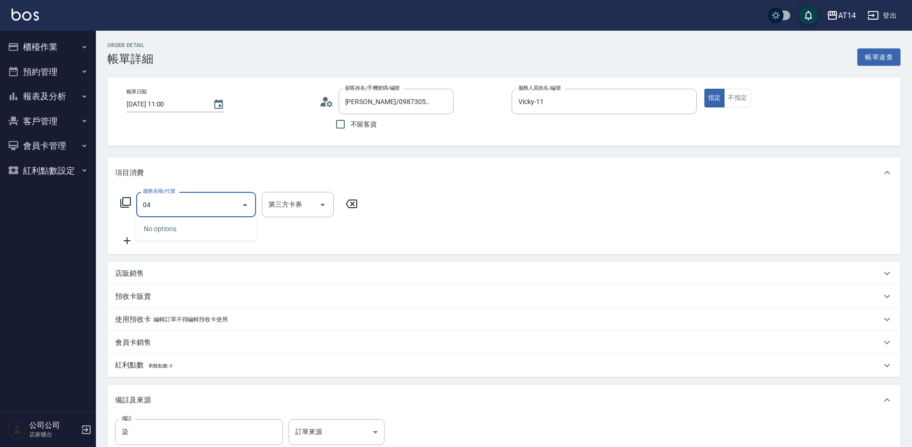
type input "041"
type input "3"
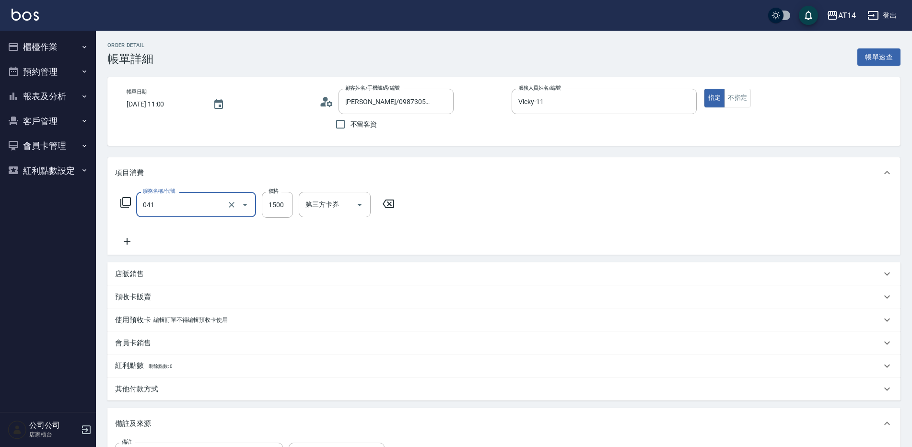
type input "染髮(041)"
type input "1"
type input "0"
type input "1300"
type input "3"
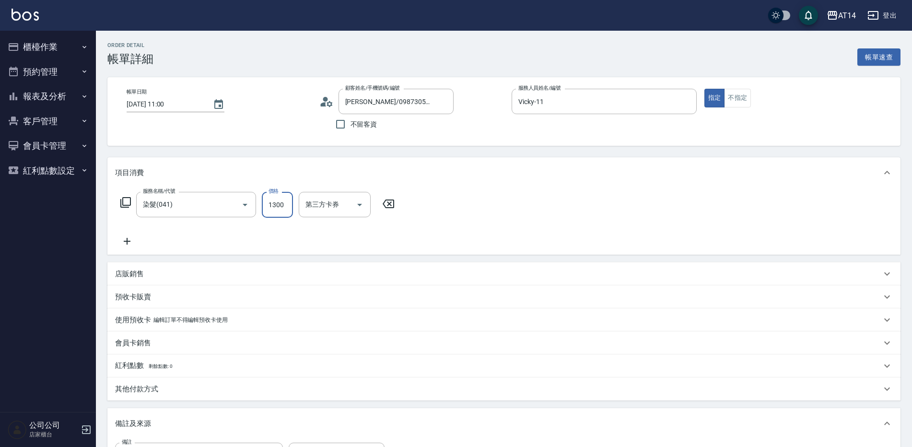
type input "1300"
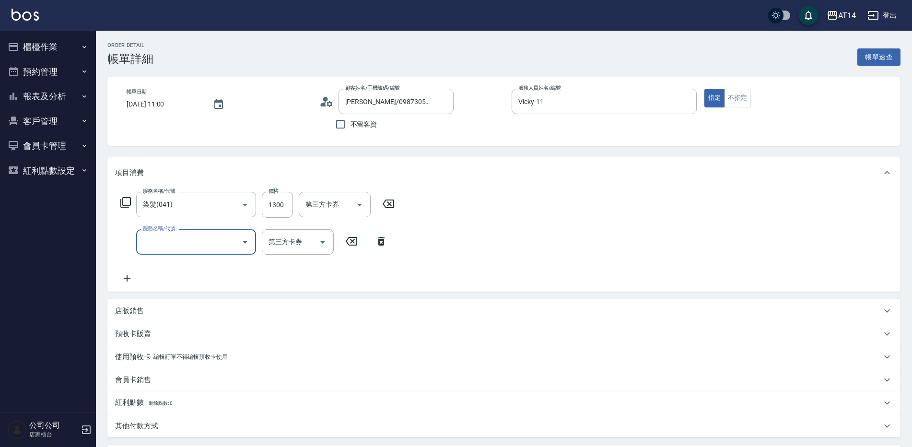
type input "0"
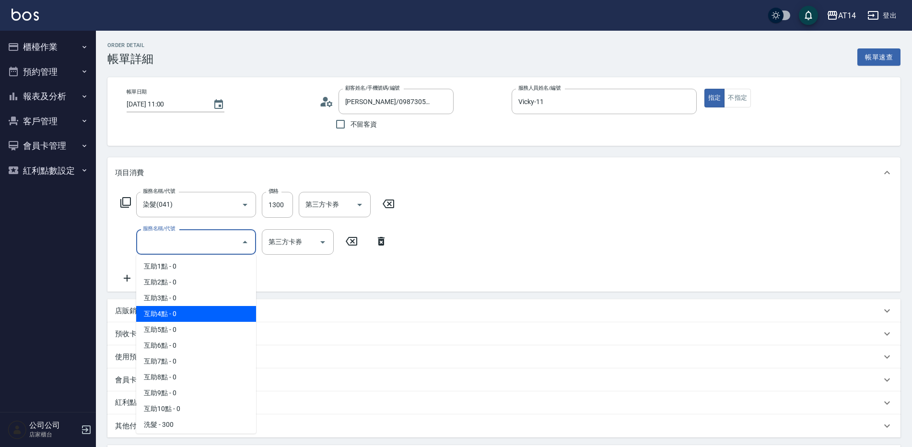
drag, startPoint x: 217, startPoint y: 310, endPoint x: 276, endPoint y: 291, distance: 62.0
click at [219, 310] on span "互助4點 - 0" at bounding box center [196, 314] width 120 height 16
type input "互助4點(004)"
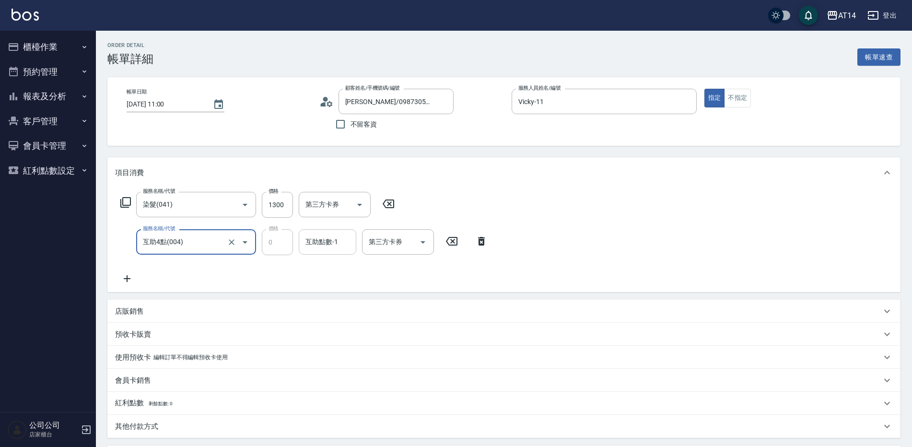
click at [340, 252] on div "互助點數-1" at bounding box center [328, 241] width 58 height 25
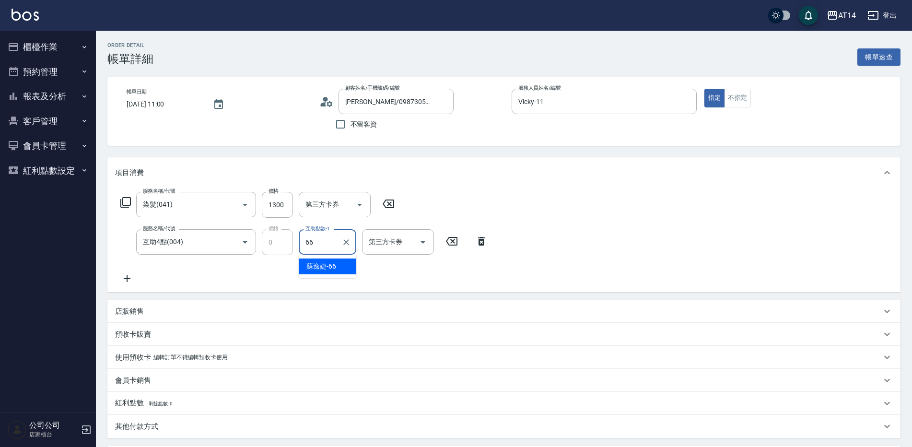
type input "[PERSON_NAME]-66"
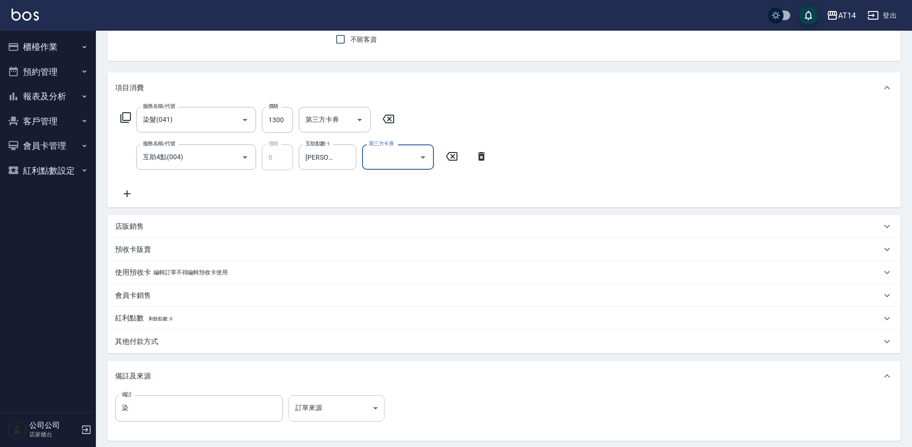
scroll to position [182, 0]
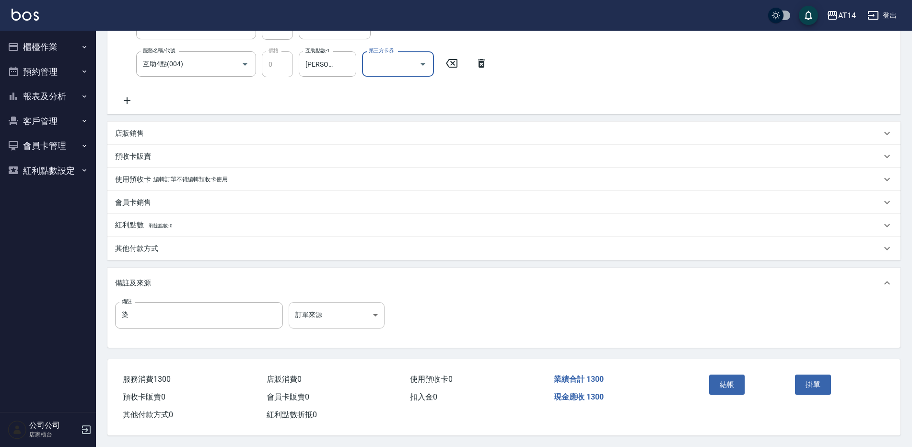
click at [326, 313] on body "AT14 登出 櫃檯作業 打帳單 帳單列表 掛單列表 現金收支登錄 材料自購登錄 每日結帳 排班表 掃碼打卡 預約管理 預約管理 單日預約紀錄 單週預約紀錄 …" at bounding box center [456, 134] width 912 height 625
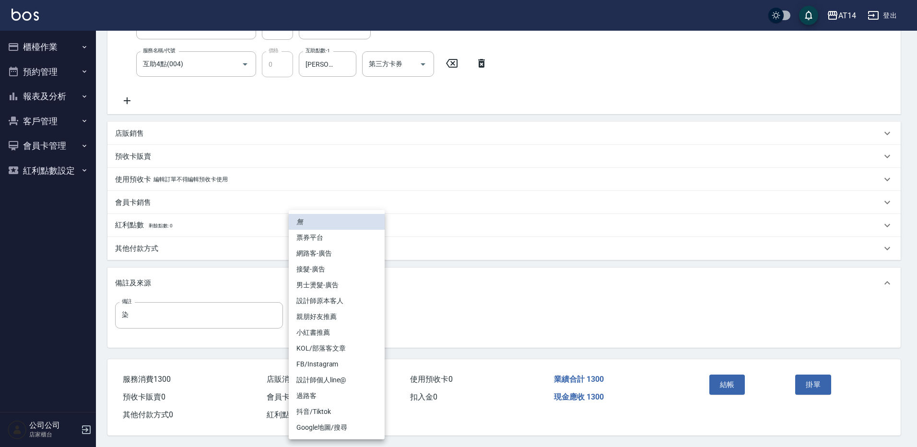
click at [343, 296] on li "設計師原本客人" at bounding box center [337, 301] width 96 height 16
type input "設計師原本客人"
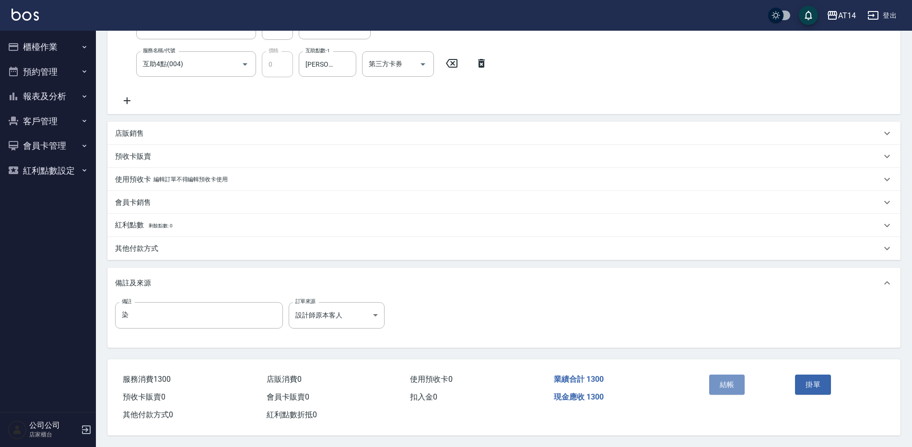
click at [724, 378] on button "結帳" at bounding box center [727, 384] width 36 height 20
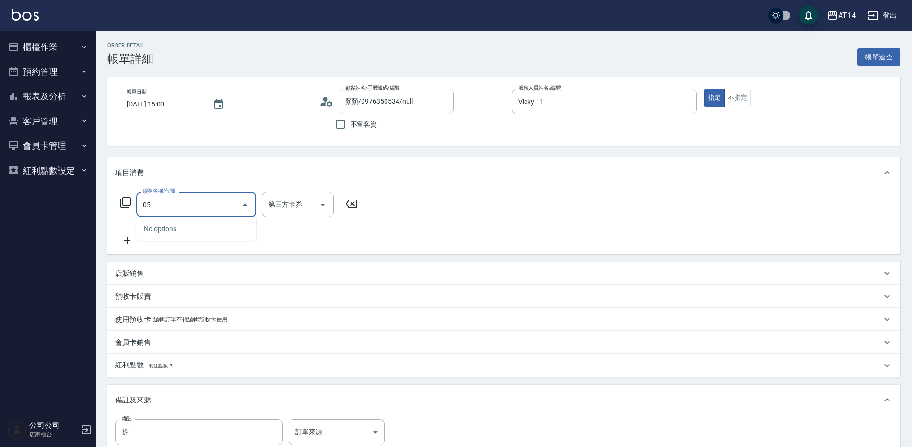
type input "052"
type input "2"
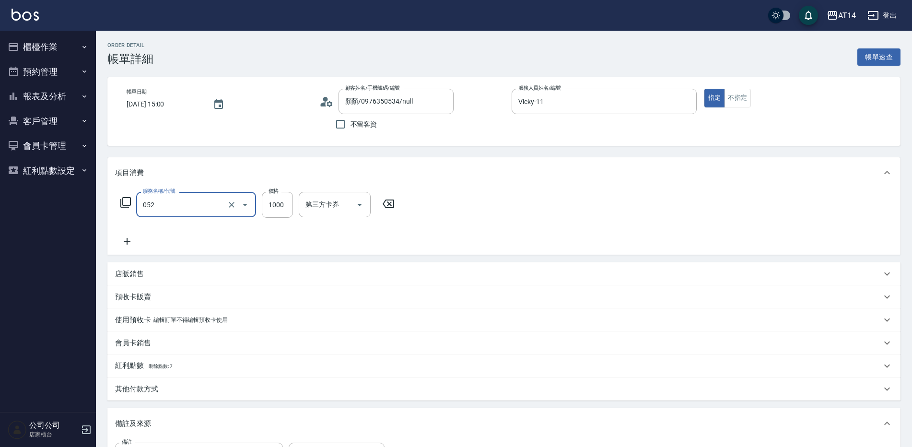
type input "頭皮(052)"
type input "1"
type input "0"
type input "1600"
type input "3"
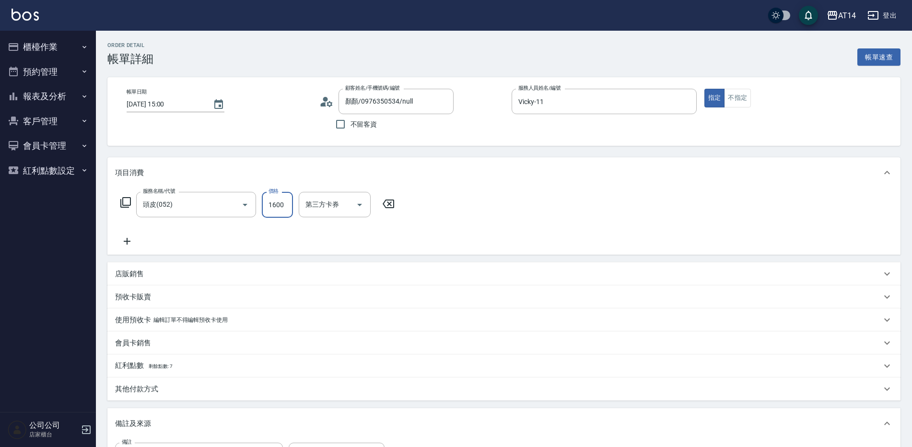
type input "1600"
click at [129, 236] on icon at bounding box center [127, 241] width 24 height 12
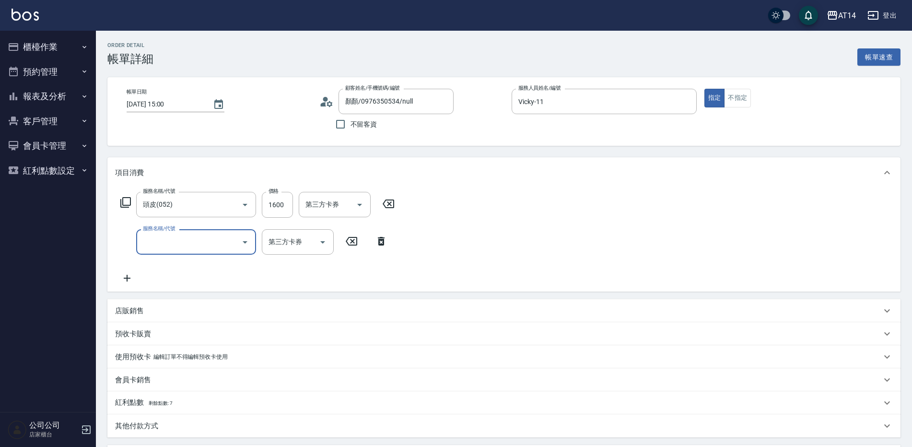
click at [203, 241] on input "服務名稱/代號" at bounding box center [188, 241] width 97 height 17
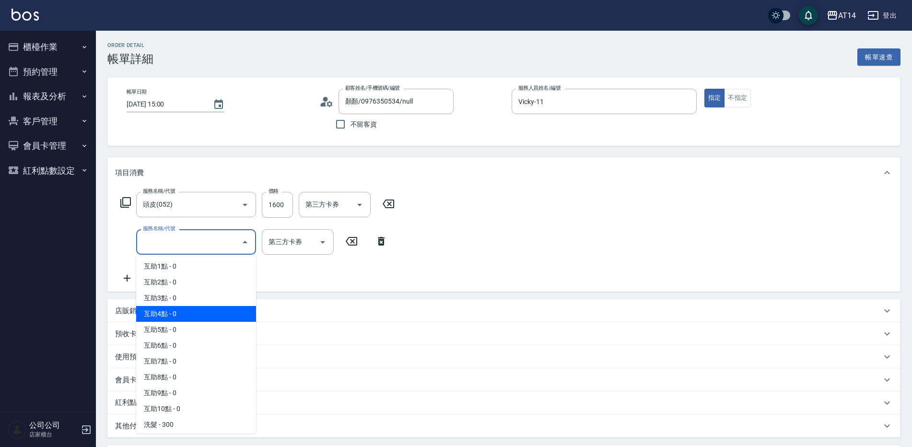
click at [183, 312] on span "互助4點 - 0" at bounding box center [196, 314] width 120 height 16
type input "互助4點(004)"
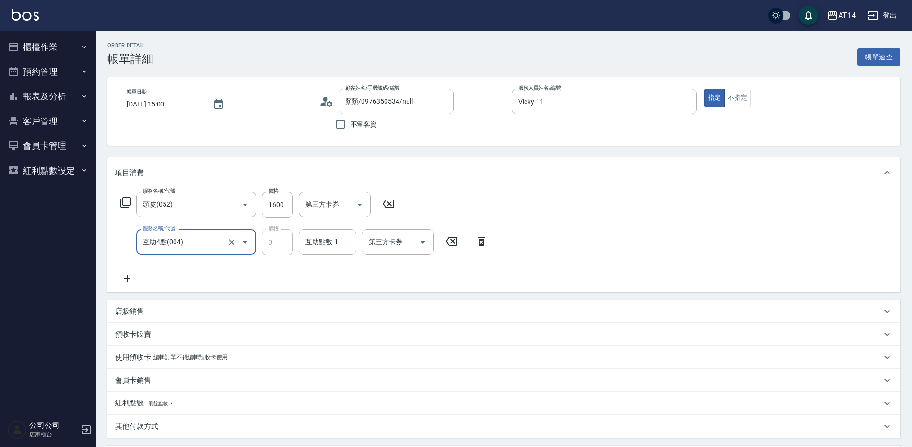
click at [333, 238] on div "互助點數-1 互助點數-1" at bounding box center [328, 241] width 58 height 25
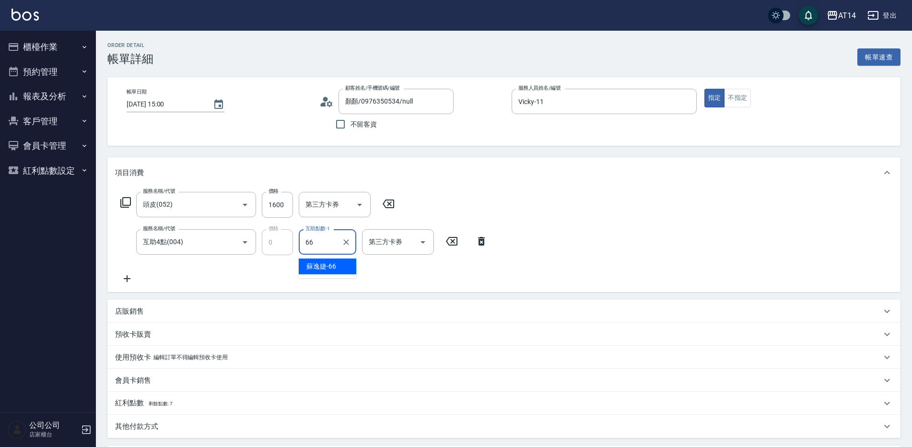
type input "[PERSON_NAME]-66"
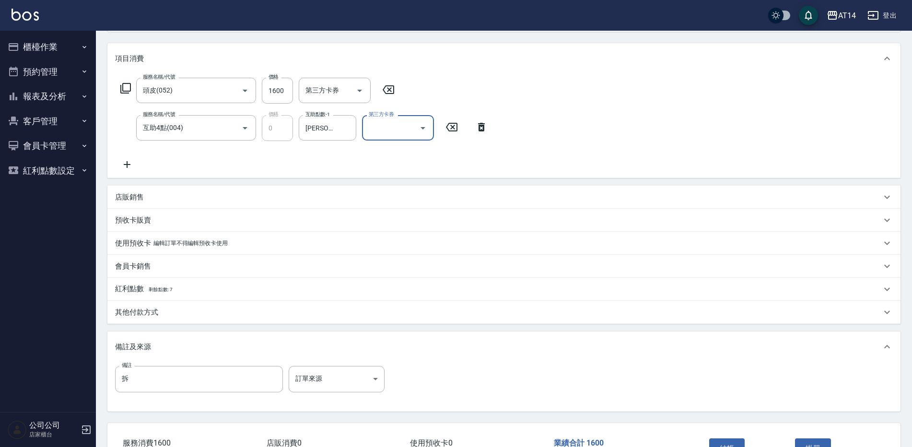
scroll to position [144, 0]
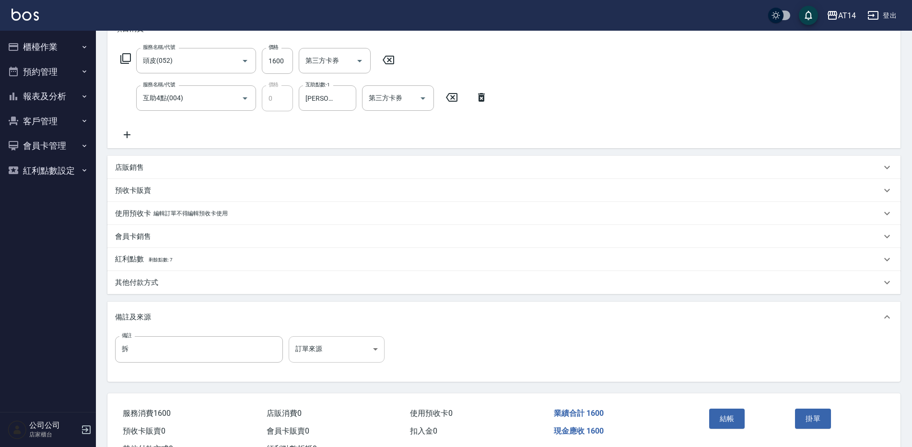
click at [338, 339] on div "備註 拆 備註 訂單來源 ​ 訂單來源" at bounding box center [503, 356] width 793 height 49
click at [342, 356] on body "AT14 登出 櫃檯作業 打帳單 帳單列表 掛單列表 現金收支登錄 材料自購登錄 每日結帳 排班表 掃碼打卡 預約管理 預約管理 單日預約紀錄 單週預約紀錄 …" at bounding box center [456, 168] width 912 height 625
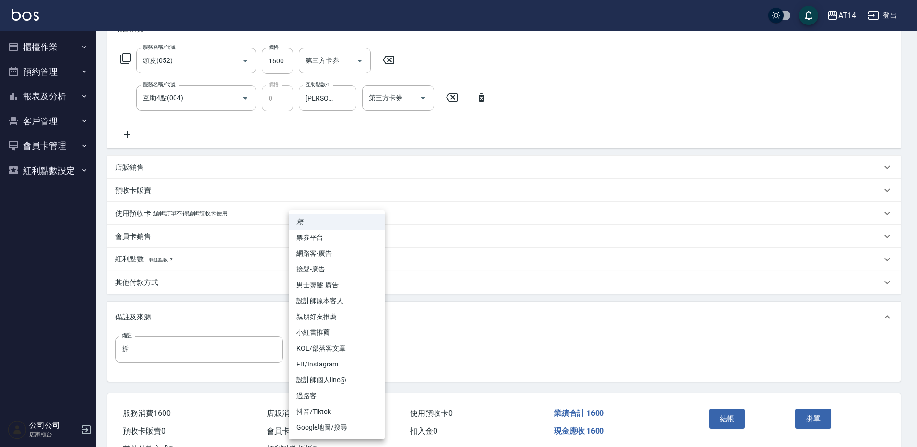
click at [363, 299] on li "設計師原本客人" at bounding box center [337, 301] width 96 height 16
type input "設計師原本客人"
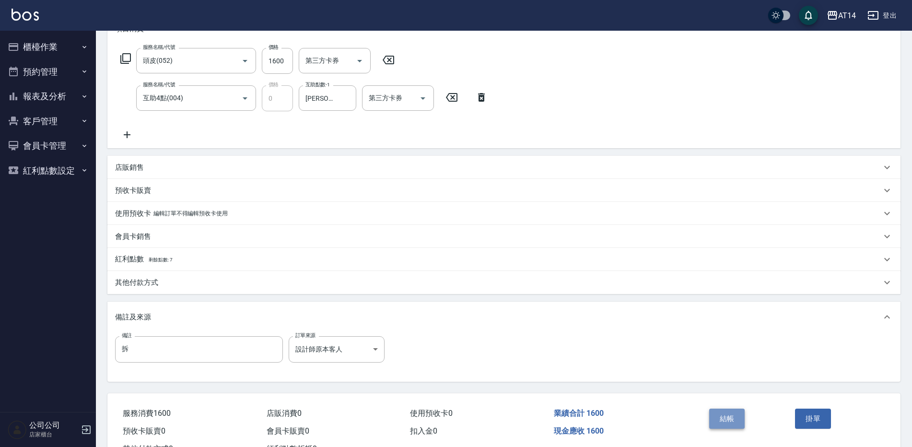
click at [735, 421] on button "結帳" at bounding box center [727, 418] width 36 height 20
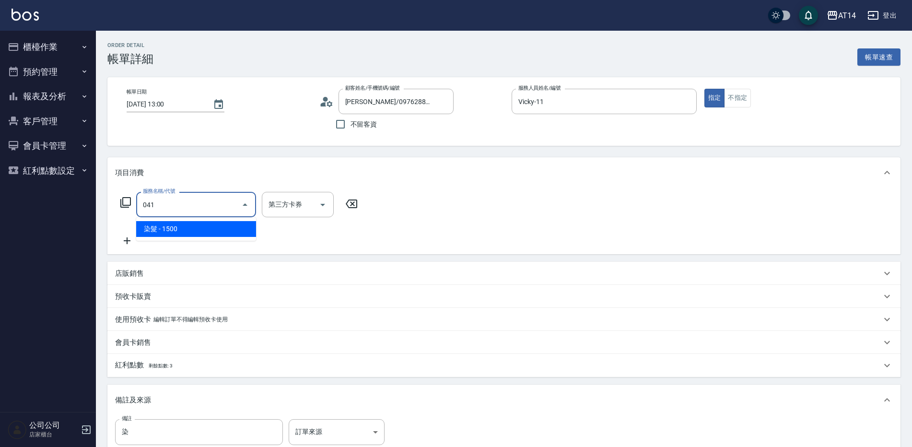
type input "3"
type input "染髮(041)"
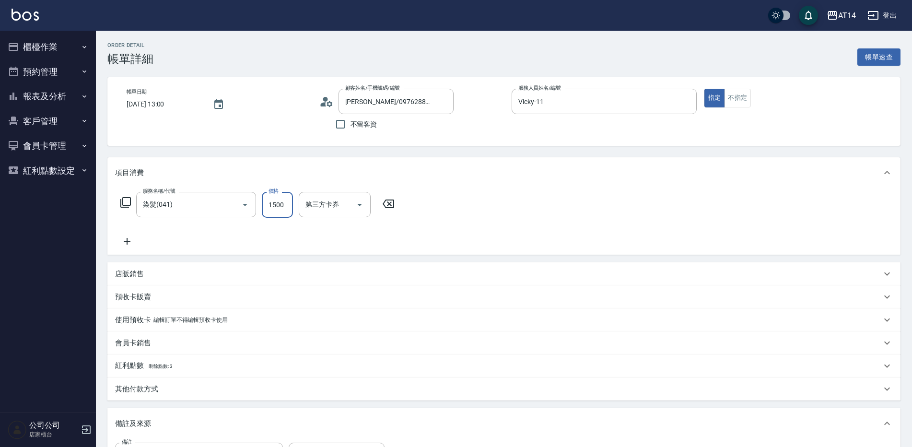
type input "2"
type input "0"
type input "2000"
type input "4"
type input "2000"
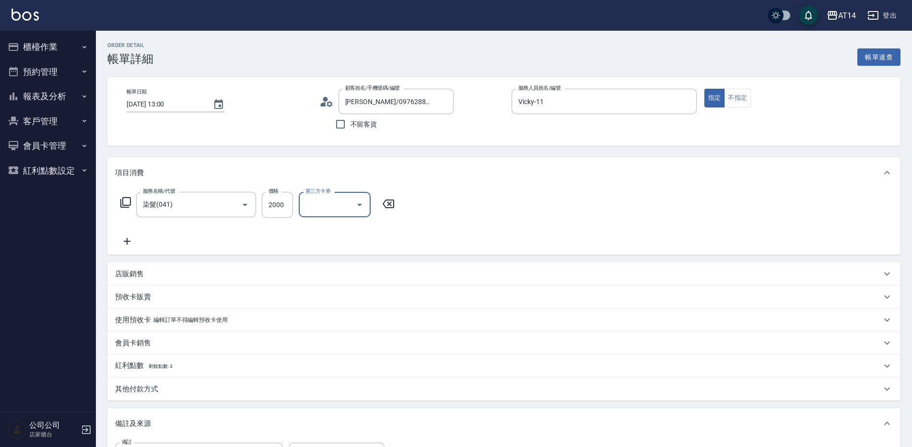
click at [138, 246] on icon at bounding box center [127, 241] width 24 height 12
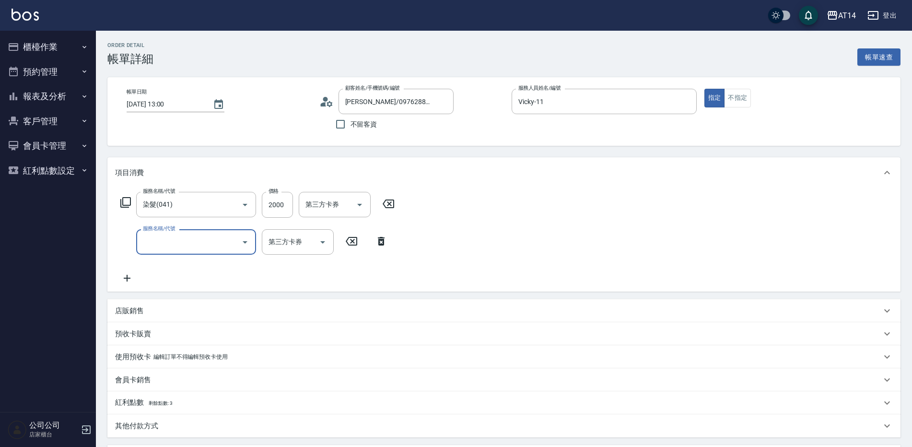
click at [173, 242] on input "服務名稱/代號" at bounding box center [188, 241] width 97 height 17
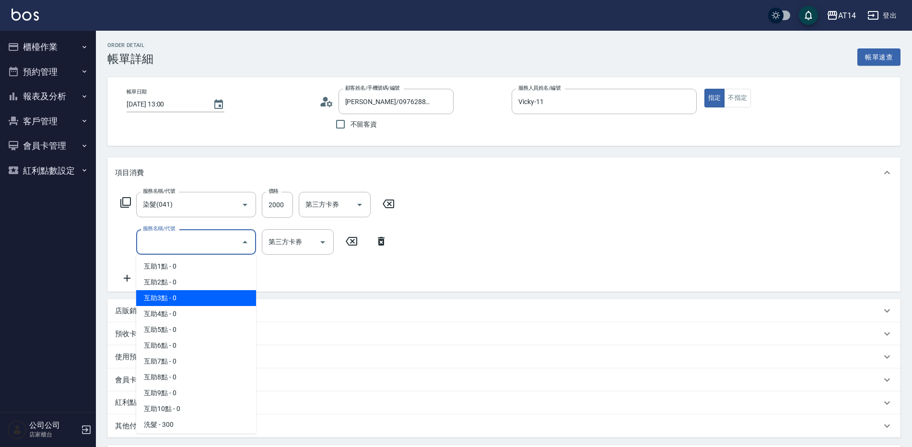
click at [185, 294] on span "互助3點 - 0" at bounding box center [196, 298] width 120 height 16
type input "互助3點(003)"
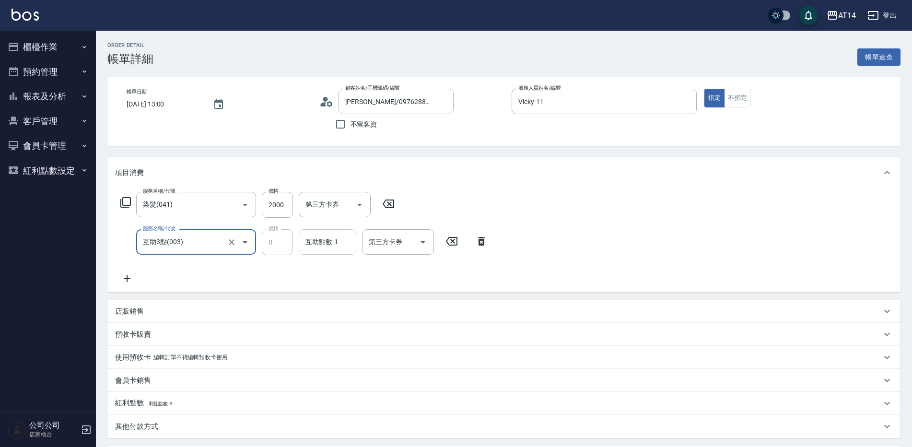
click at [338, 254] on div "互助點數-1" at bounding box center [328, 241] width 58 height 25
type input "[PERSON_NAME]-66"
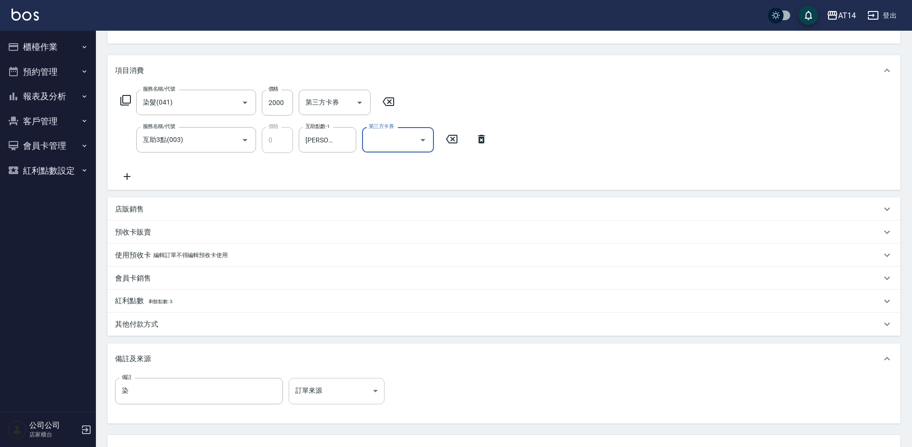
scroll to position [144, 0]
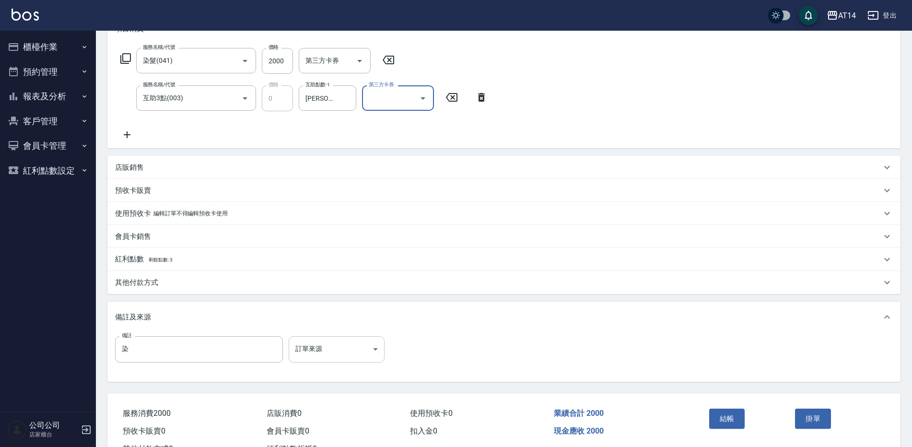
click at [347, 351] on body "AT14 登出 櫃檯作業 打帳單 帳單列表 掛單列表 現金收支登錄 材料自購登錄 每日結帳 排班表 掃碼打卡 預約管理 預約管理 單日預約紀錄 單週預約紀錄 …" at bounding box center [456, 168] width 912 height 625
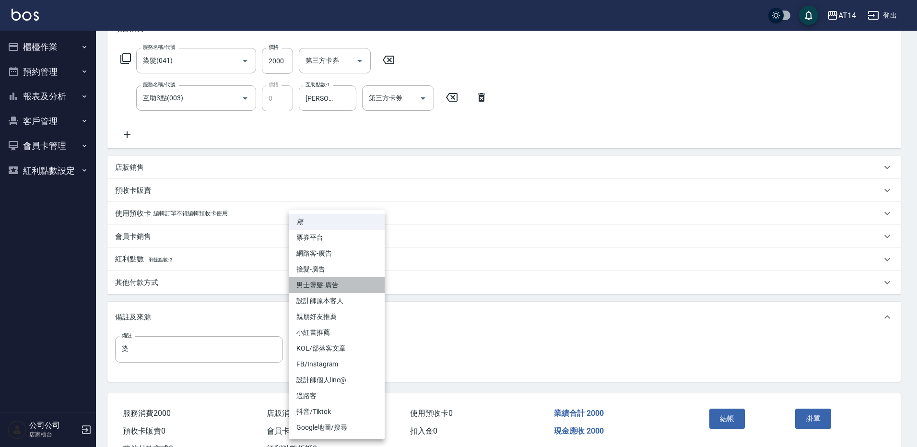
click at [356, 289] on li "男士燙髮-廣告" at bounding box center [337, 285] width 96 height 16
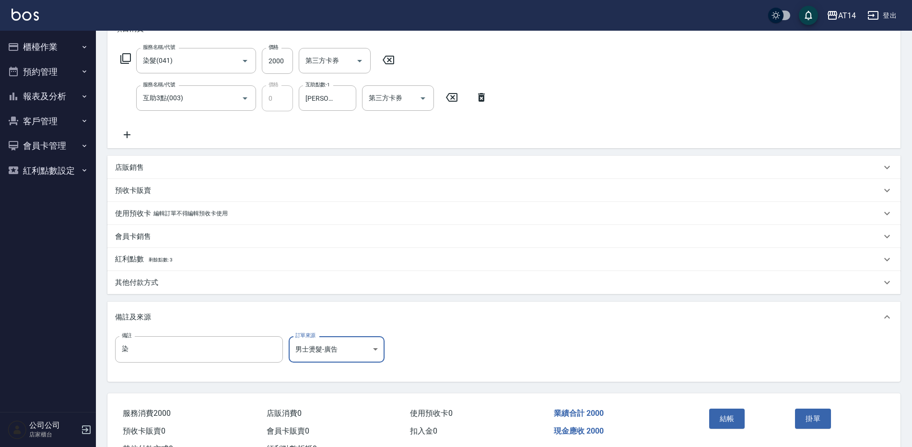
click at [341, 347] on body "AT14 登出 櫃檯作業 打帳單 帳單列表 掛單列表 現金收支登錄 材料自購登錄 每日結帳 排班表 掃碼打卡 預約管理 預約管理 單日預約紀錄 單週預約紀錄 …" at bounding box center [456, 168] width 912 height 625
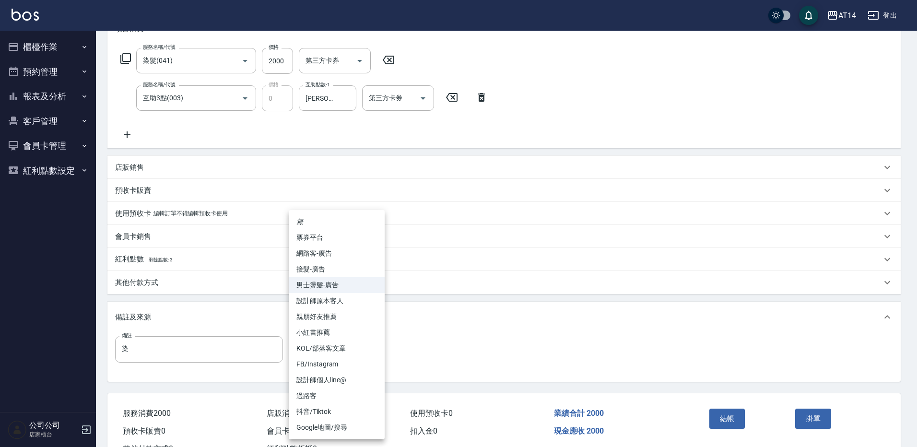
click at [342, 297] on li "設計師原本客人" at bounding box center [337, 301] width 96 height 16
type input "設計師原本客人"
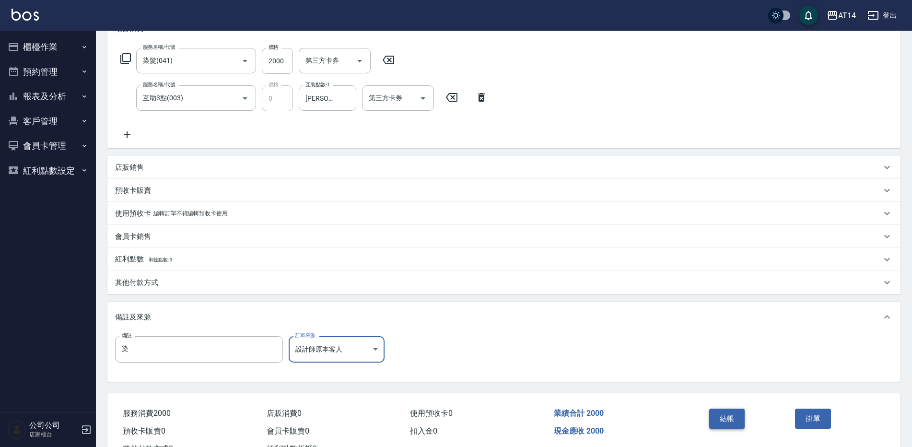
click at [714, 417] on button "結帳" at bounding box center [727, 418] width 36 height 20
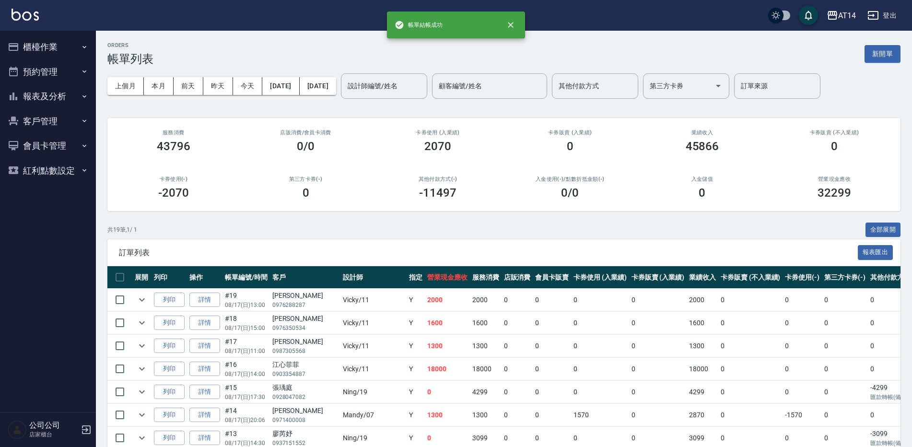
click at [53, 48] on button "櫃檯作業" at bounding box center [48, 47] width 88 height 25
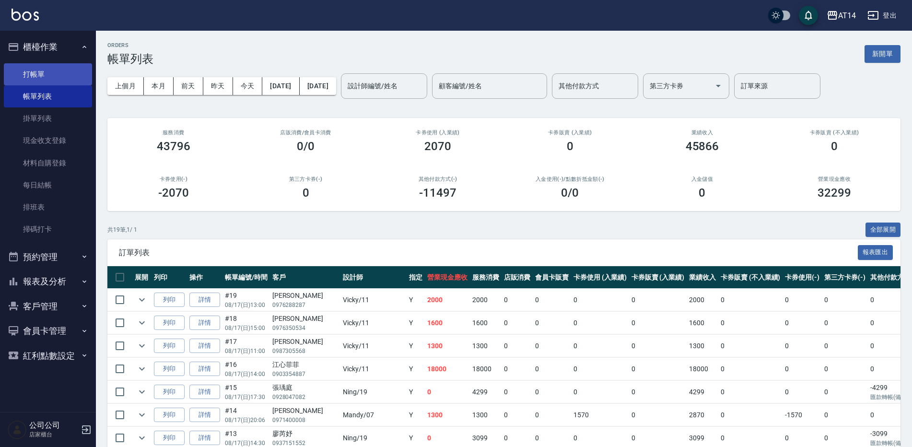
click at [66, 74] on link "打帳單" at bounding box center [48, 74] width 88 height 22
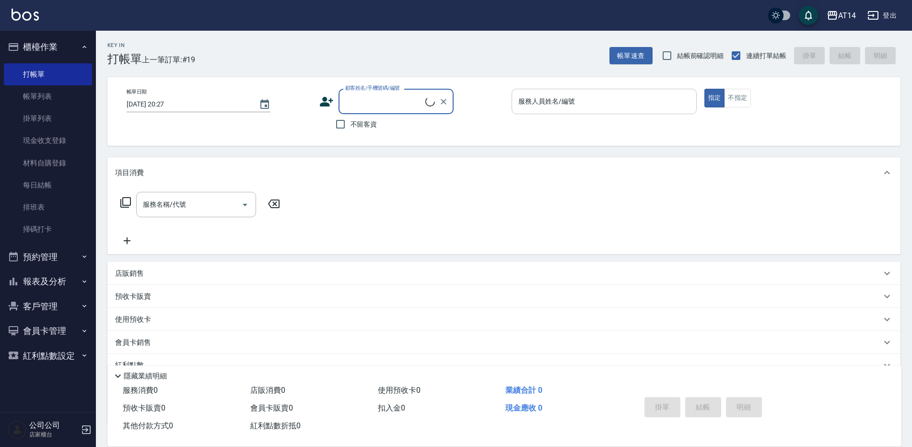
click at [579, 105] on input "服務人員姓名/編號" at bounding box center [604, 101] width 176 height 17
drag, startPoint x: 357, startPoint y: 124, endPoint x: 461, endPoint y: 115, distance: 104.4
click at [360, 122] on span "不留客資" at bounding box center [363, 124] width 27 height 10
click at [350, 122] on input "不留客資" at bounding box center [340, 124] width 20 height 20
checkbox input "true"
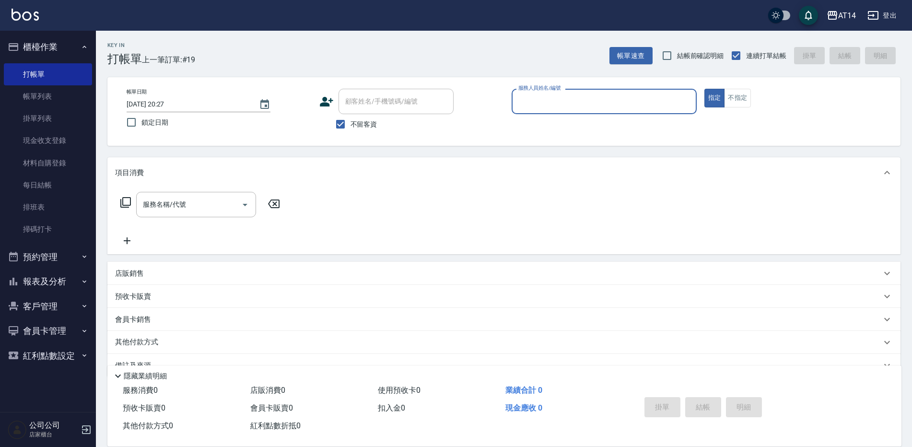
click at [569, 108] on input "服務人員姓名/編號" at bounding box center [604, 101] width 176 height 17
type input "Vicky-11"
type button "true"
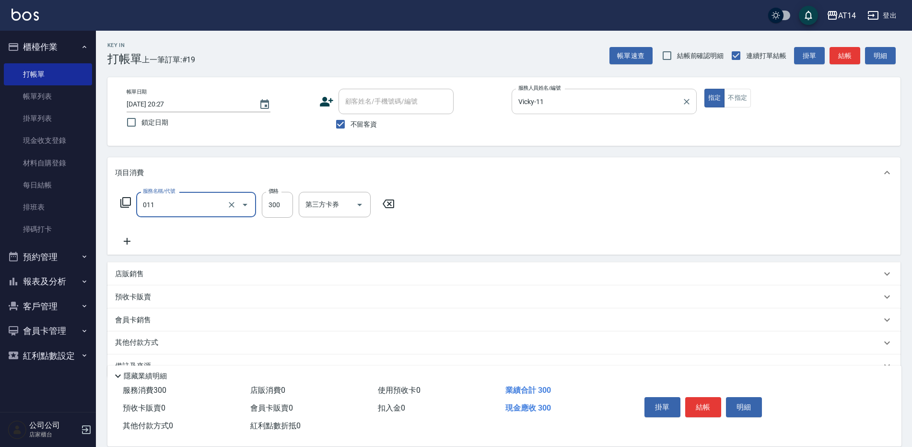
type input "洗髮(011)"
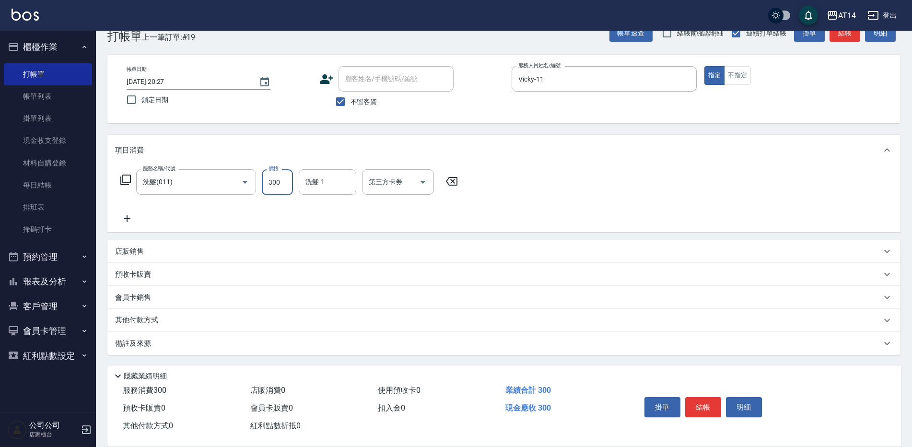
click at [287, 345] on div "備註及來源" at bounding box center [498, 343] width 766 height 10
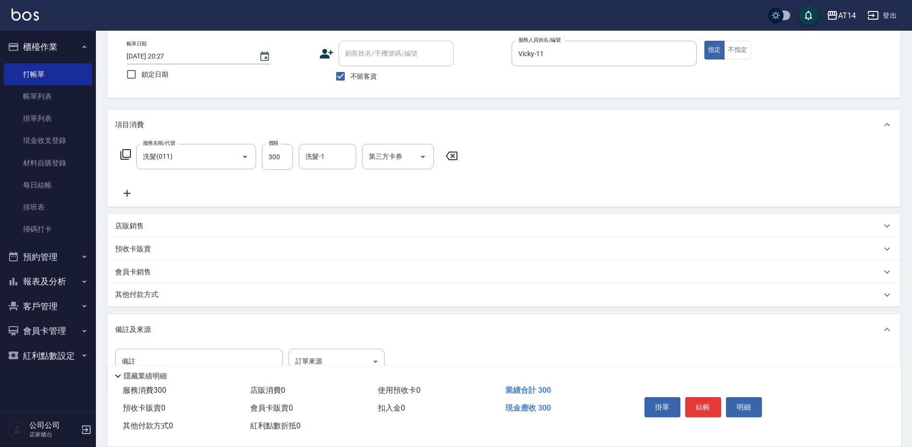
scroll to position [75, 0]
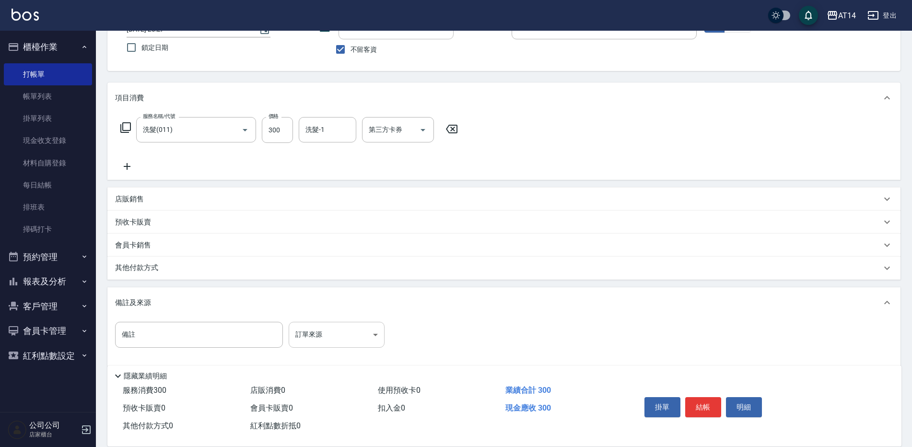
click at [327, 323] on body "AT14 登出 櫃檯作業 打帳單 帳單列表 掛單列表 現金收支登錄 材料自購登錄 每日結帳 排班表 掃碼打卡 預約管理 預約管理 單日預約紀錄 單週預約紀錄 …" at bounding box center [456, 192] width 912 height 534
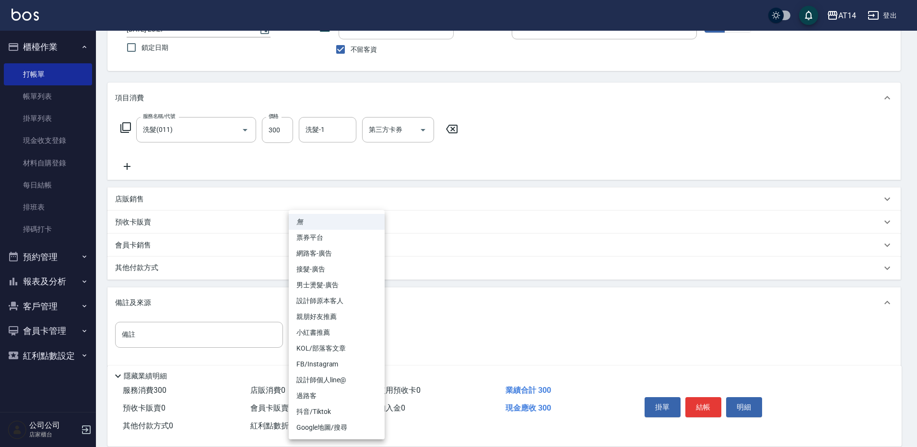
click at [356, 304] on li "設計師原本客人" at bounding box center [337, 301] width 96 height 16
type input "設計師原本客人"
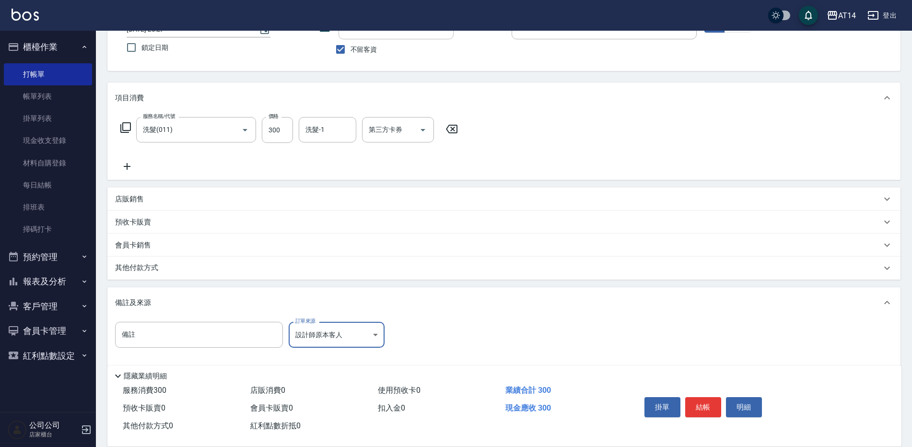
click at [723, 401] on div "掛單 結帳 明細" at bounding box center [703, 408] width 125 height 30
click at [717, 404] on button "結帳" at bounding box center [703, 407] width 36 height 20
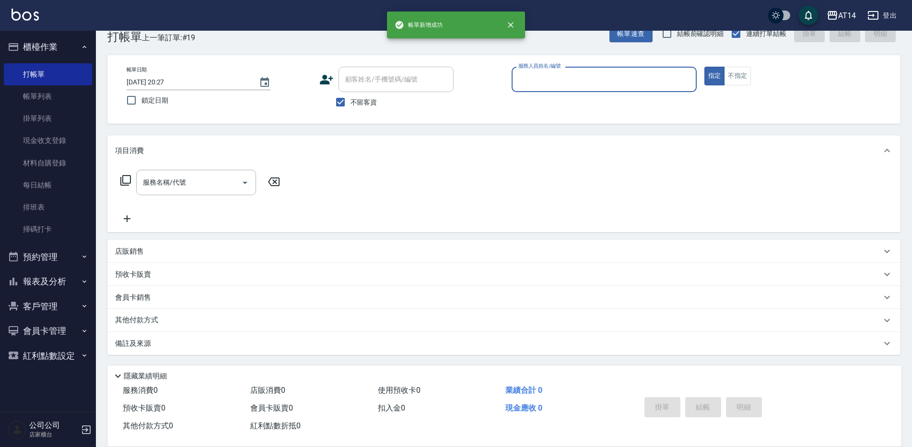
scroll to position [22, 0]
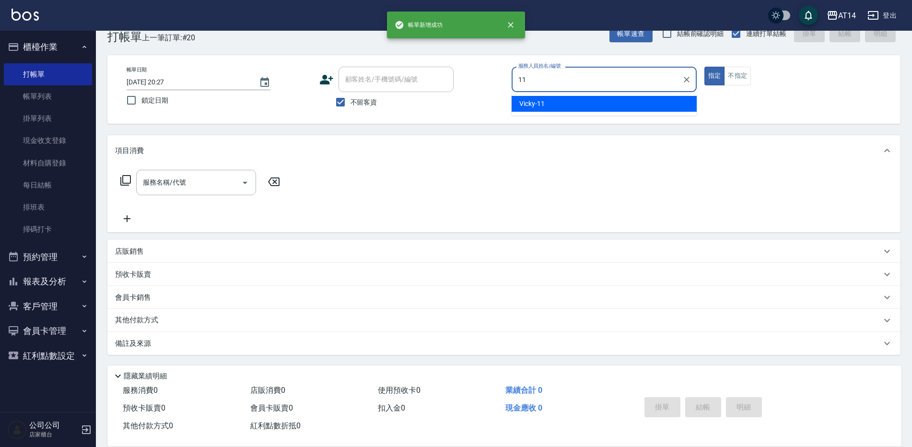
type input "Vicky-11"
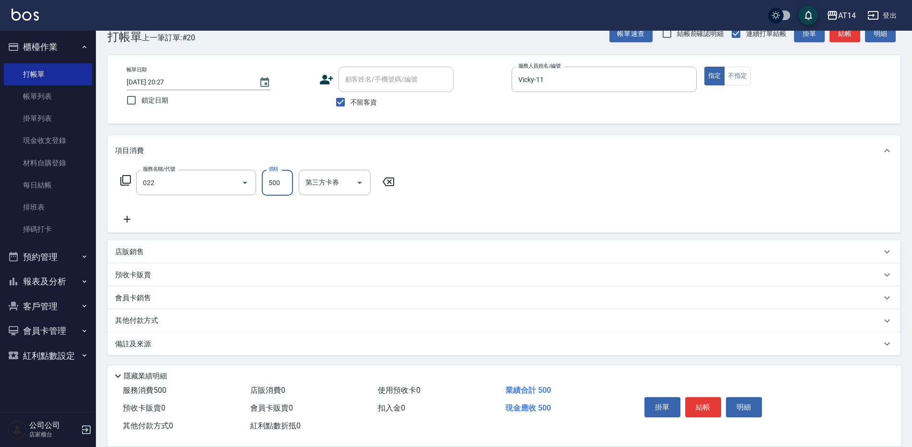
type input "洗髮+剪髮(022)"
type input "600"
type input "[PERSON_NAME]-66"
click at [276, 343] on div "備註及來源" at bounding box center [498, 343] width 766 height 10
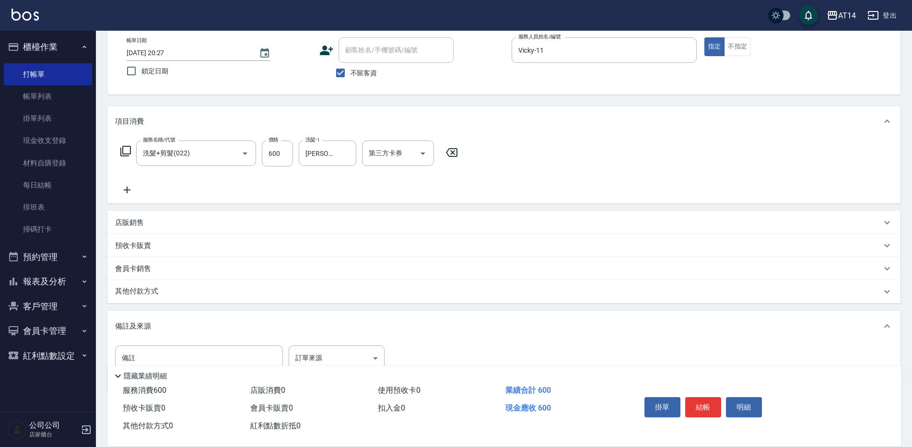
scroll to position [87, 0]
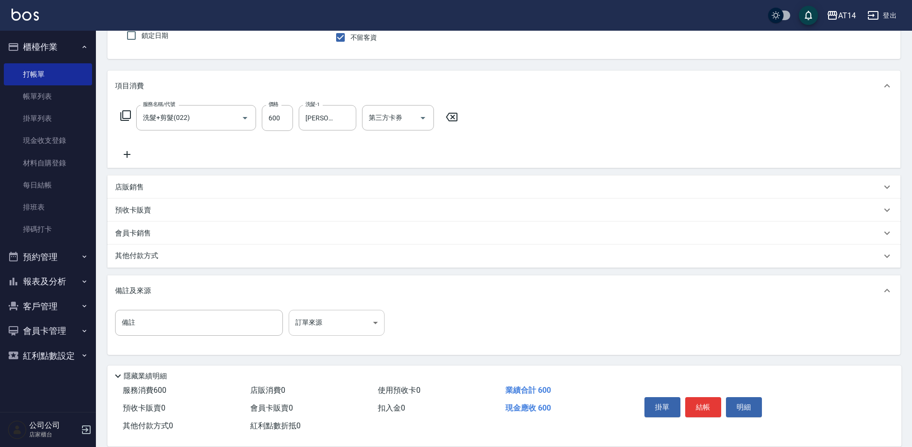
click at [332, 323] on body "AT14 登出 櫃檯作業 打帳單 帳單列表 掛單列表 現金收支登錄 材料自購登錄 每日結帳 排班表 掃碼打卡 預約管理 預約管理 單日預約紀錄 單週預約紀錄 …" at bounding box center [456, 180] width 912 height 534
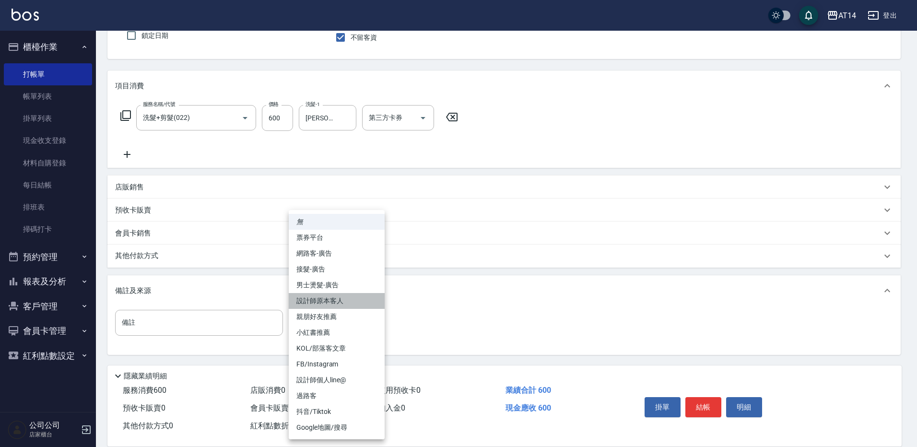
click at [351, 302] on li "設計師原本客人" at bounding box center [337, 301] width 96 height 16
type input "設計師原本客人"
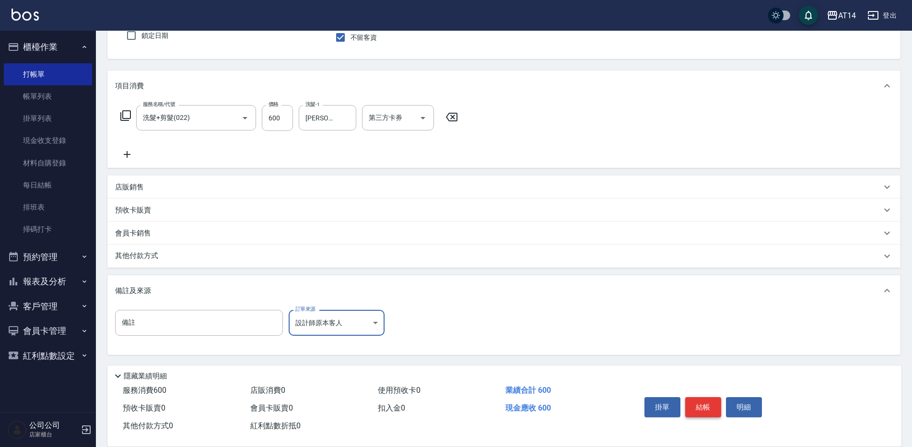
click at [700, 407] on button "結帳" at bounding box center [703, 407] width 36 height 20
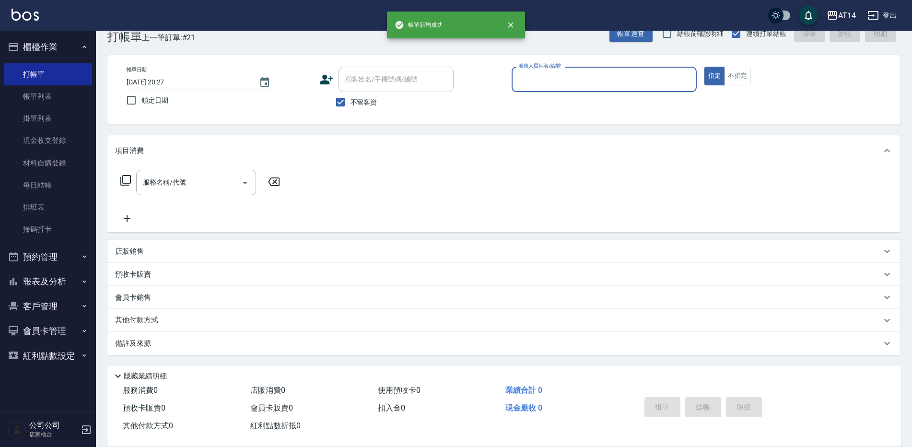
scroll to position [22, 0]
click at [35, 283] on button "報表及分析" at bounding box center [48, 281] width 88 height 25
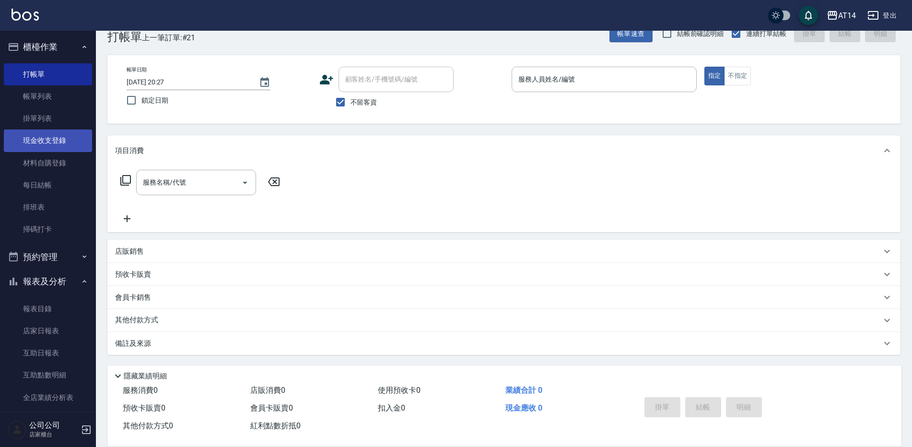
click at [38, 139] on link "現金收支登錄" at bounding box center [48, 140] width 88 height 22
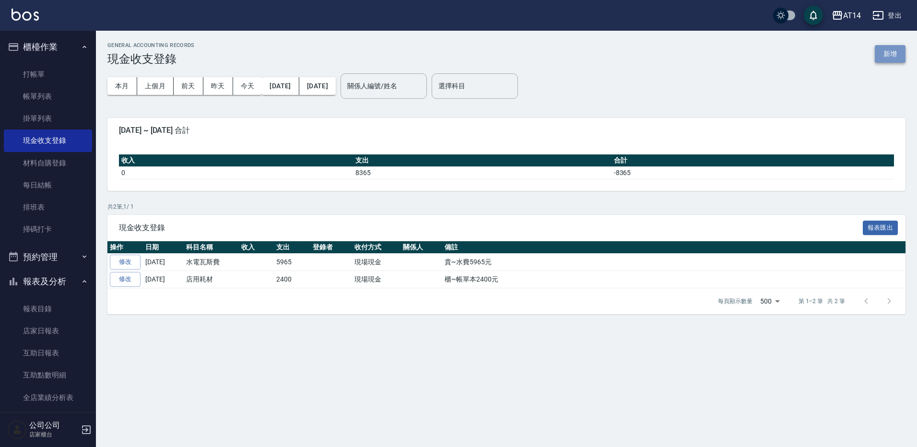
click at [896, 61] on button "新增" at bounding box center [889, 54] width 31 height 18
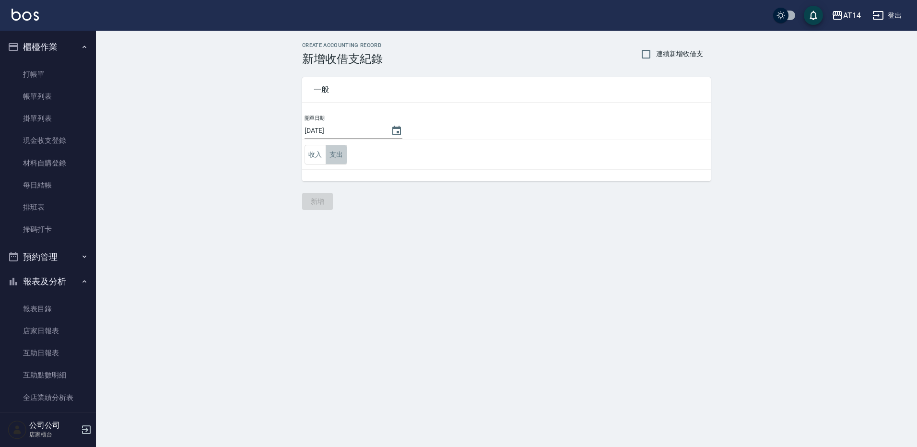
click at [342, 164] on button "支出" at bounding box center [337, 155] width 22 height 20
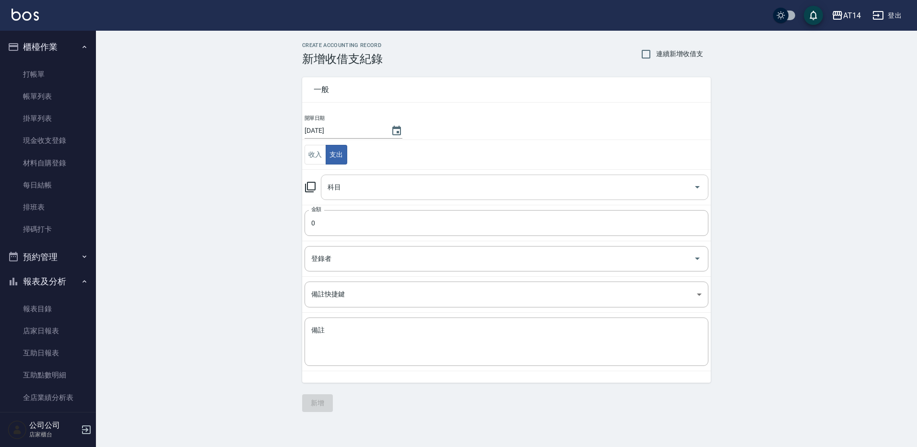
click at [393, 187] on input "科目" at bounding box center [507, 187] width 364 height 17
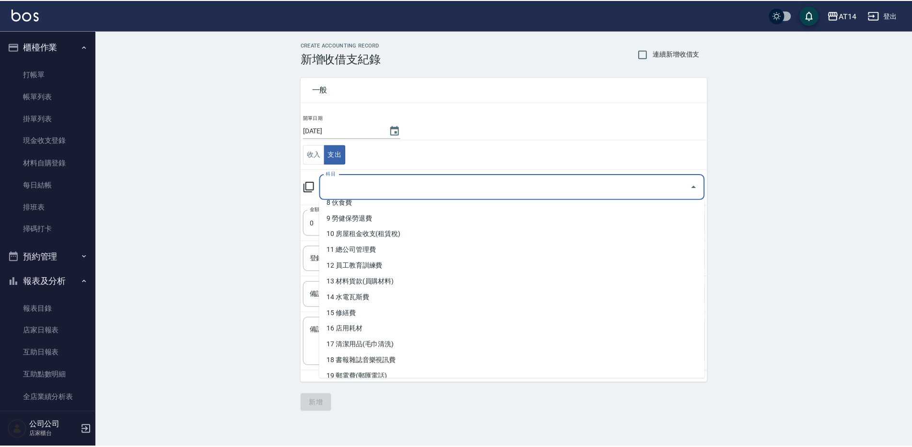
scroll to position [240, 0]
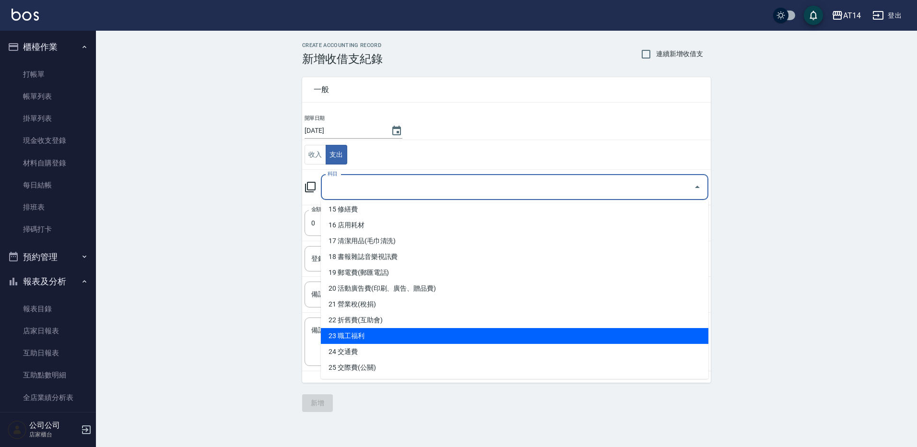
click at [356, 356] on li "24 交通費" at bounding box center [514, 352] width 387 height 16
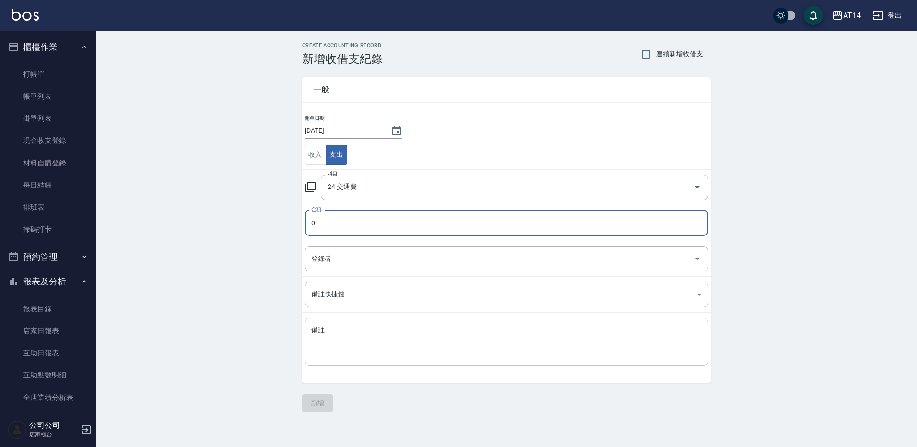
type input "24 交通費"
click at [388, 219] on input "0" at bounding box center [506, 223] width 404 height 26
drag, startPoint x: 316, startPoint y: 227, endPoint x: 307, endPoint y: 227, distance: 9.6
click at [307, 227] on input "01782" at bounding box center [506, 223] width 404 height 26
type input "1782"
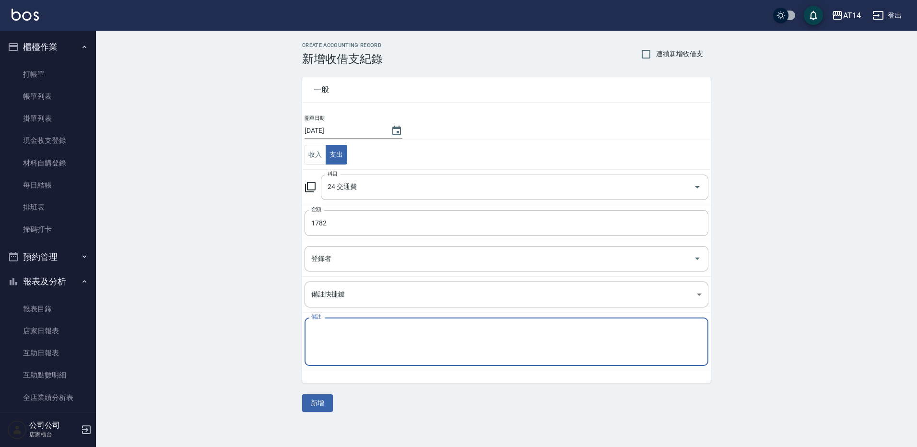
click at [355, 341] on textarea "備註" at bounding box center [506, 342] width 390 height 33
type textarea "e"
type textarea "貴~台南外接vicky"
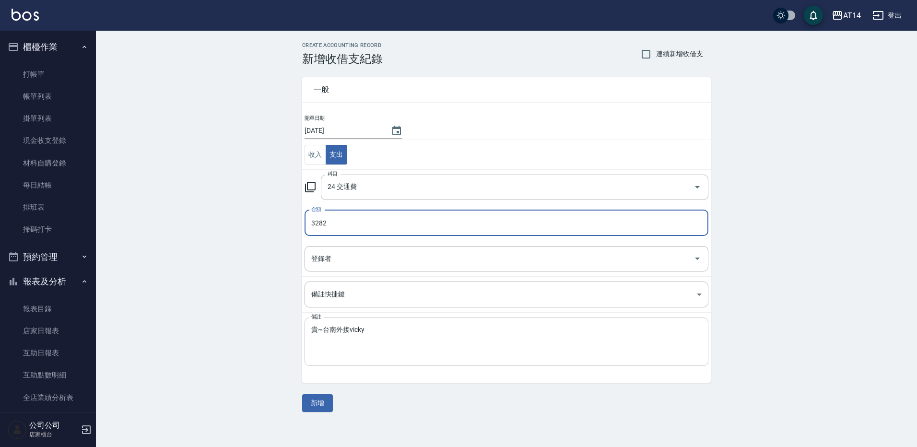
type input "3282"
click at [408, 342] on textarea "貴~台南外接vicky" at bounding box center [506, 342] width 390 height 33
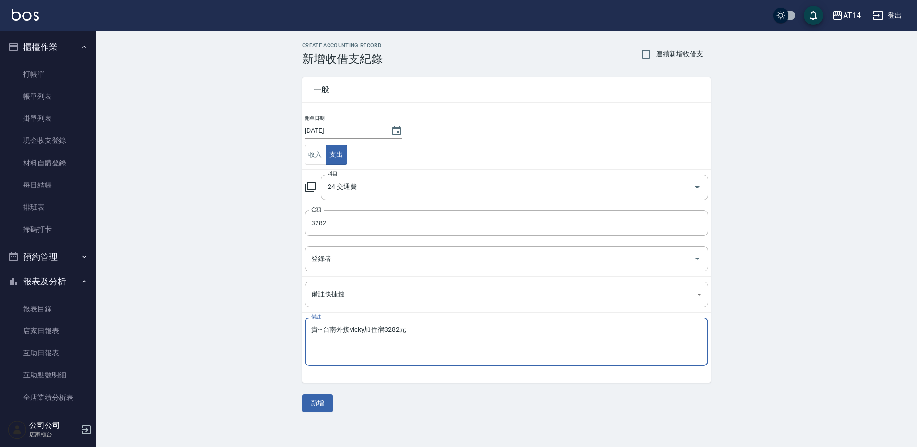
click at [427, 336] on textarea "貴~台南外接vicky加住宿3282元" at bounding box center [506, 342] width 390 height 33
click at [400, 332] on textarea "貴~台南外接vicky加住宿3282元住宿1500元" at bounding box center [506, 342] width 390 height 33
click at [460, 329] on textarea "貴~台南外接vicky加住宿1782元住宿1500元" at bounding box center [506, 342] width 390 height 33
type textarea "貴~台南外接vicky加住宿1782元住宿1500元"
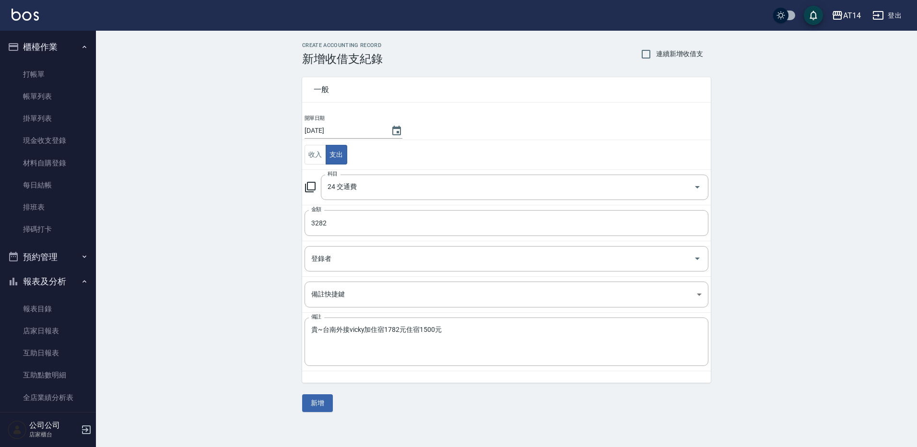
click at [407, 396] on div "一般 開單日期 [DATE] 收入 支出 科目 24 交通費 科目 金額 3282 金額 登錄者 登錄者 備註快捷鍵 ​ 備註快捷鍵 備註 貴~台南外接vic…" at bounding box center [506, 239] width 408 height 346
click at [318, 397] on button "新增" at bounding box center [317, 403] width 31 height 18
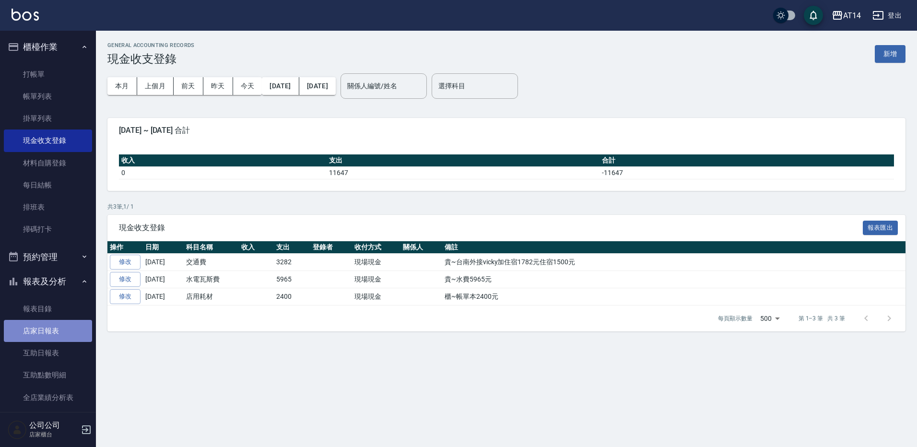
click at [60, 328] on link "店家日報表" at bounding box center [48, 331] width 88 height 22
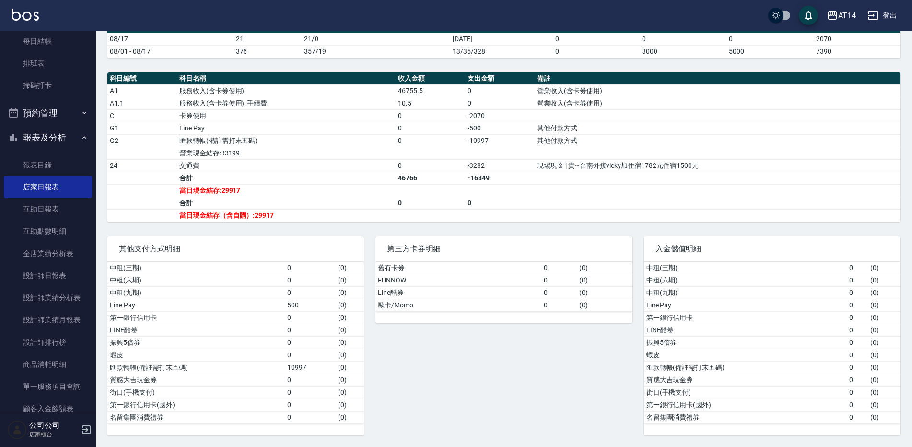
scroll to position [263, 0]
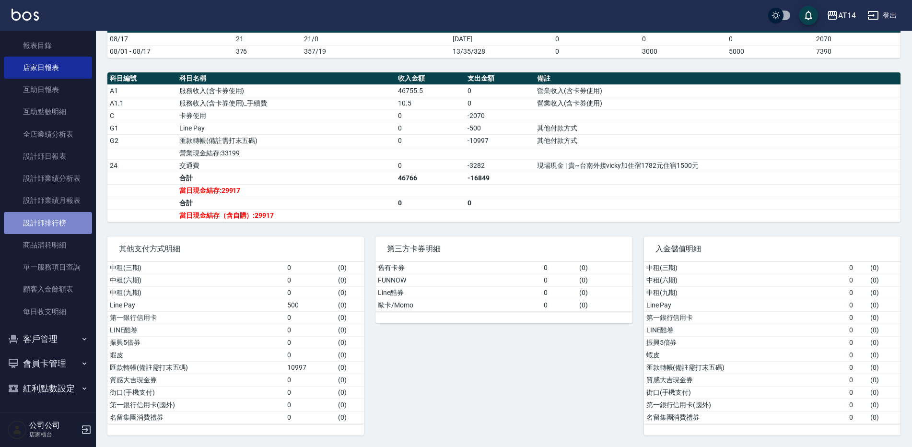
click at [57, 223] on link "設計師排行榜" at bounding box center [48, 223] width 88 height 22
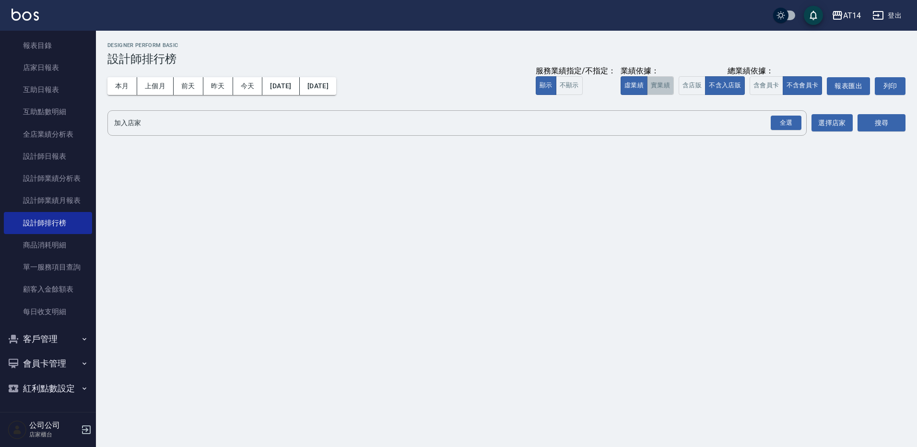
click at [657, 81] on button "實業績" at bounding box center [660, 85] width 27 height 19
click at [691, 86] on button "含店販" at bounding box center [691, 85] width 27 height 19
click at [762, 81] on button "含會員卡" at bounding box center [766, 85] width 34 height 19
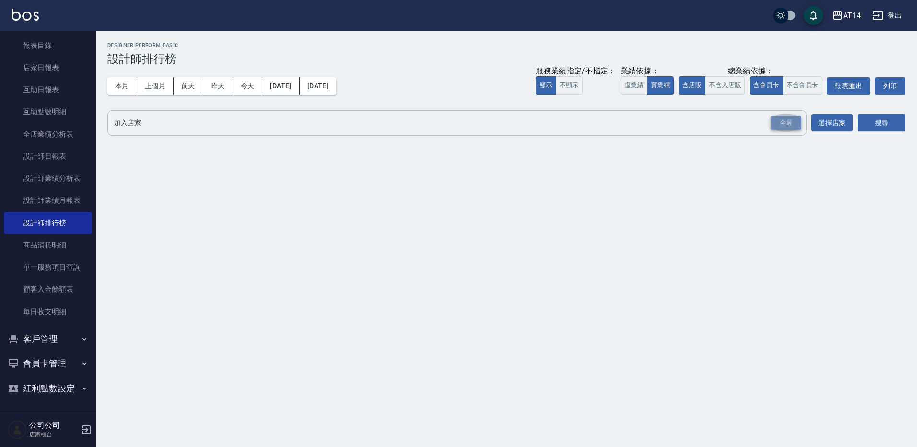
drag, startPoint x: 793, startPoint y: 124, endPoint x: 873, endPoint y: 128, distance: 80.2
click at [793, 123] on div "全選" at bounding box center [785, 123] width 31 height 15
click at [880, 126] on button "搜尋" at bounding box center [881, 124] width 48 height 18
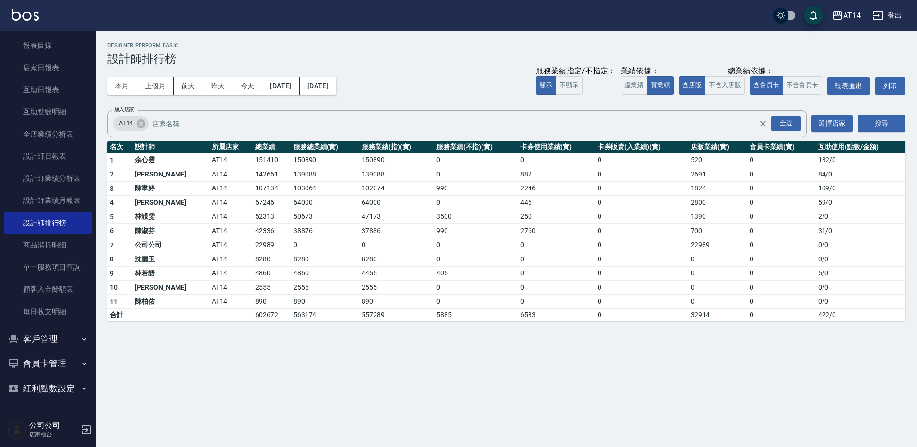
click at [299, 38] on div "AT14 [DATE] - [DATE] 設計師排行榜 列印時間： [DATE][PHONE_NUMBER]:35 Designer Perform Basi…" at bounding box center [506, 182] width 821 height 302
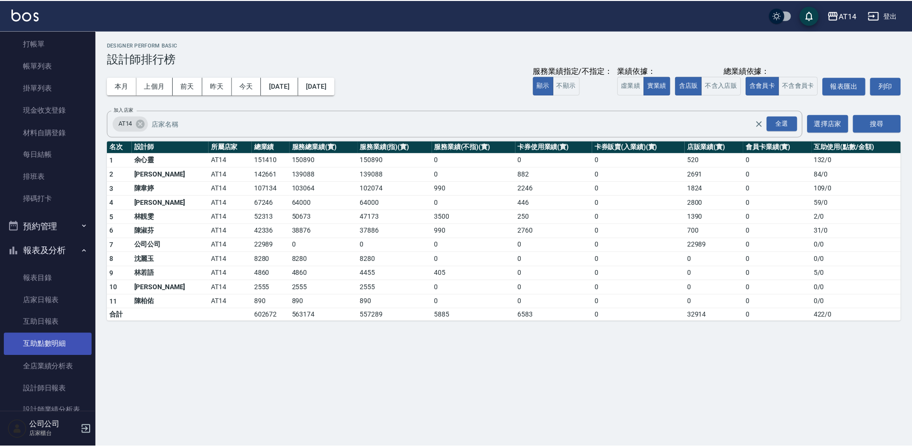
scroll to position [48, 0]
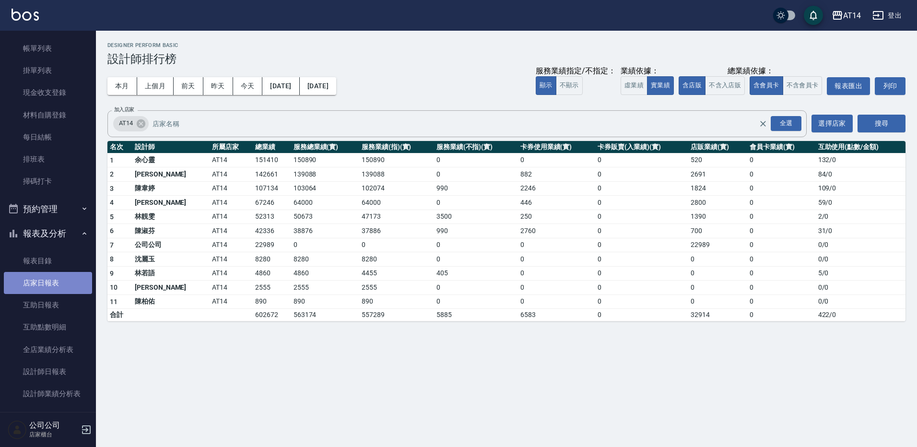
click at [68, 284] on link "店家日報表" at bounding box center [48, 283] width 88 height 22
